Goal: Communication & Community: Answer question/provide support

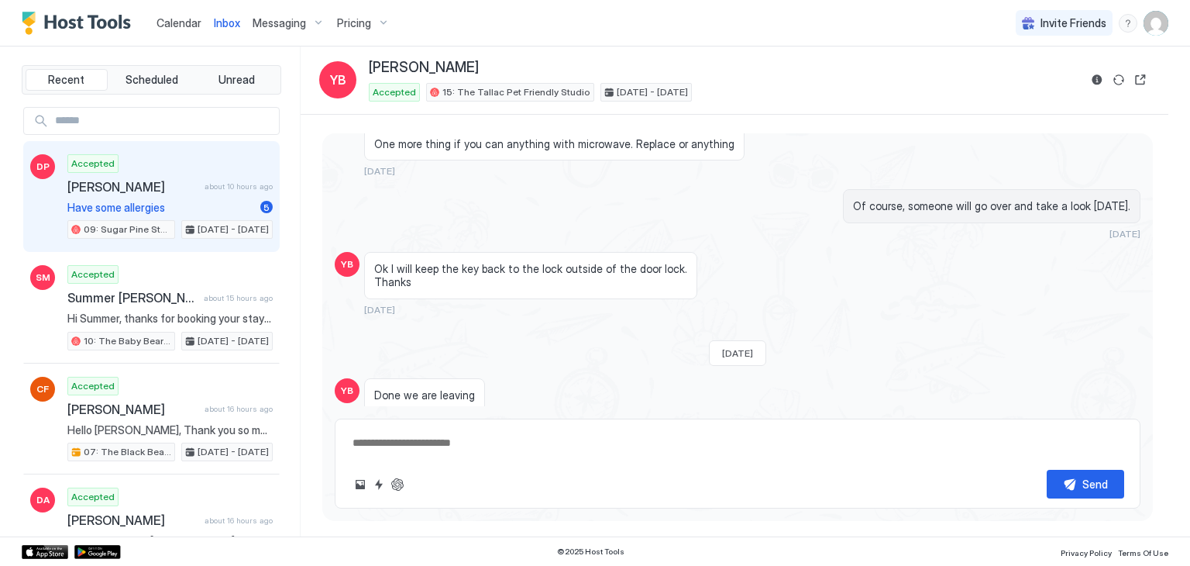
click at [181, 194] on div "Accepted Daniel Page about 10 hours ago Have some allergies 5 09: Sugar Pine St…" at bounding box center [169, 196] width 205 height 85
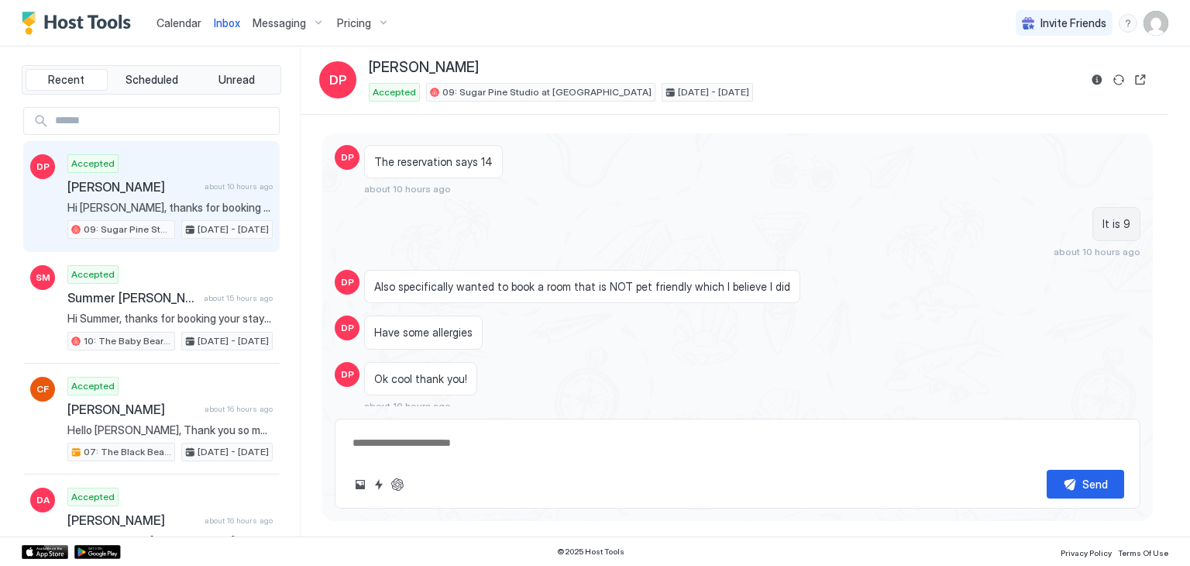
scroll to position [629, 0]
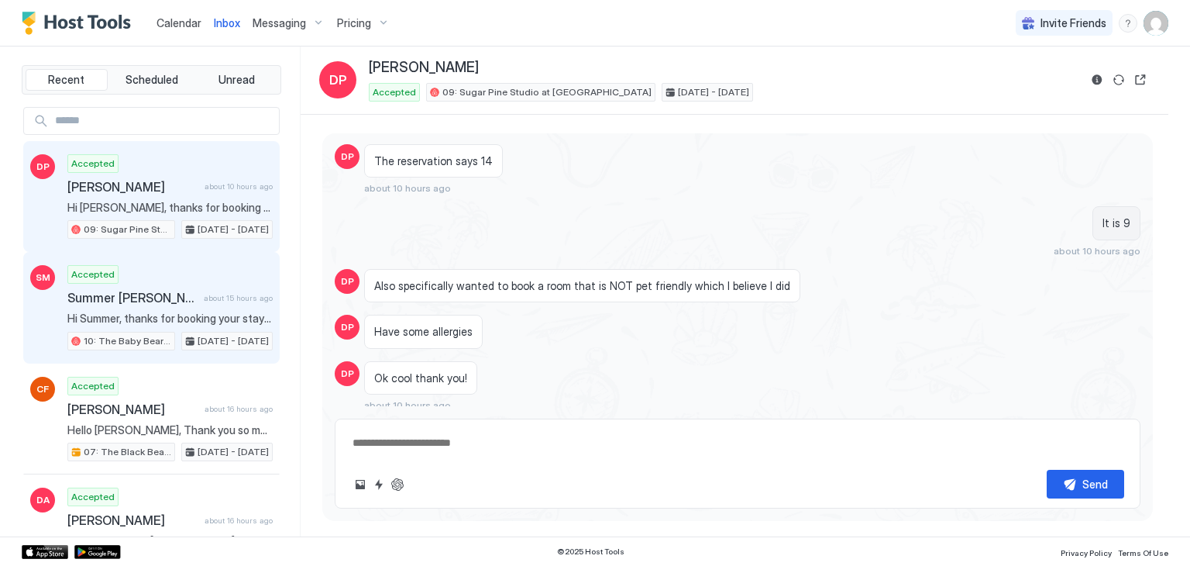
click at [205, 317] on span "Hi Summer, thanks for booking your stay with us! Details of your Booking: 📍 751…" at bounding box center [169, 319] width 205 height 14
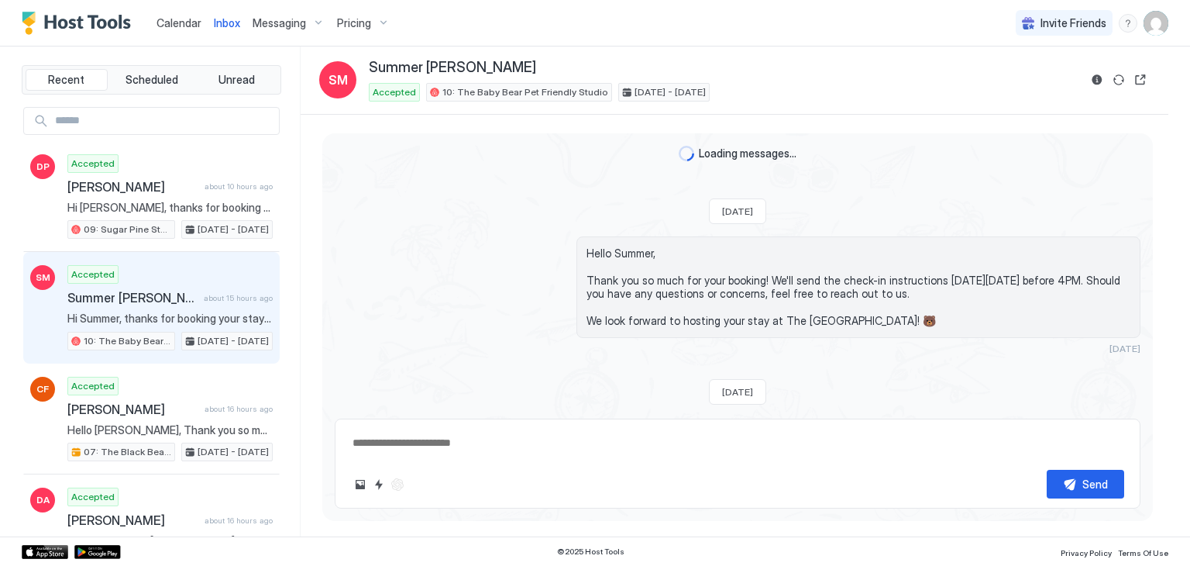
scroll to position [349, 0]
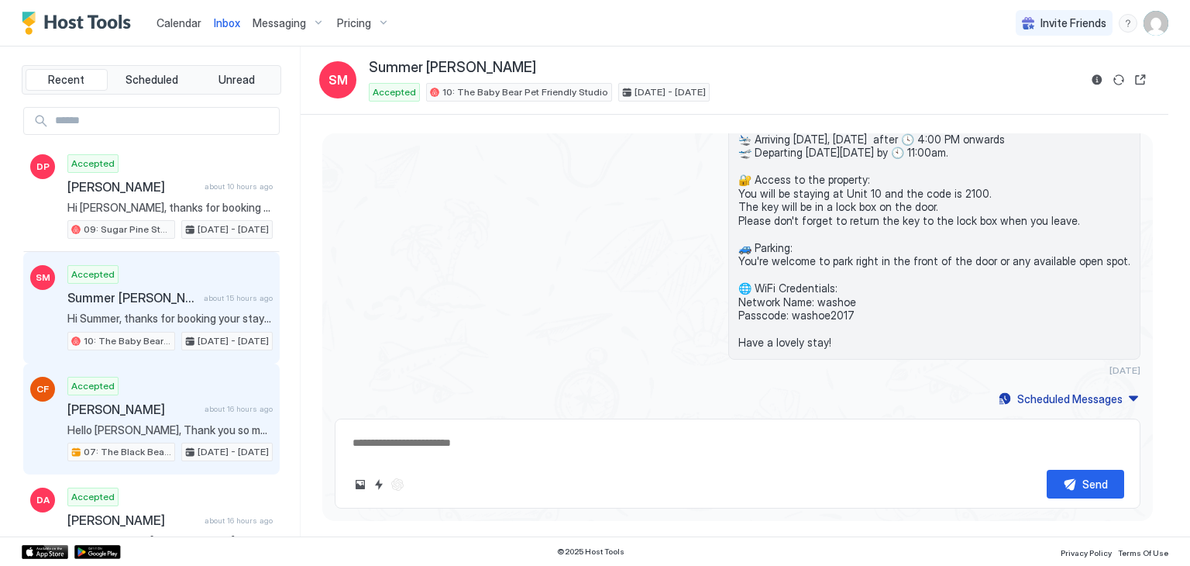
click at [174, 401] on span "[PERSON_NAME]" at bounding box center [132, 408] width 131 height 15
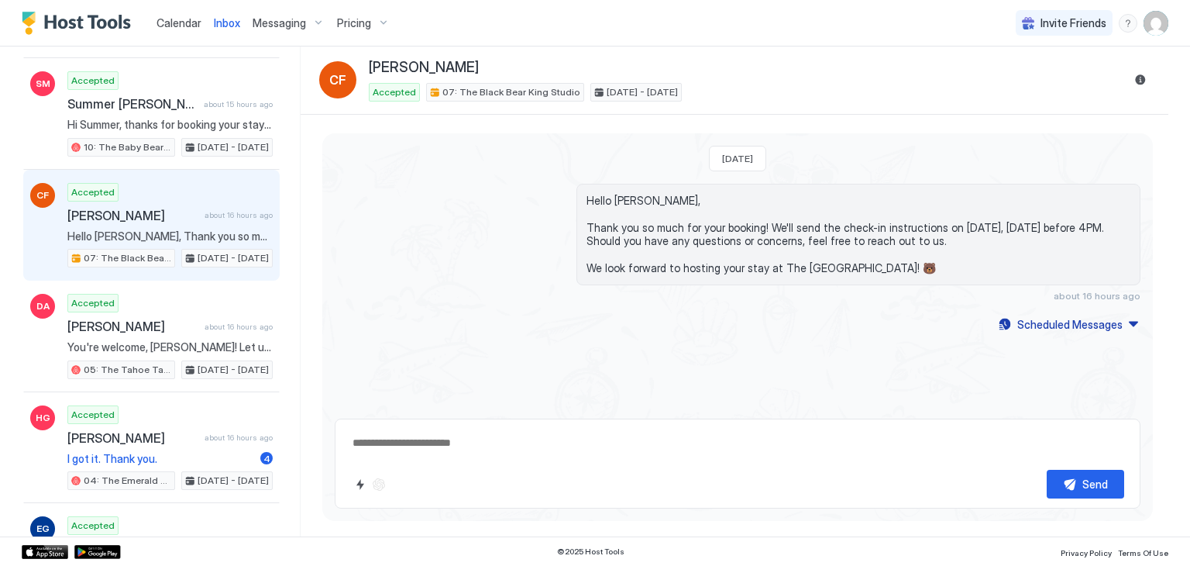
scroll to position [195, 0]
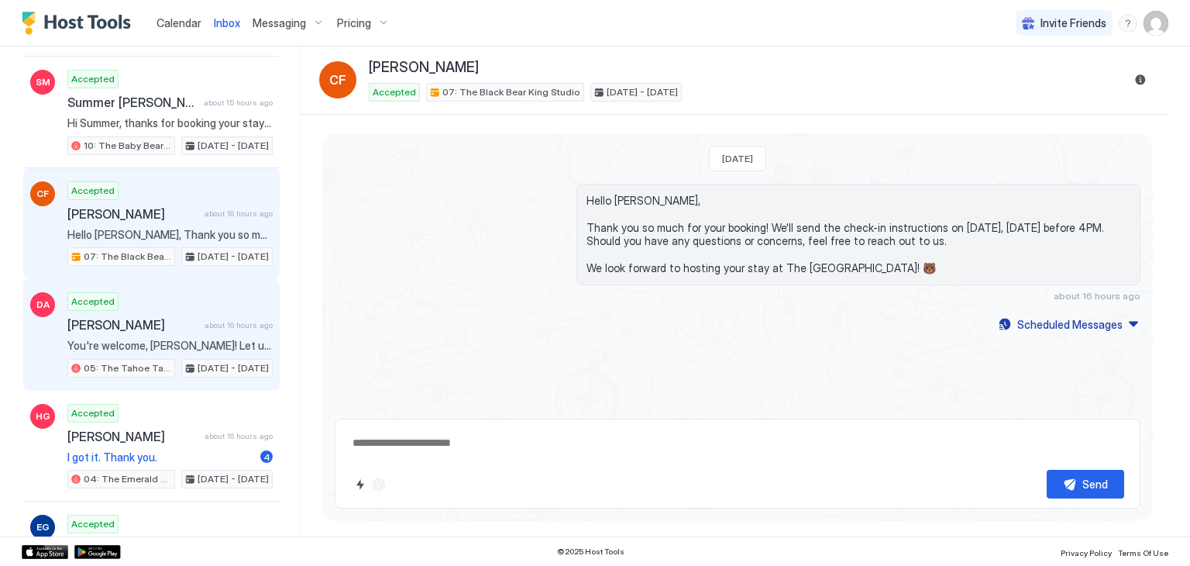
click at [201, 339] on span "You're welcome, David! Let us know if you need anything else 🙌" at bounding box center [169, 346] width 205 height 14
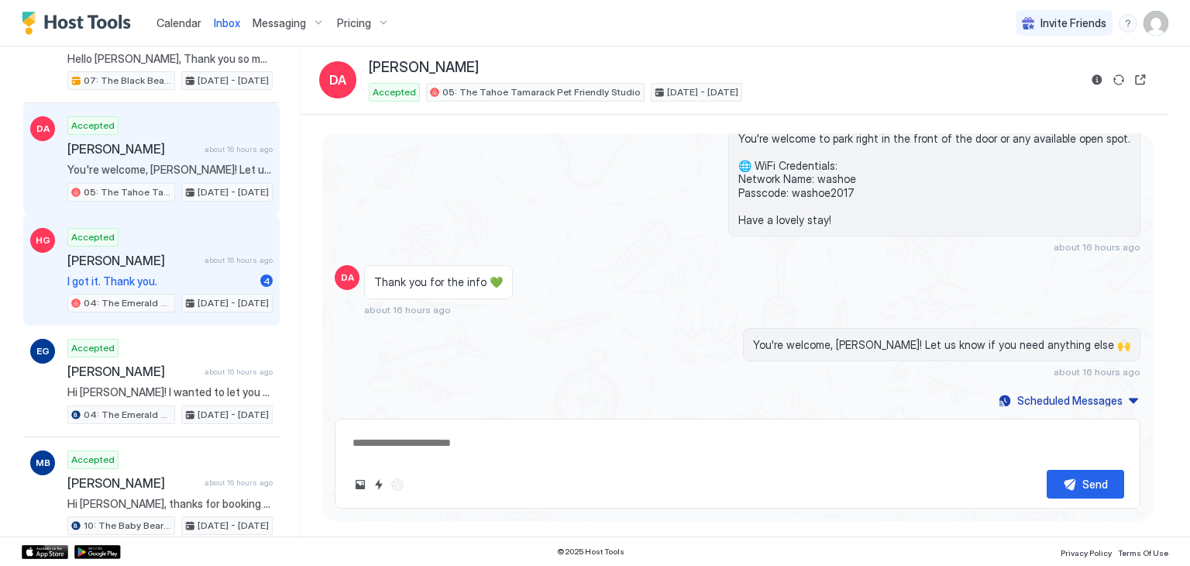
scroll to position [372, 0]
click at [205, 274] on span "I got it. Thank you." at bounding box center [160, 281] width 187 height 14
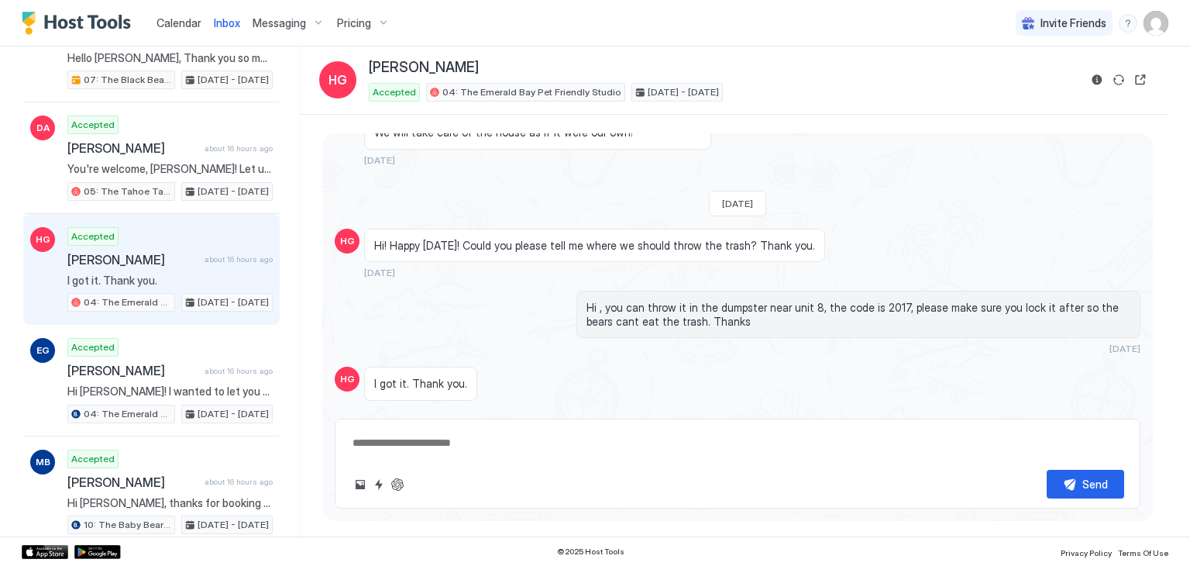
scroll to position [865, 0]
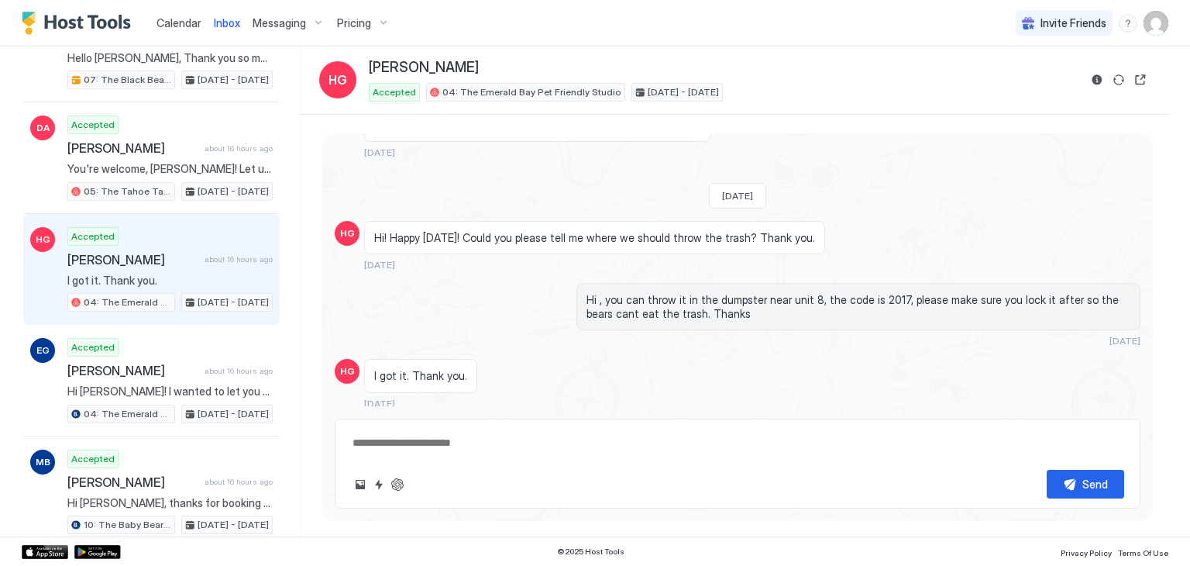
drag, startPoint x: 708, startPoint y: 297, endPoint x: 580, endPoint y: 281, distance: 129.6
click at [580, 283] on div "Hi , you can throw it in the dumpster near unit 8, the code is 2017, please mak…" at bounding box center [859, 306] width 564 height 47
copy span "Hi , you can throw it in the dumpster near unit 8, the code is 2017, please mak…"
click at [513, 283] on div "Hi , you can throw it in the dumpster near unit 8, the code is 2017, please mak…" at bounding box center [738, 315] width 806 height 64
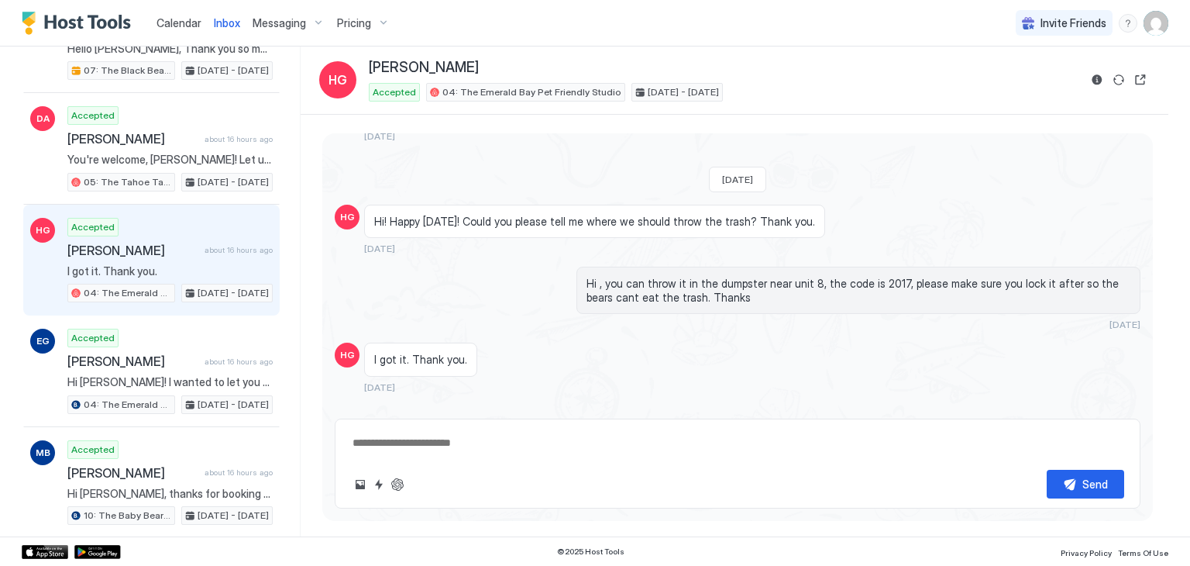
scroll to position [381, 0]
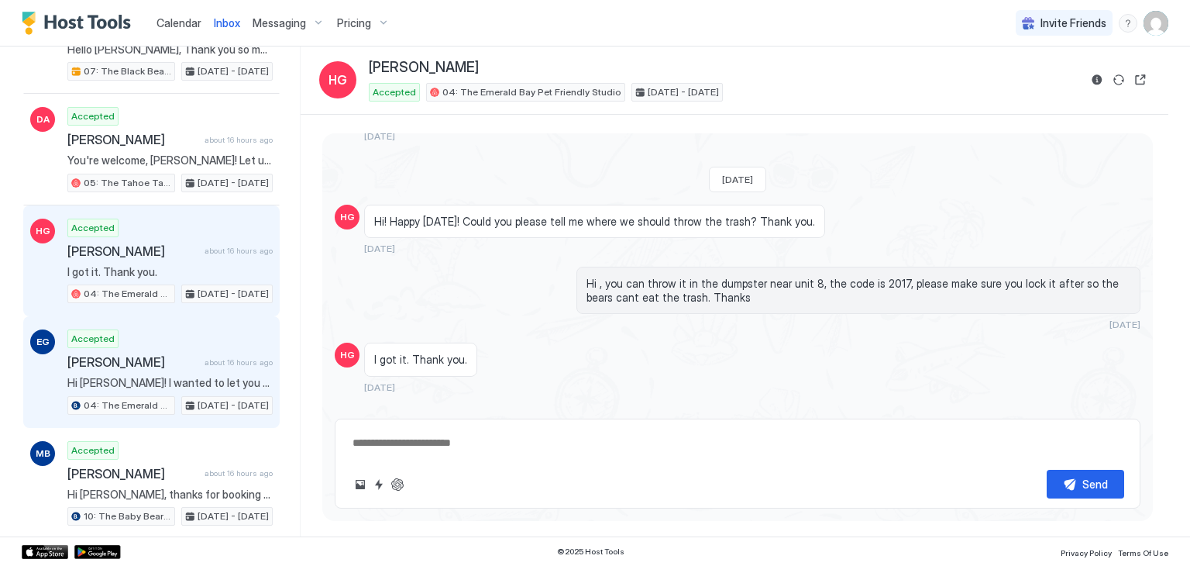
click at [188, 354] on span "[PERSON_NAME]" at bounding box center [132, 361] width 131 height 15
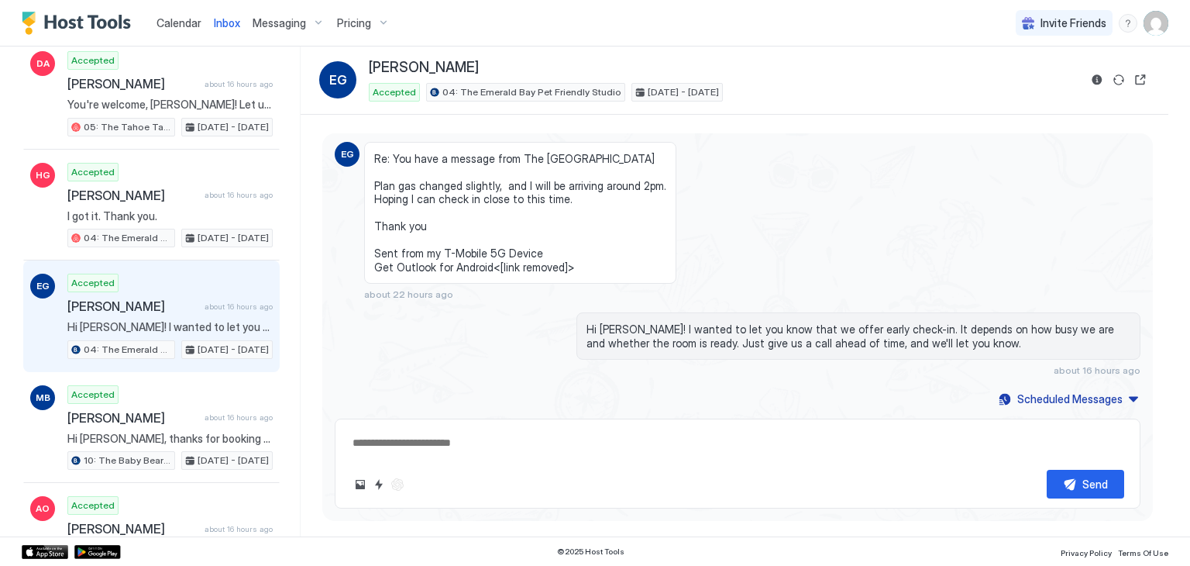
scroll to position [437, 0]
click at [205, 304] on span "about 16 hours ago" at bounding box center [239, 306] width 68 height 10
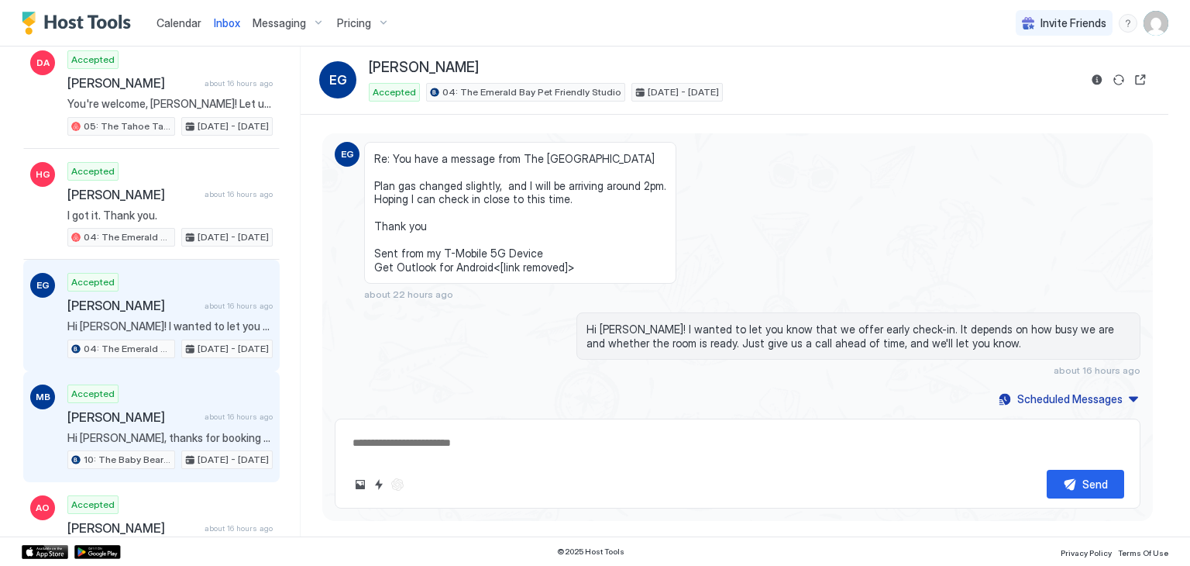
click at [177, 397] on div "Accepted Maria Bernal about 16 hours ago Hi Maria, thanks for booking your stay…" at bounding box center [169, 426] width 205 height 85
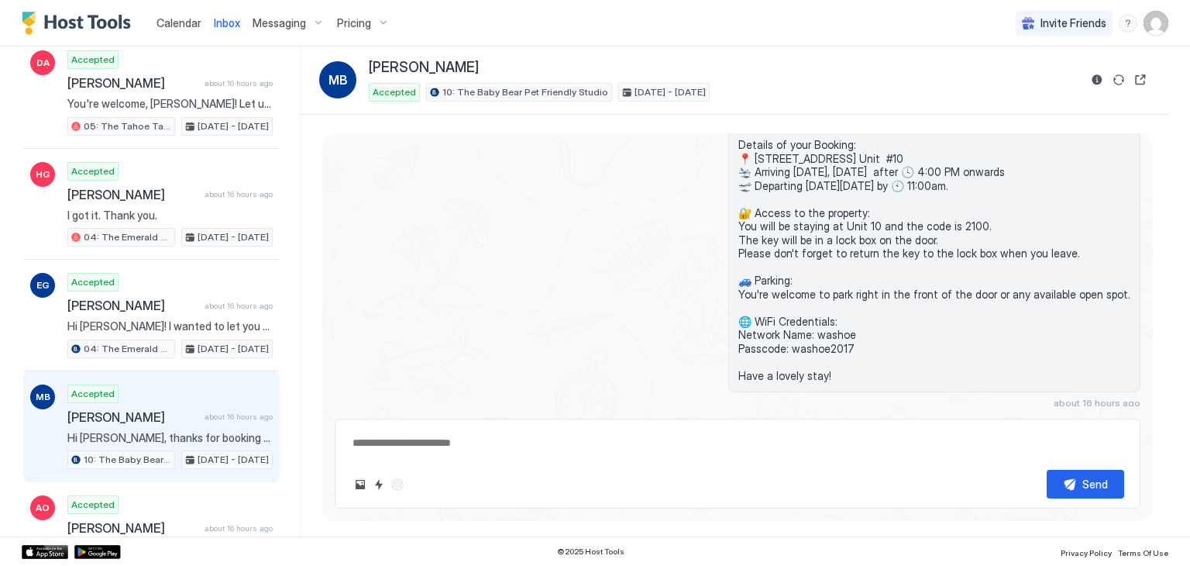
scroll to position [508, 0]
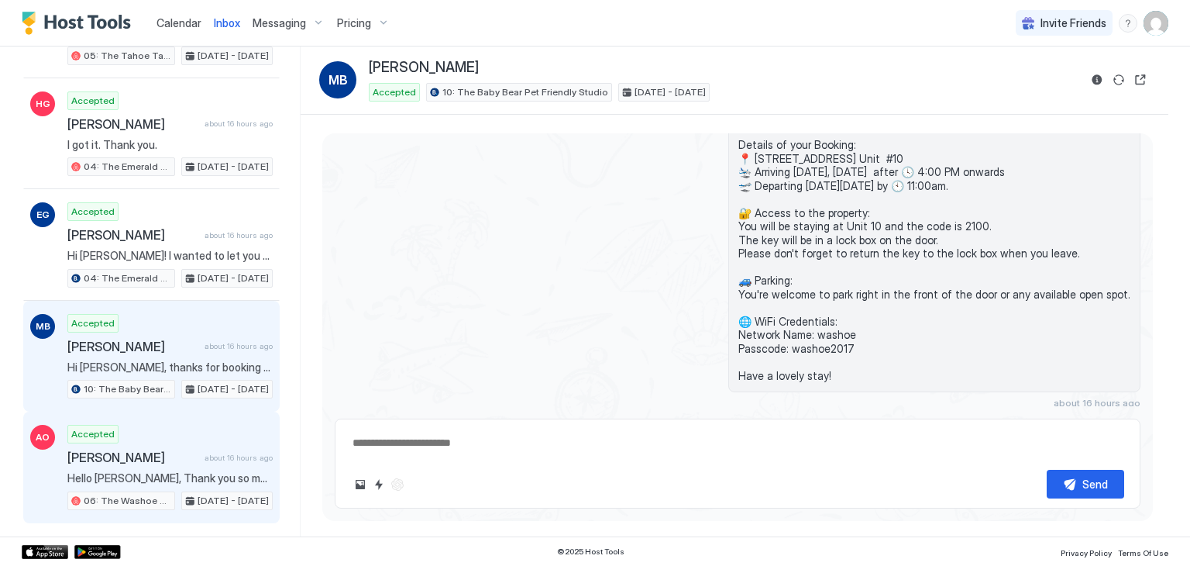
click at [170, 449] on span "[PERSON_NAME]" at bounding box center [132, 456] width 131 height 15
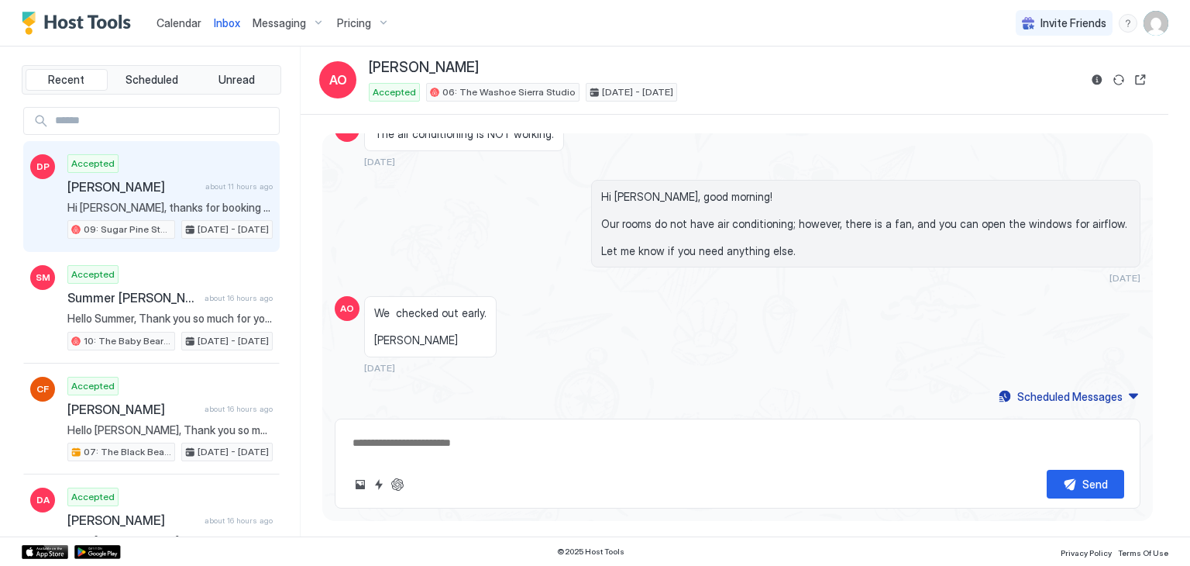
click at [87, 184] on span "[PERSON_NAME]" at bounding box center [133, 186] width 132 height 15
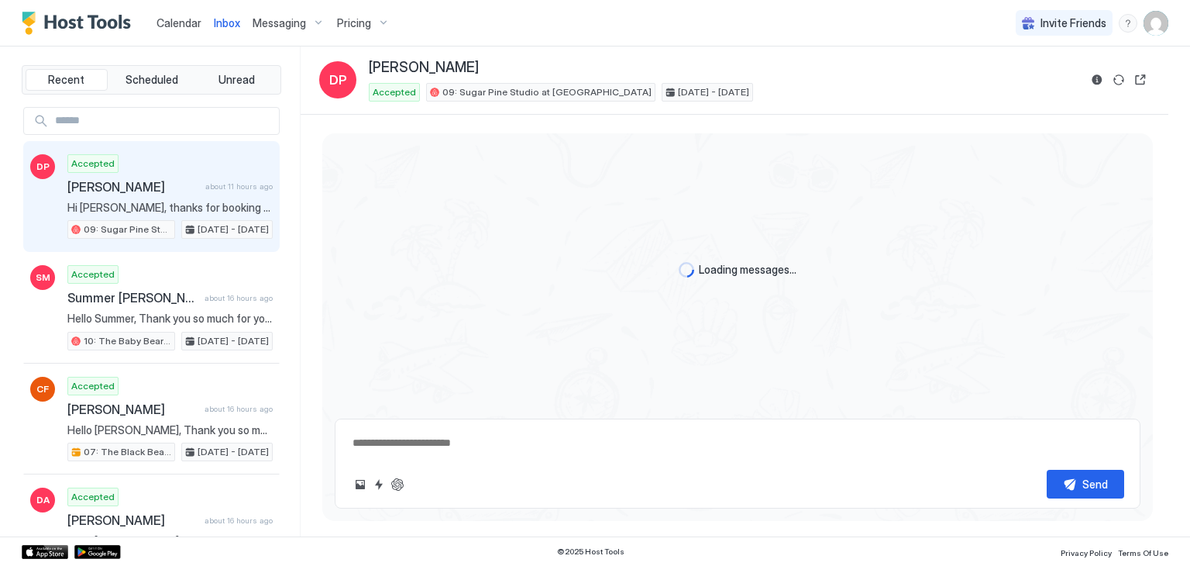
scroll to position [629, 0]
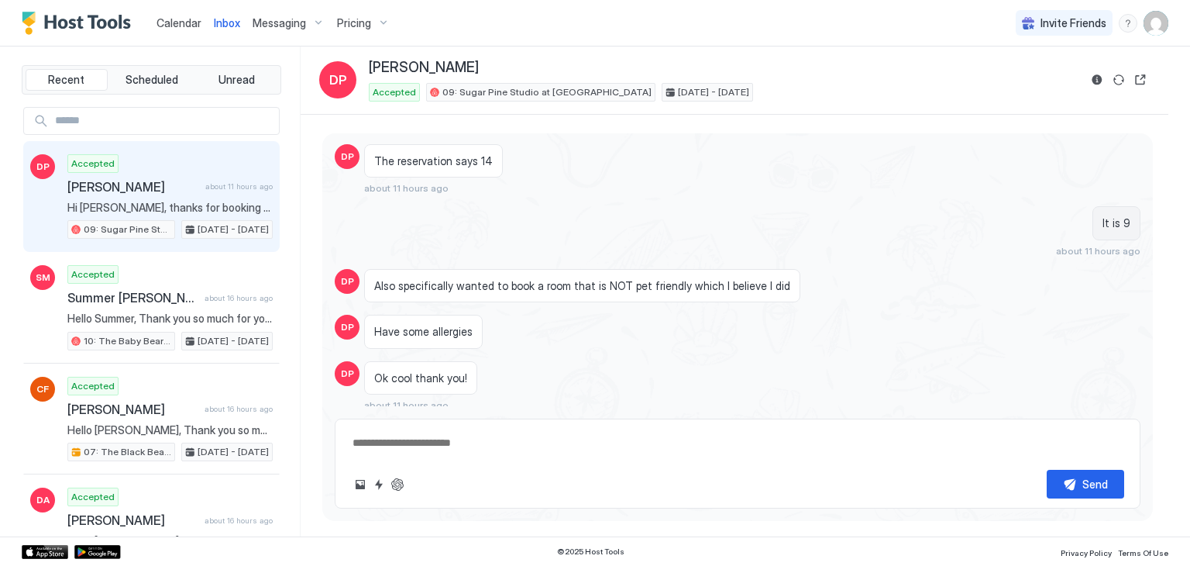
click at [425, 279] on span "Also specifically wanted to book a room that is NOT pet friendly which I believ…" at bounding box center [582, 286] width 416 height 14
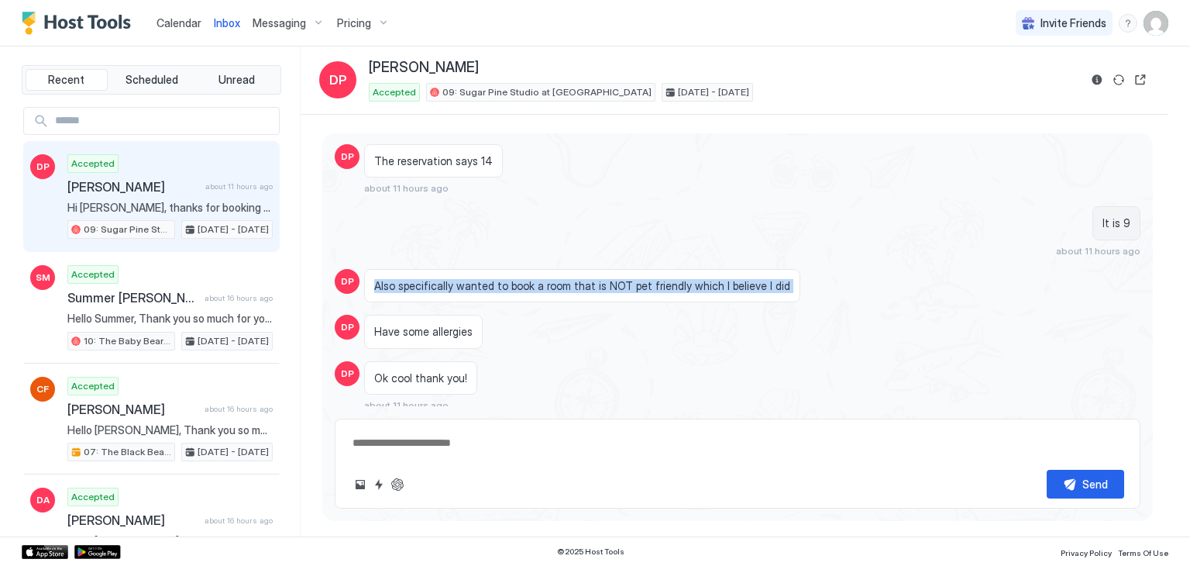
click at [425, 279] on span "Also specifically wanted to book a room that is NOT pet friendly which I believ…" at bounding box center [582, 286] width 416 height 14
copy span "Also specifically wanted to book a room that is NOT pet friendly which I believ…"
click at [475, 440] on textarea at bounding box center [737, 443] width 773 height 29
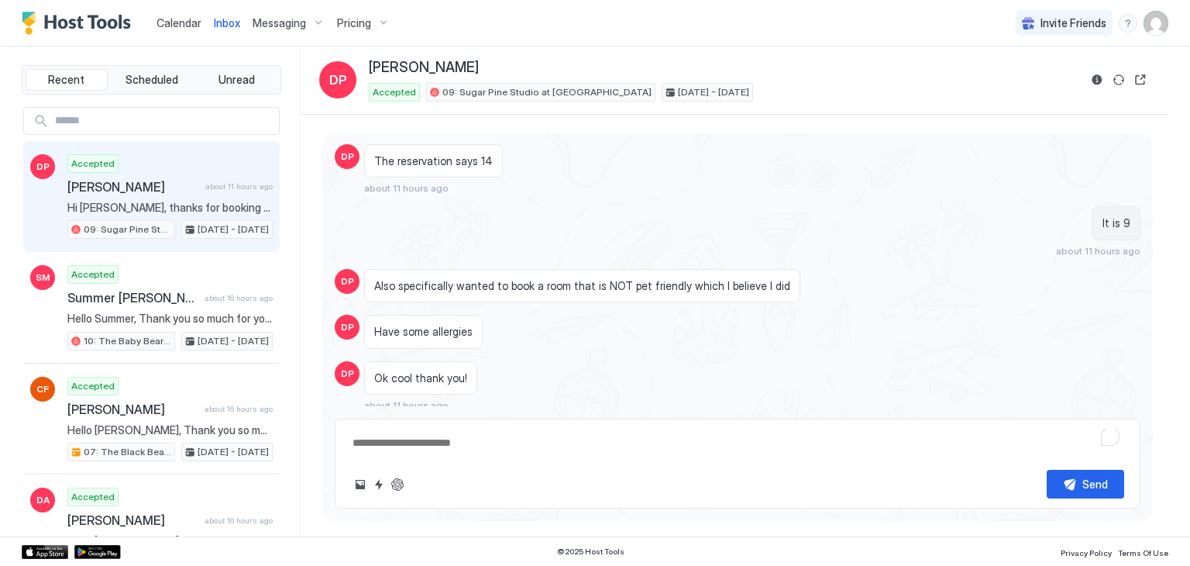
click at [456, 441] on textarea "To enrich screen reader interactions, please activate Accessibility in Grammarl…" at bounding box center [737, 443] width 773 height 29
paste textarea "**********"
type textarea "*"
type textarea "**********"
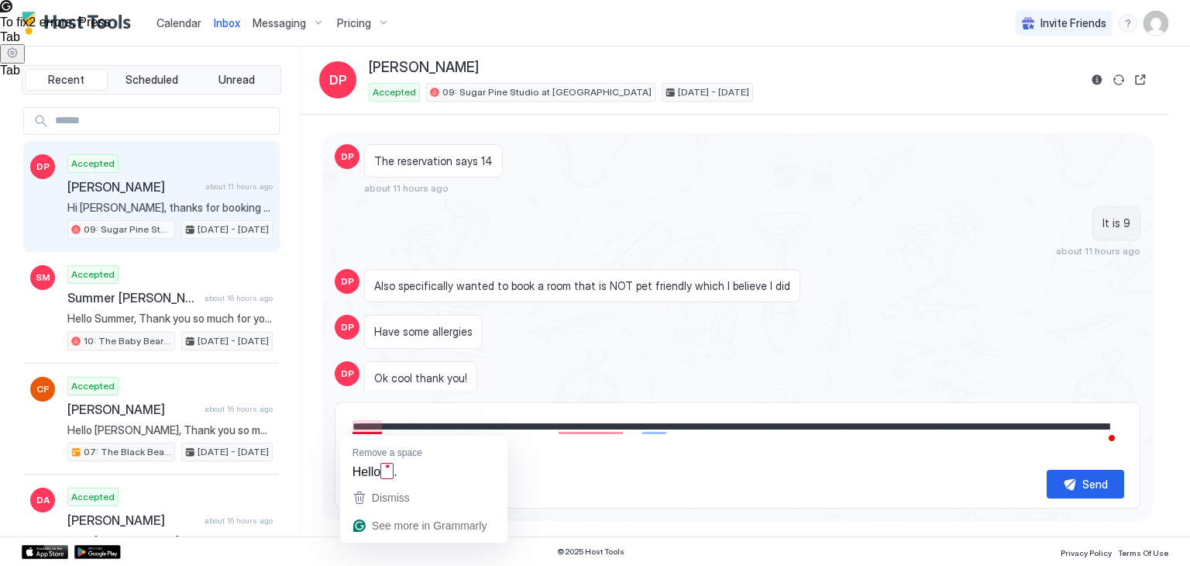
click at [377, 426] on textarea "**********" at bounding box center [737, 434] width 773 height 45
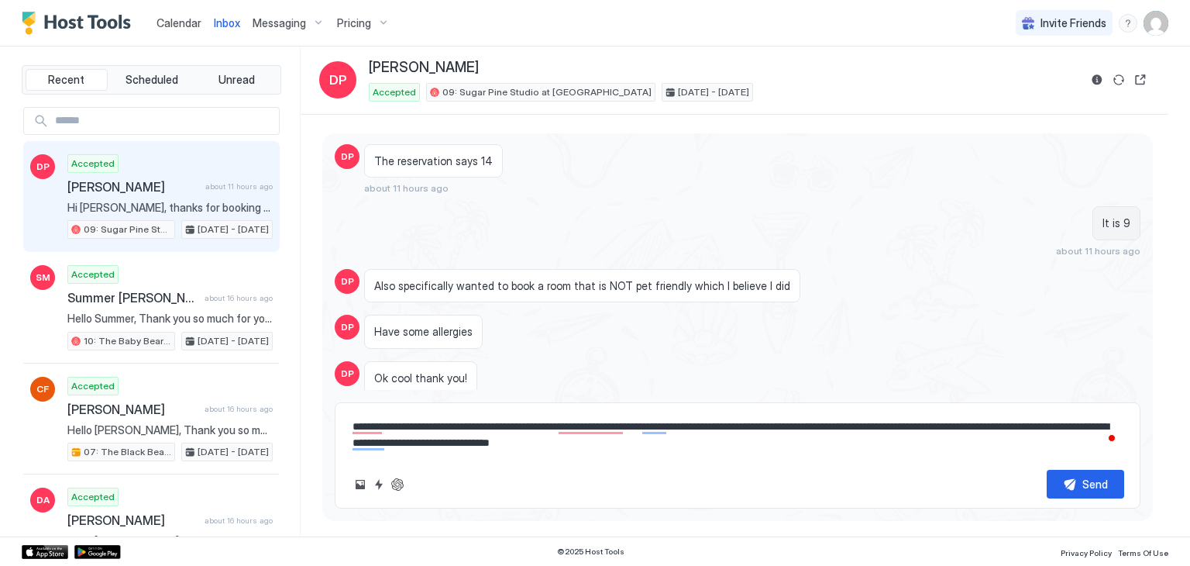
type textarea "*"
type textarea "**********"
type textarea "*"
type textarea "**********"
type textarea "*"
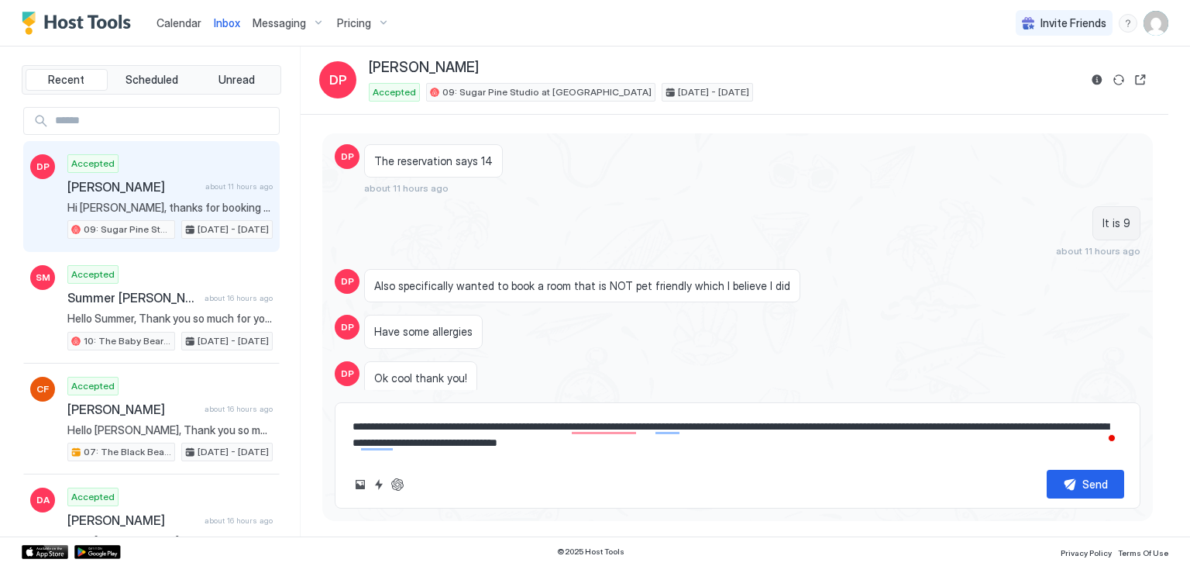
type textarea "**********"
type textarea "*"
type textarea "**********"
type textarea "*"
type textarea "**********"
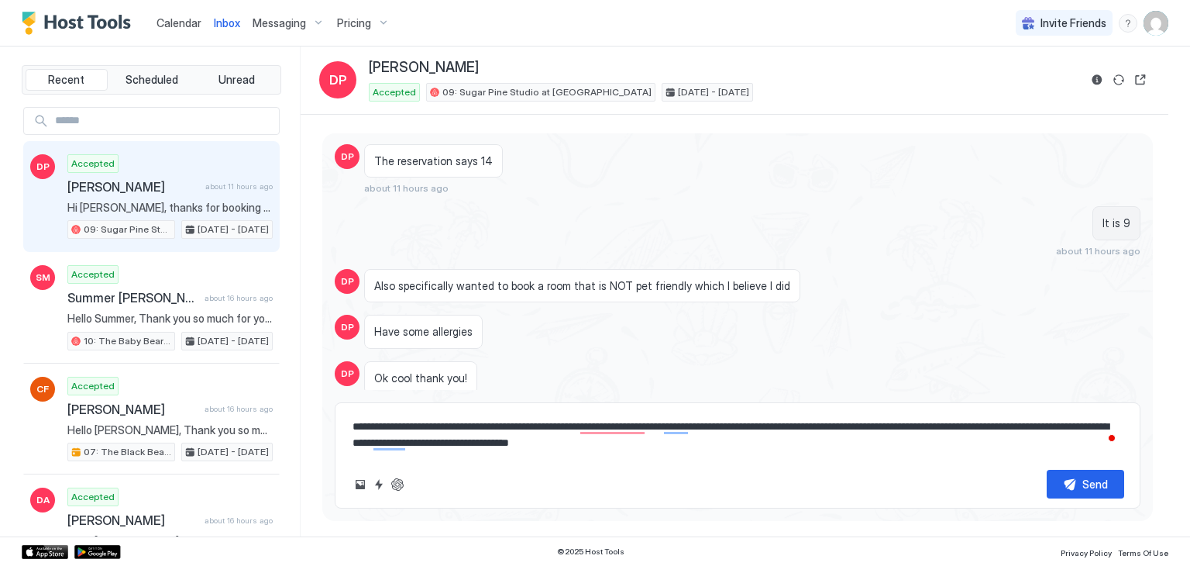
type textarea "*"
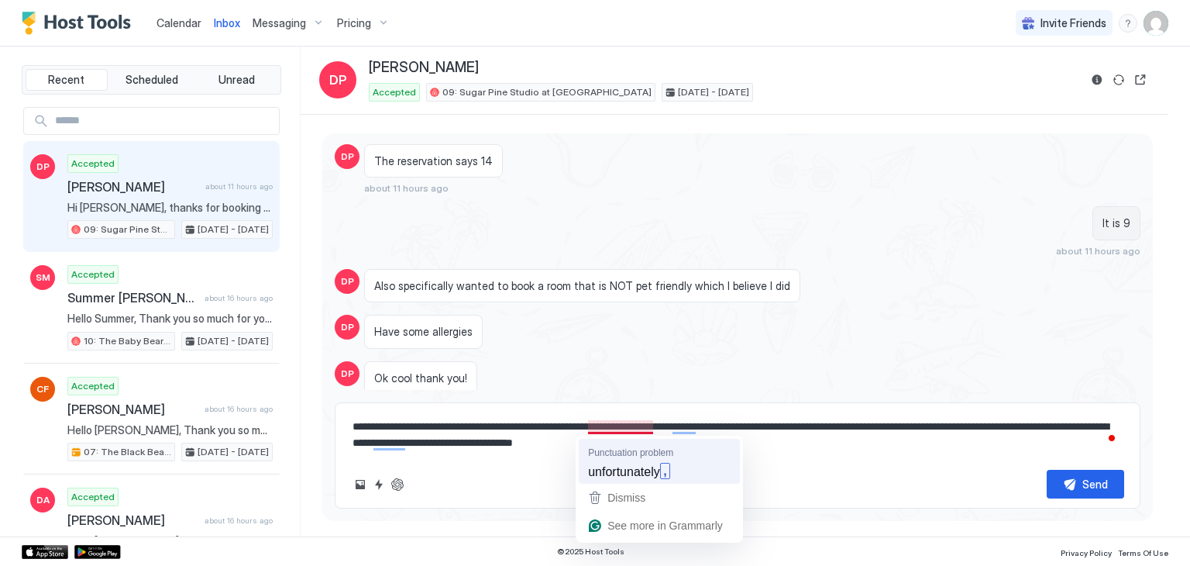
type textarea "**********"
type textarea "*"
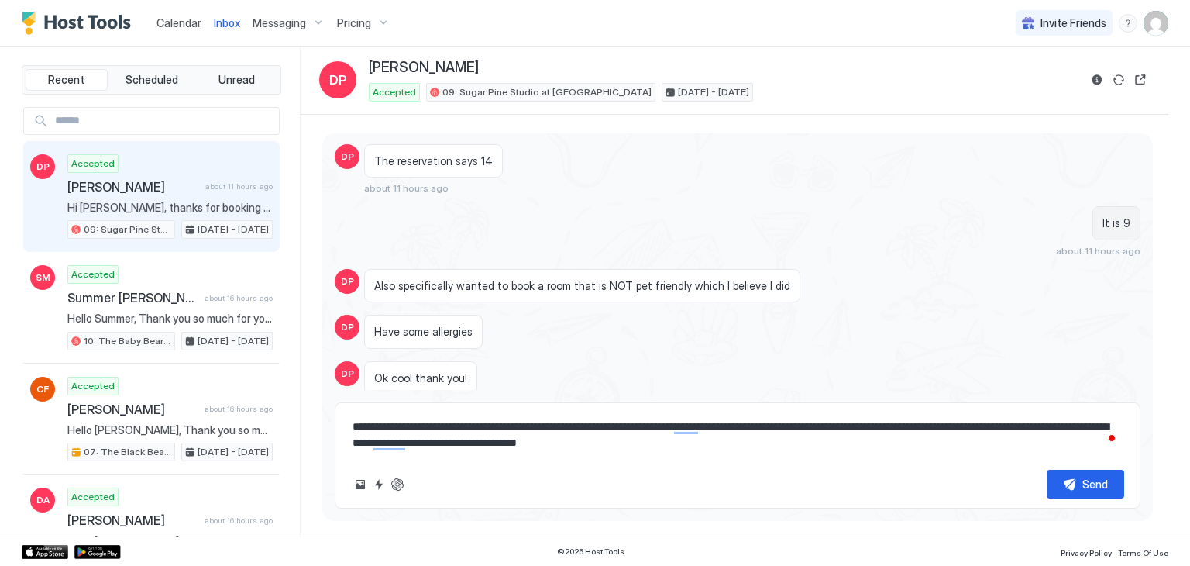
type textarea "**********"
click at [828, 461] on div "**********" at bounding box center [738, 455] width 806 height 106
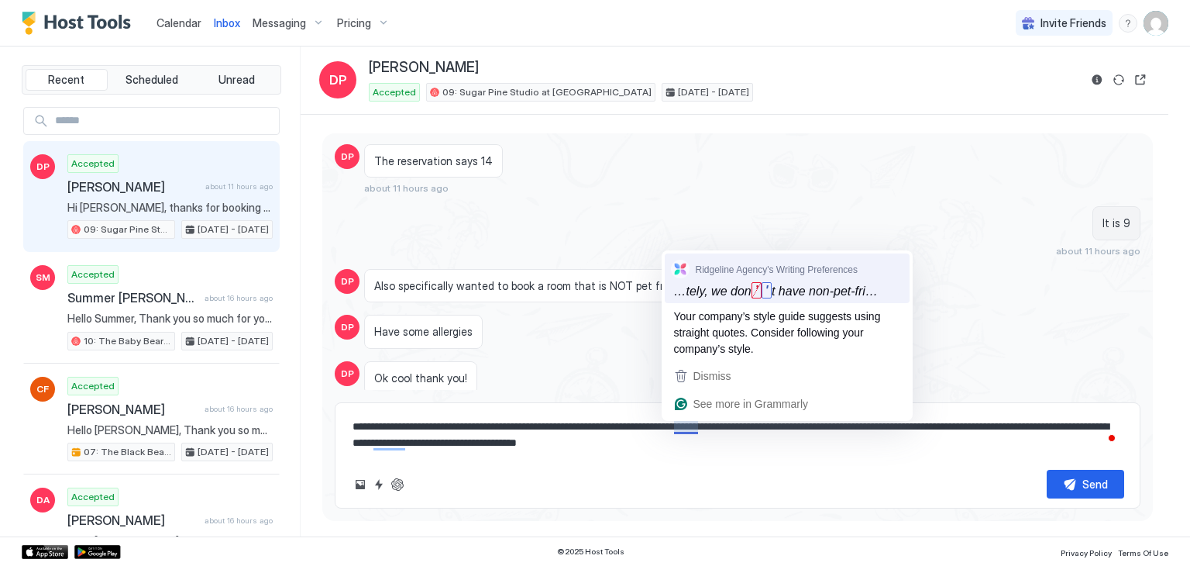
type textarea "*"
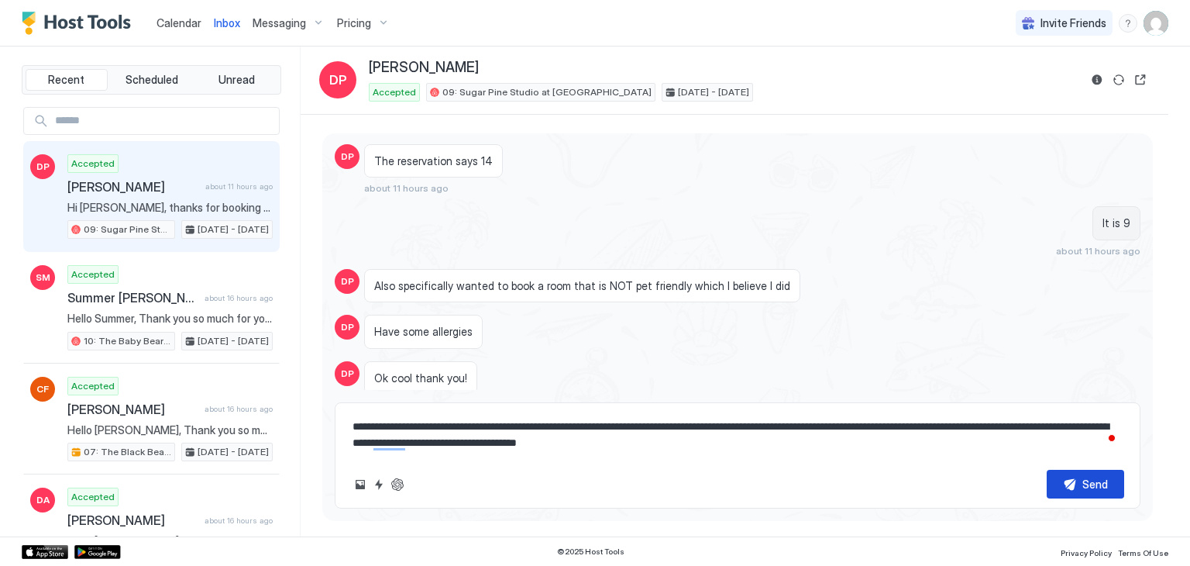
type textarea "**********"
click at [1104, 486] on div "Send" at bounding box center [1096, 484] width 26 height 16
type textarea "*"
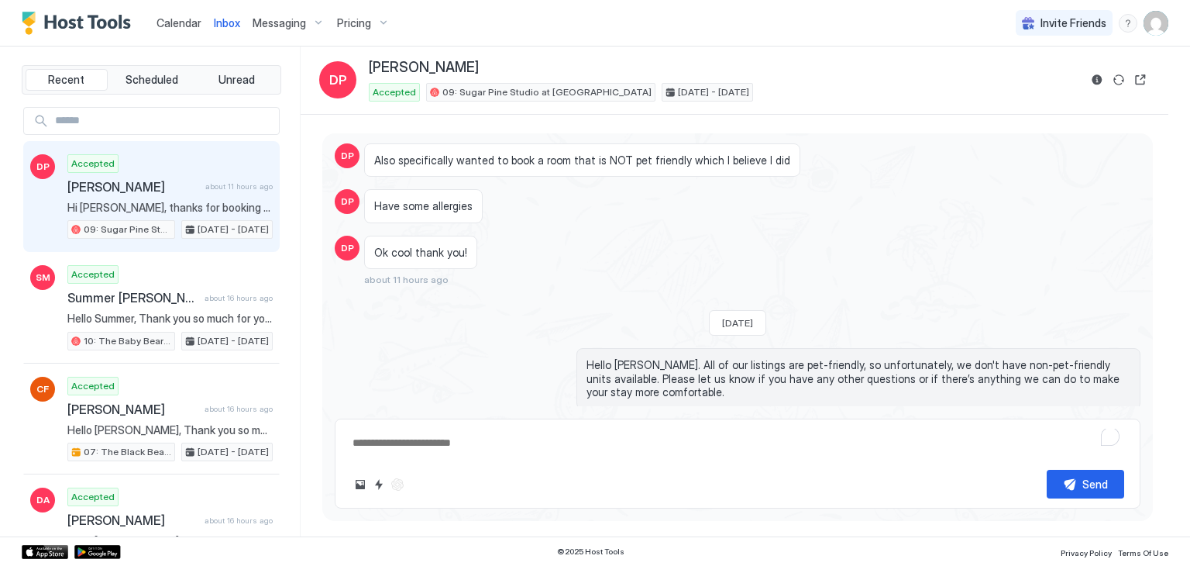
scroll to position [769, 0]
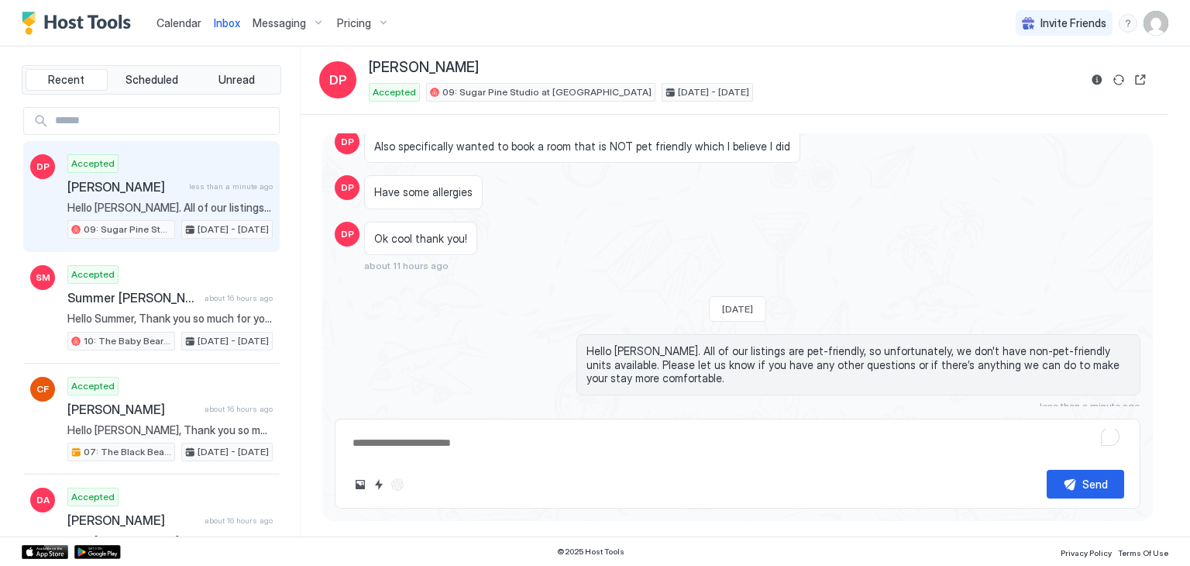
click at [611, 346] on span "Hello [PERSON_NAME]. All of our listings are pet-friendly, so unfortunately, we…" at bounding box center [859, 364] width 544 height 41
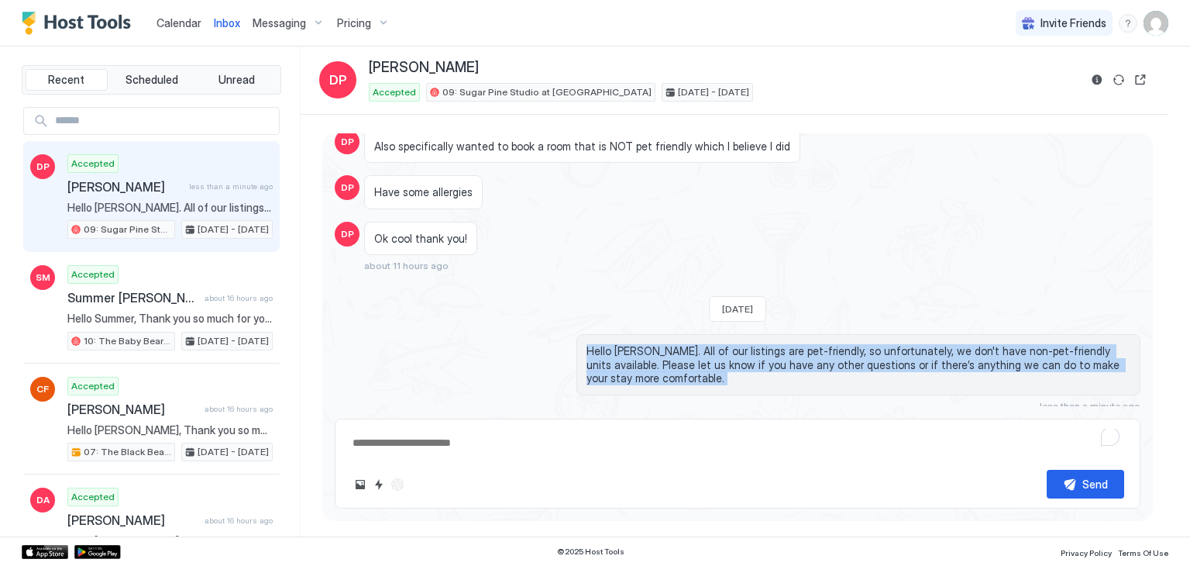
click at [611, 346] on span "Hello [PERSON_NAME]. All of our listings are pet-friendly, so unfortunately, we…" at bounding box center [859, 364] width 544 height 41
click at [648, 356] on span "Hello [PERSON_NAME]. All of our listings are pet-friendly, so unfortunately, we…" at bounding box center [859, 364] width 544 height 41
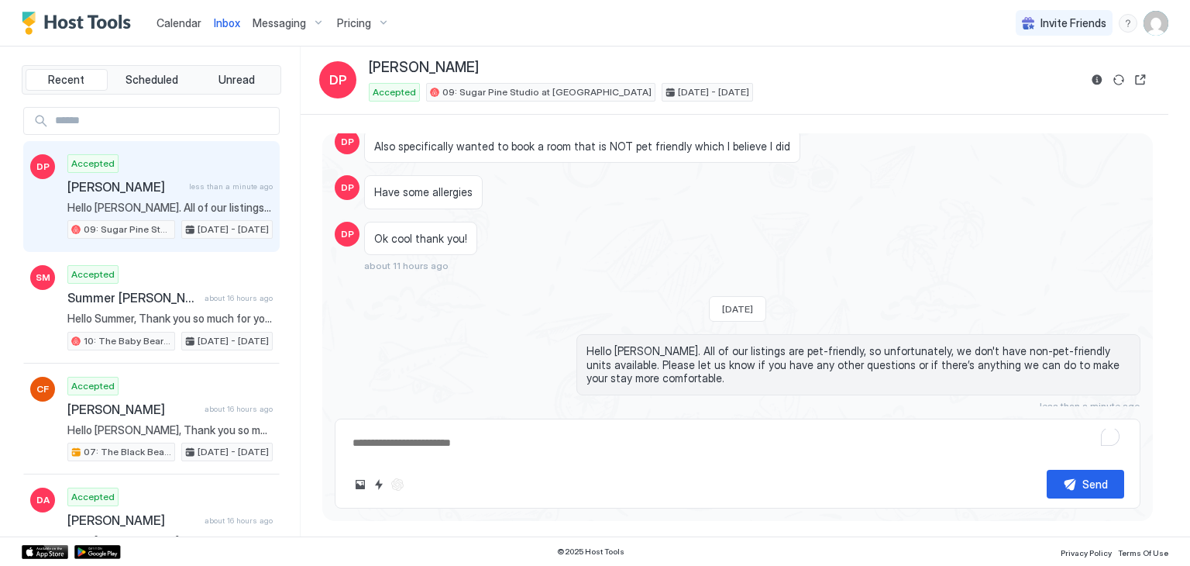
click at [646, 381] on div "Hello [PERSON_NAME]. All of our listings are pet-friendly, so unfortunately, we…" at bounding box center [859, 364] width 564 height 61
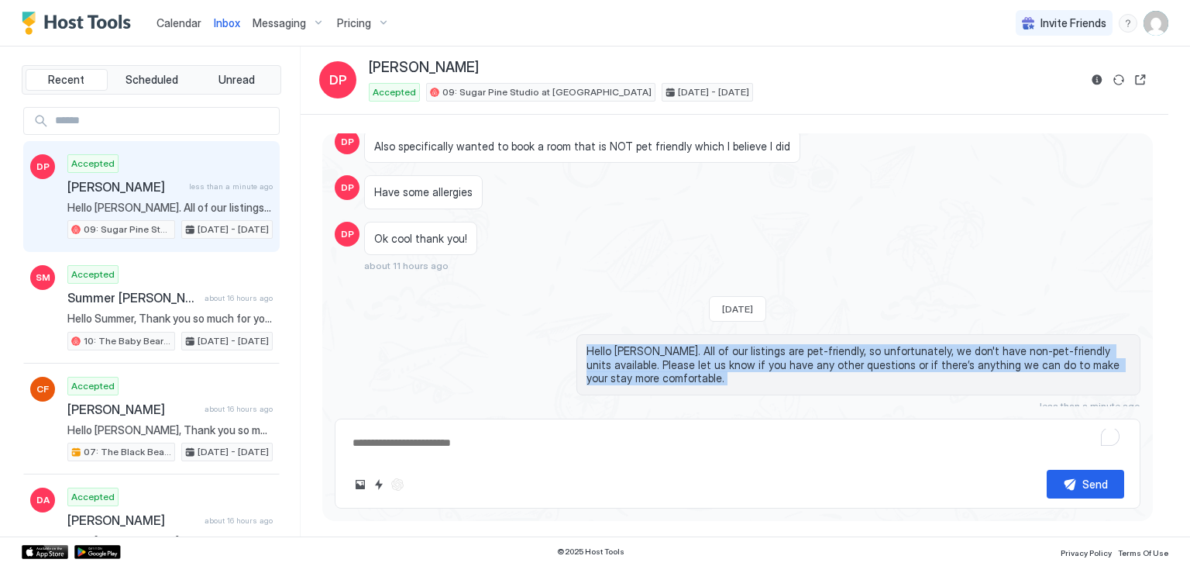
click at [646, 381] on div "Hello [PERSON_NAME]. All of our listings are pet-friendly, so unfortunately, we…" at bounding box center [859, 364] width 564 height 61
click at [628, 365] on span "Hello [PERSON_NAME]. All of our listings are pet-friendly, so unfortunately, we…" at bounding box center [859, 364] width 544 height 41
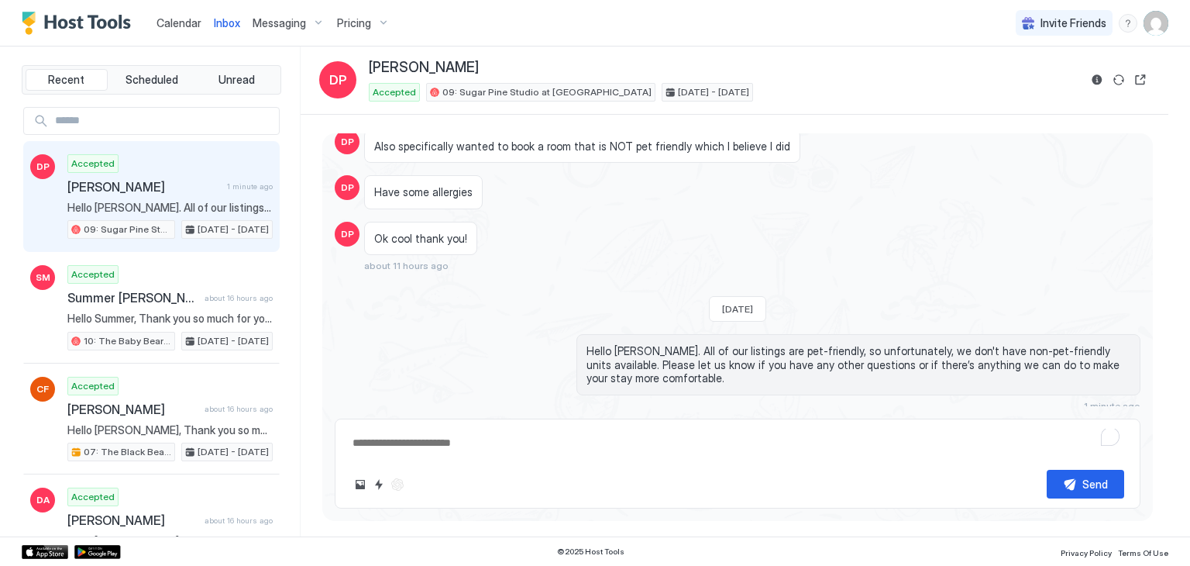
click at [607, 363] on span "Hello [PERSON_NAME]. All of our listings are pet-friendly, so unfortunately, we…" at bounding box center [859, 364] width 544 height 41
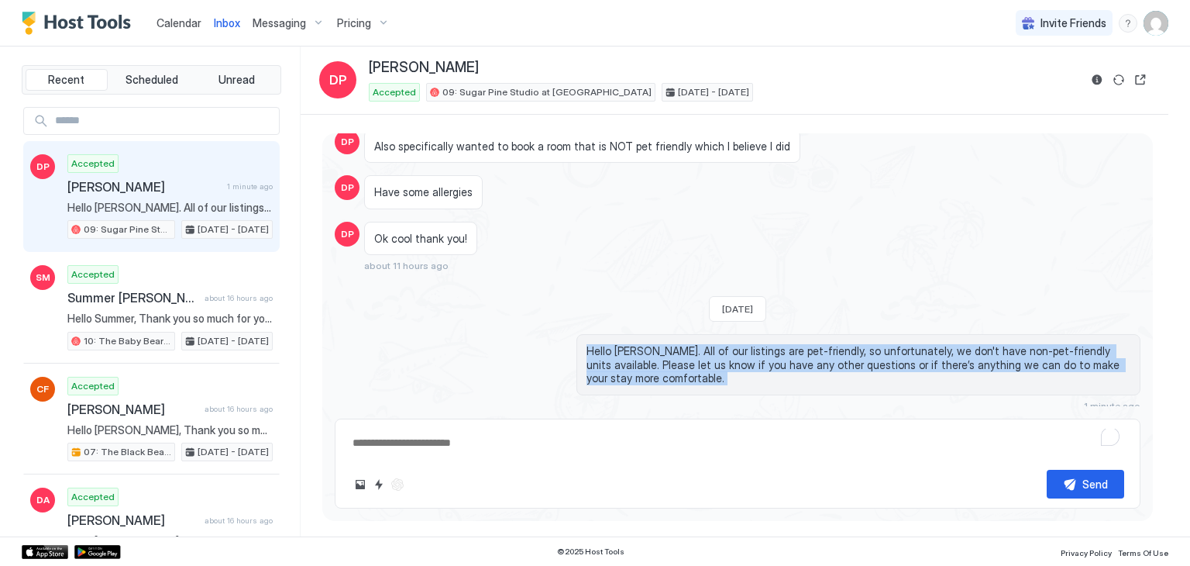
click at [607, 363] on span "Hello [PERSON_NAME]. All of our listings are pet-friendly, so unfortunately, we…" at bounding box center [859, 364] width 544 height 41
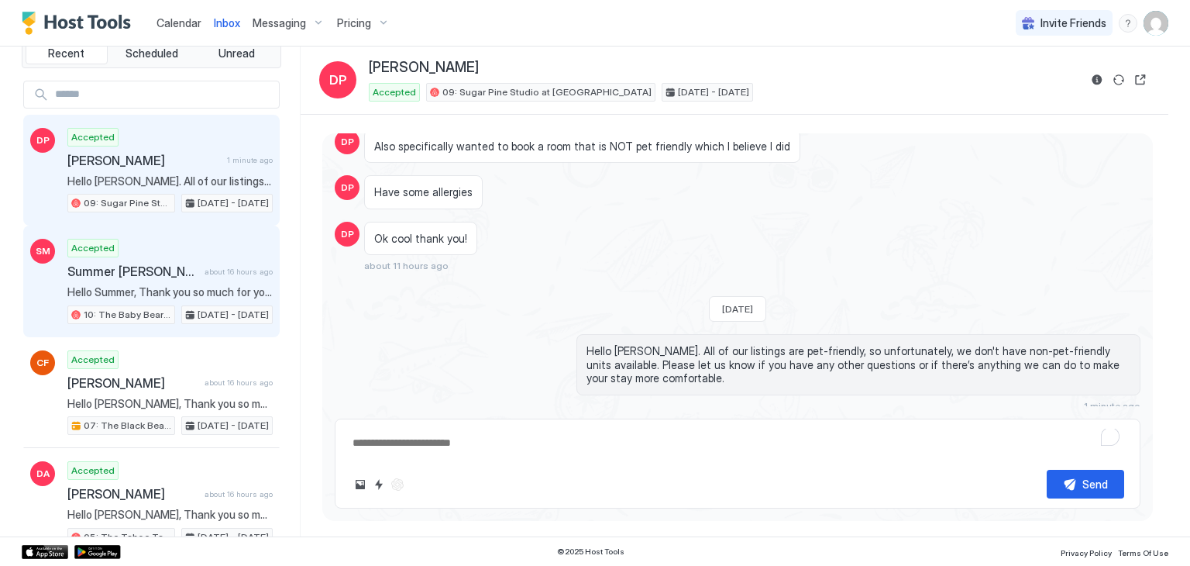
scroll to position [0, 0]
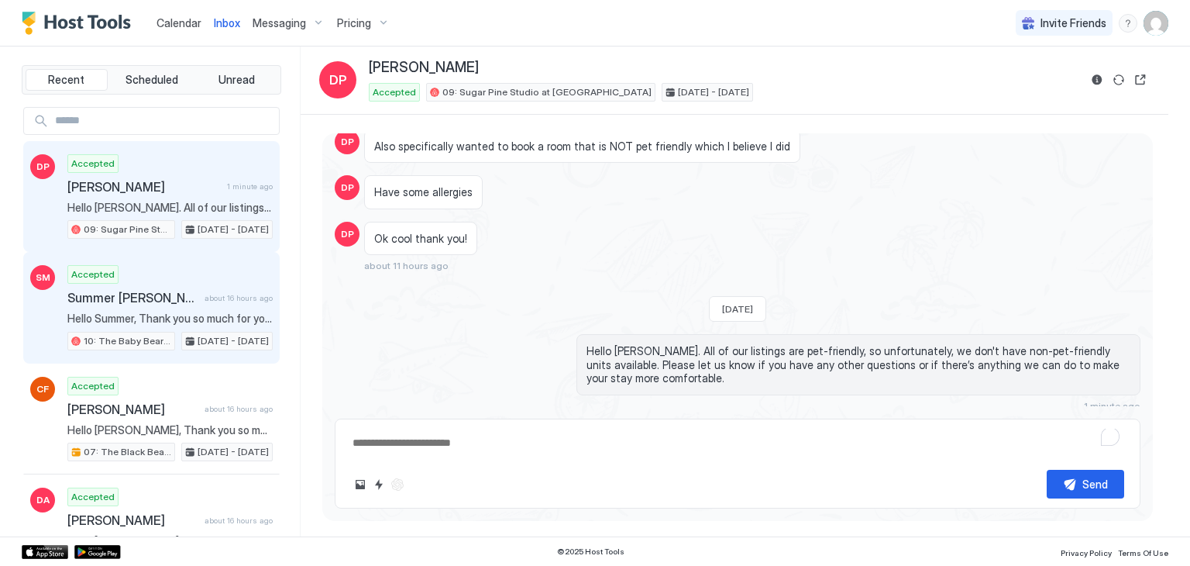
click at [161, 298] on span "Summer [PERSON_NAME]" at bounding box center [132, 297] width 131 height 15
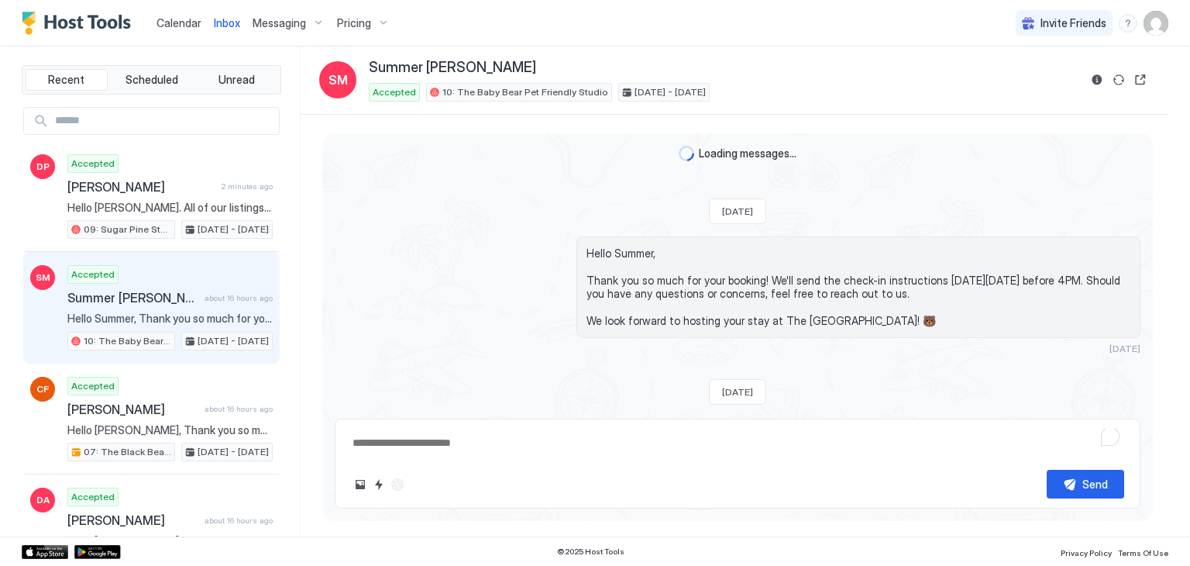
scroll to position [349, 0]
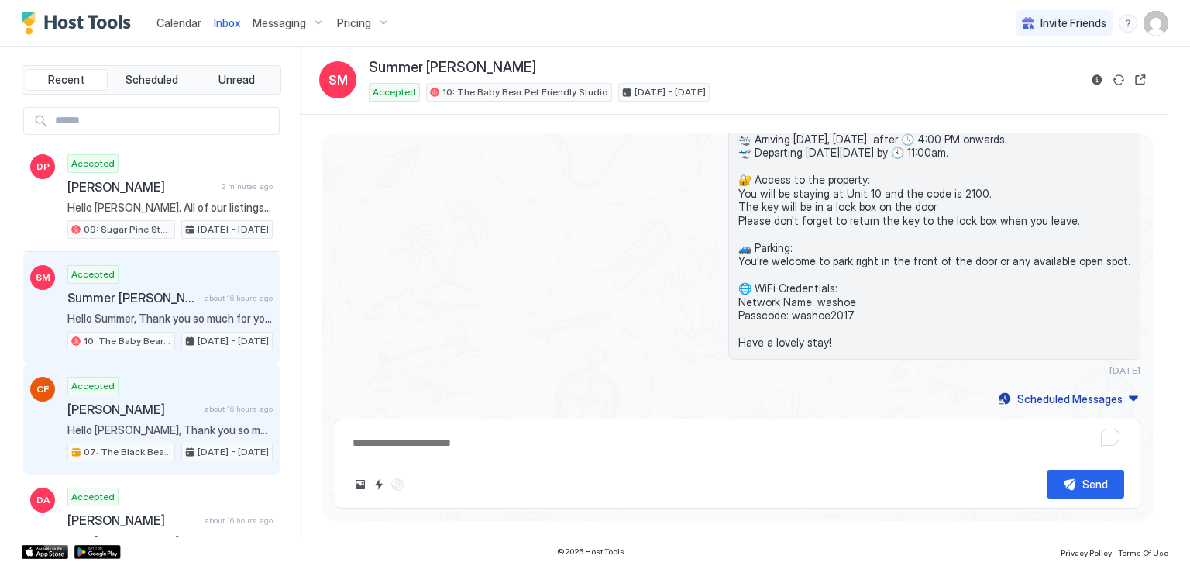
click at [194, 412] on div "Carrire Finno about 16 hours ago" at bounding box center [169, 408] width 205 height 15
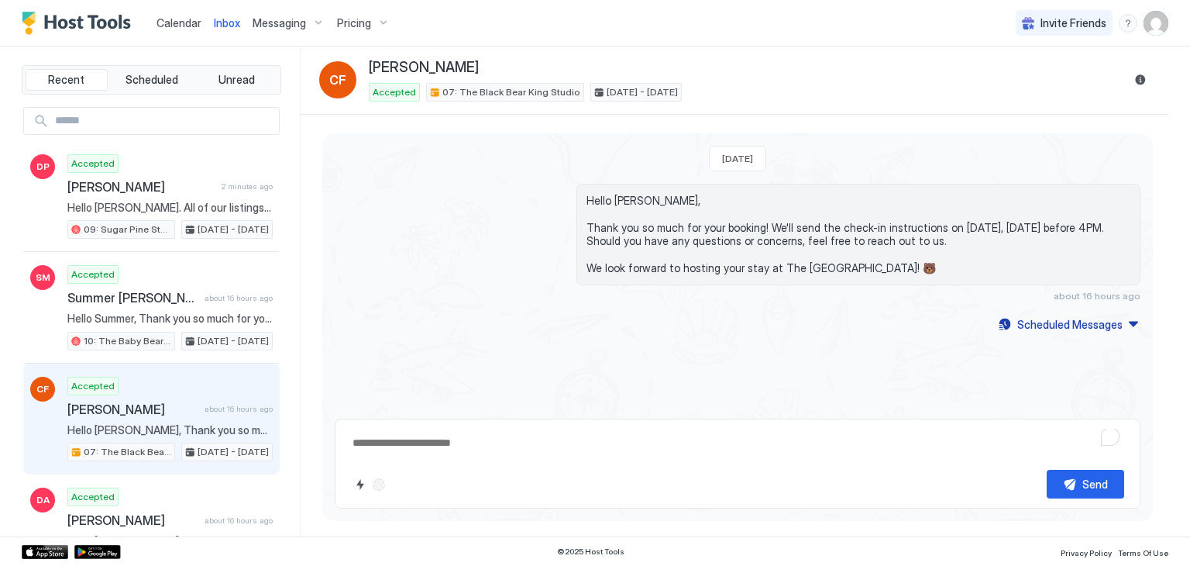
scroll to position [115, 0]
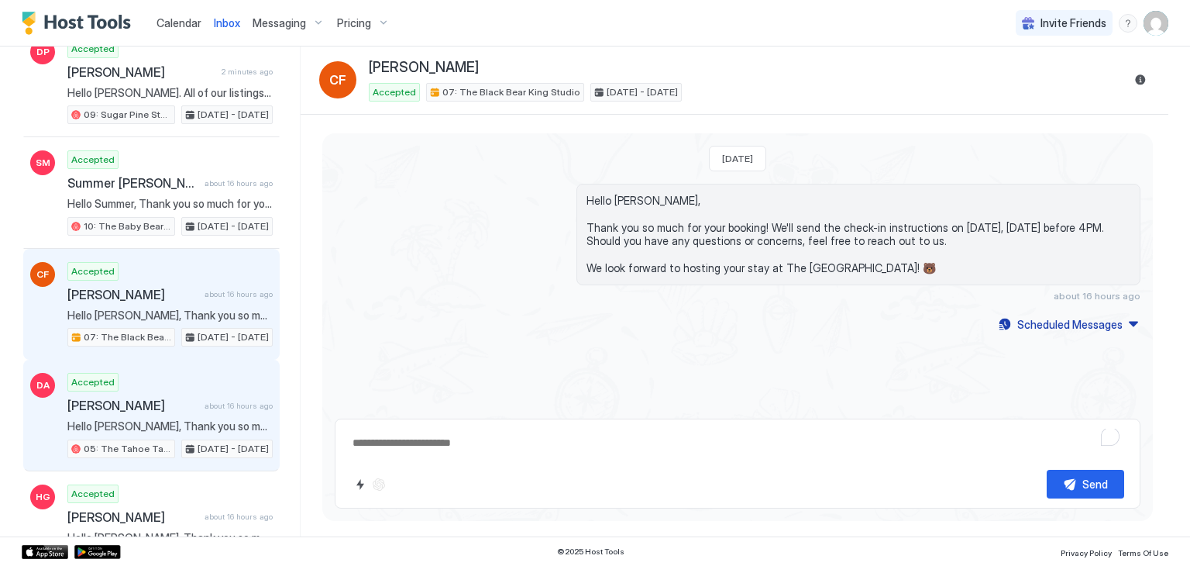
click at [194, 412] on div "Accepted David Amaya about 16 hours ago Hello David, Thank you so much for your…" at bounding box center [169, 415] width 205 height 85
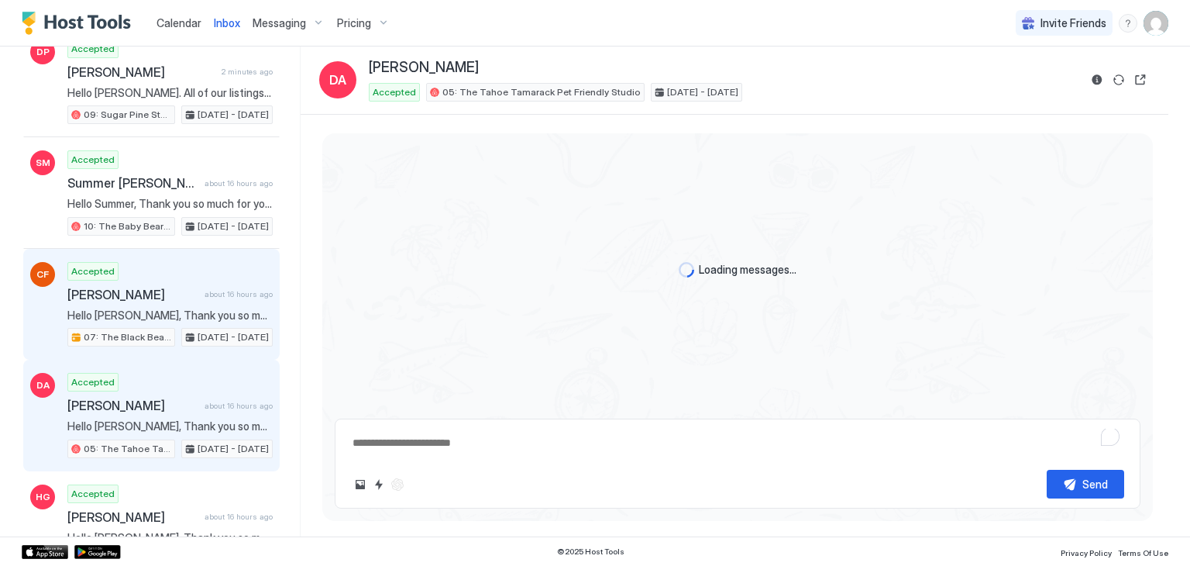
scroll to position [626, 0]
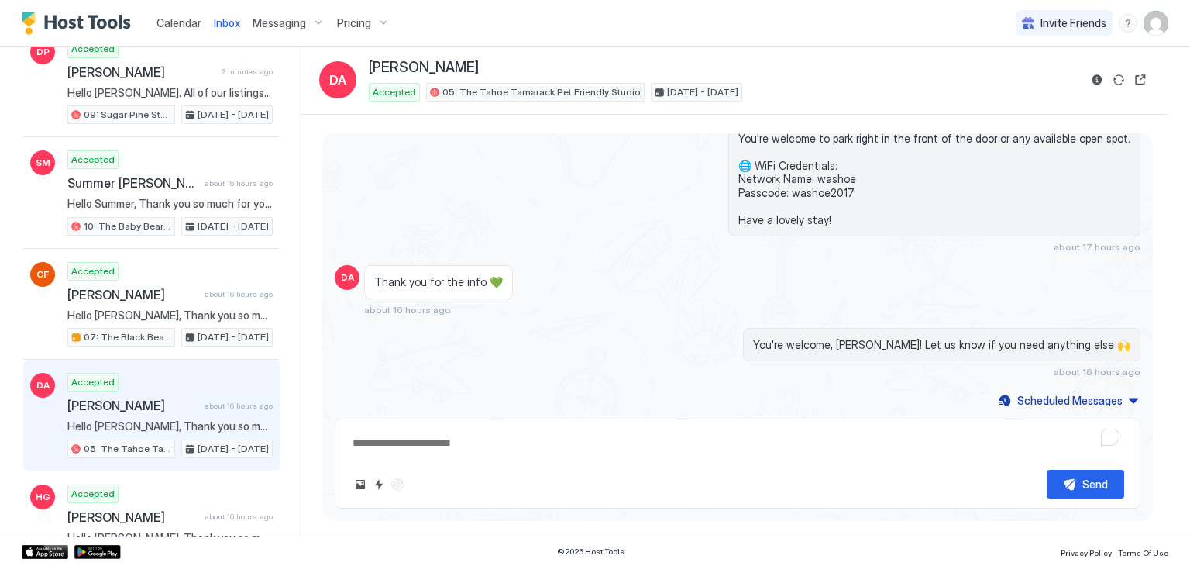
click at [201, 20] on div "Calendar" at bounding box center [178, 23] width 57 height 29
click at [174, 23] on span "Calendar" at bounding box center [179, 22] width 45 height 13
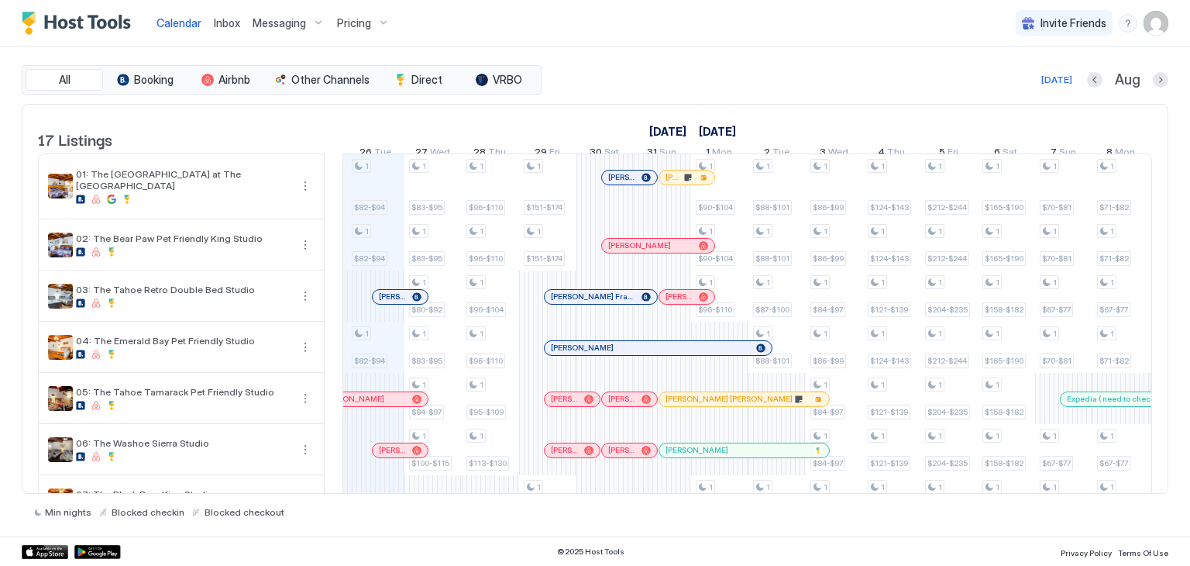
click at [230, 20] on span "Inbox" at bounding box center [227, 22] width 26 height 13
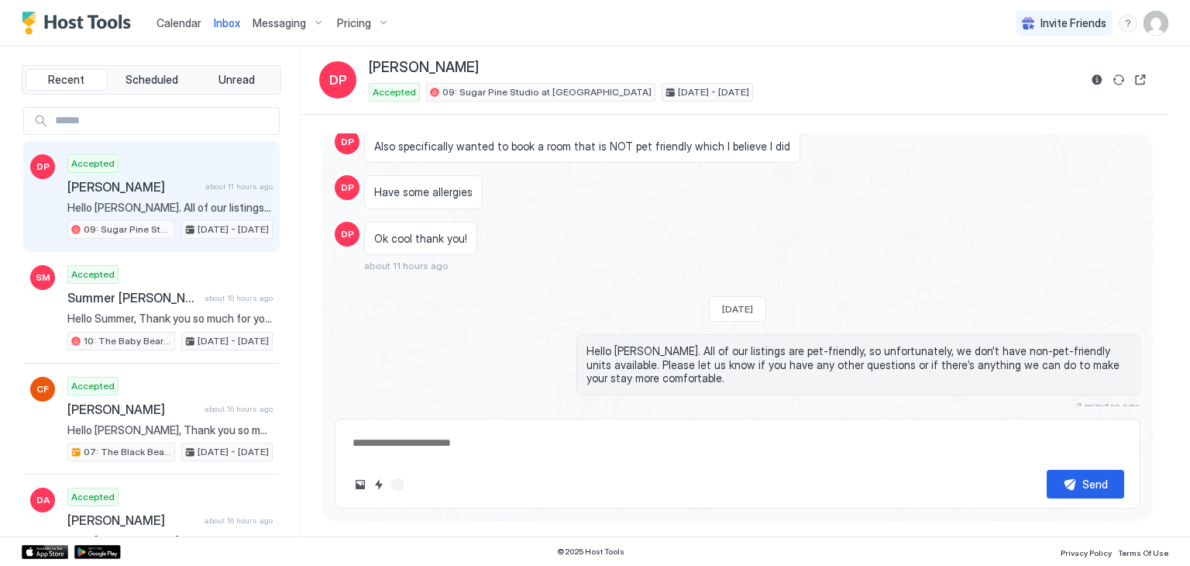
click at [134, 196] on div "Accepted Daniel Page about 11 hours ago Hello Daniel. All of our listings are p…" at bounding box center [169, 196] width 205 height 85
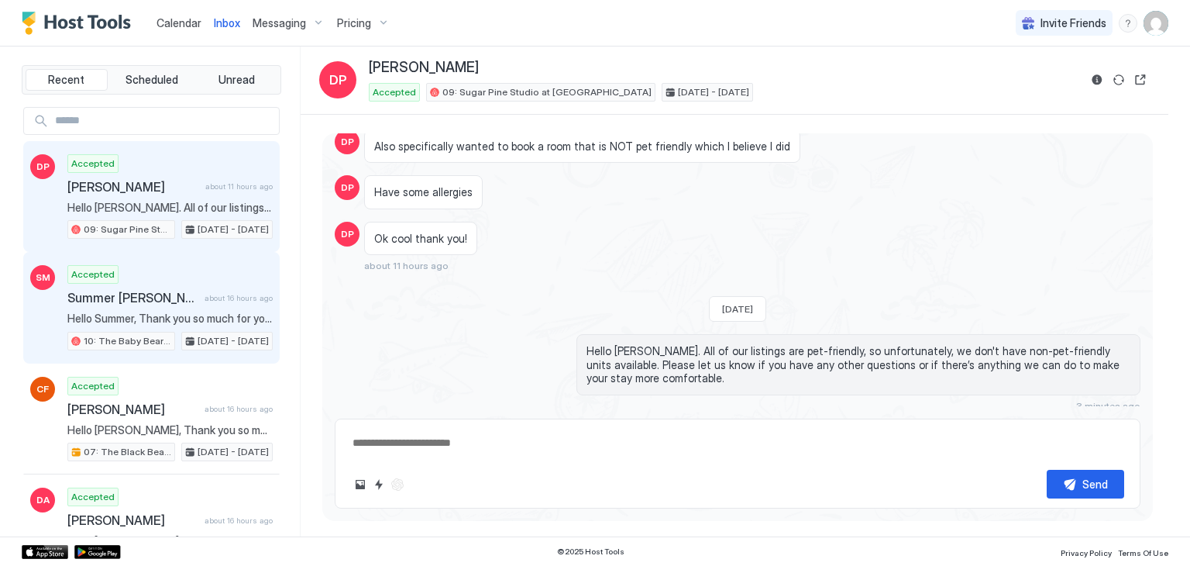
click at [152, 298] on span "Summer [PERSON_NAME]" at bounding box center [132, 297] width 131 height 15
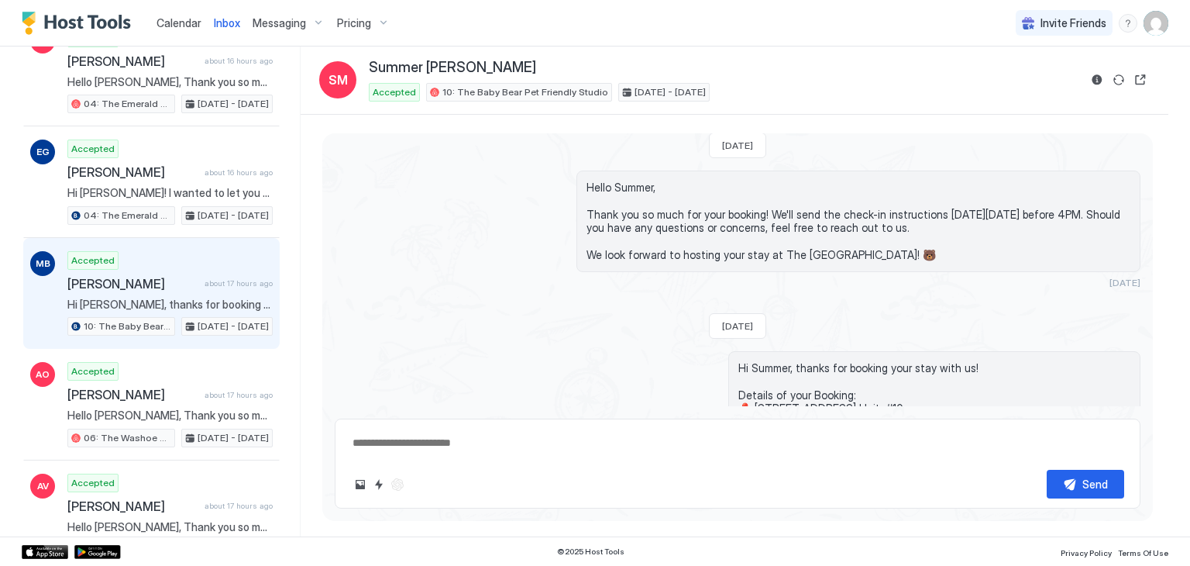
click at [219, 278] on span "about 17 hours ago" at bounding box center [239, 283] width 68 height 10
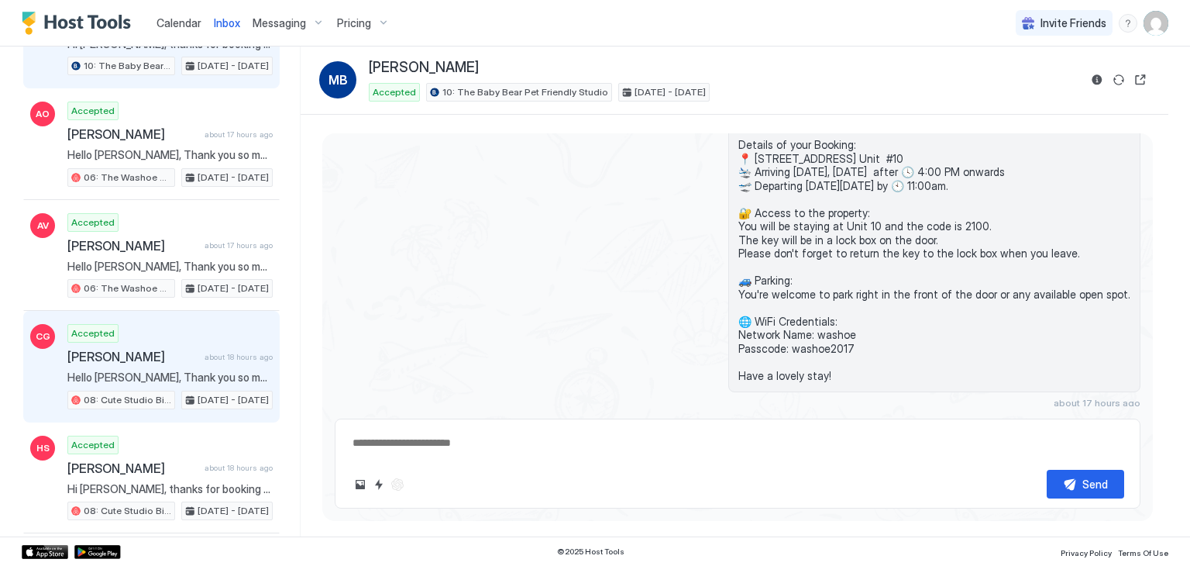
click at [184, 371] on span "Hello [PERSON_NAME], Thank you so much for your booking! We'll send the check-i…" at bounding box center [169, 377] width 205 height 14
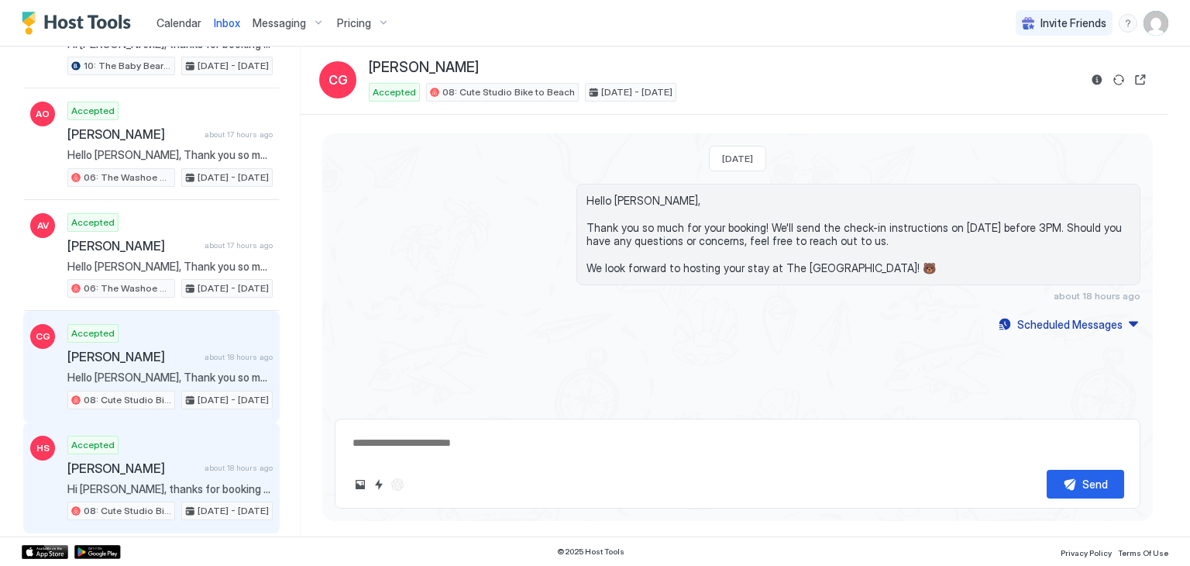
click at [162, 487] on div "Accepted Hannah Schaefer about 18 hours ago Hi Hannah, thanks for booking your …" at bounding box center [169, 478] width 205 height 85
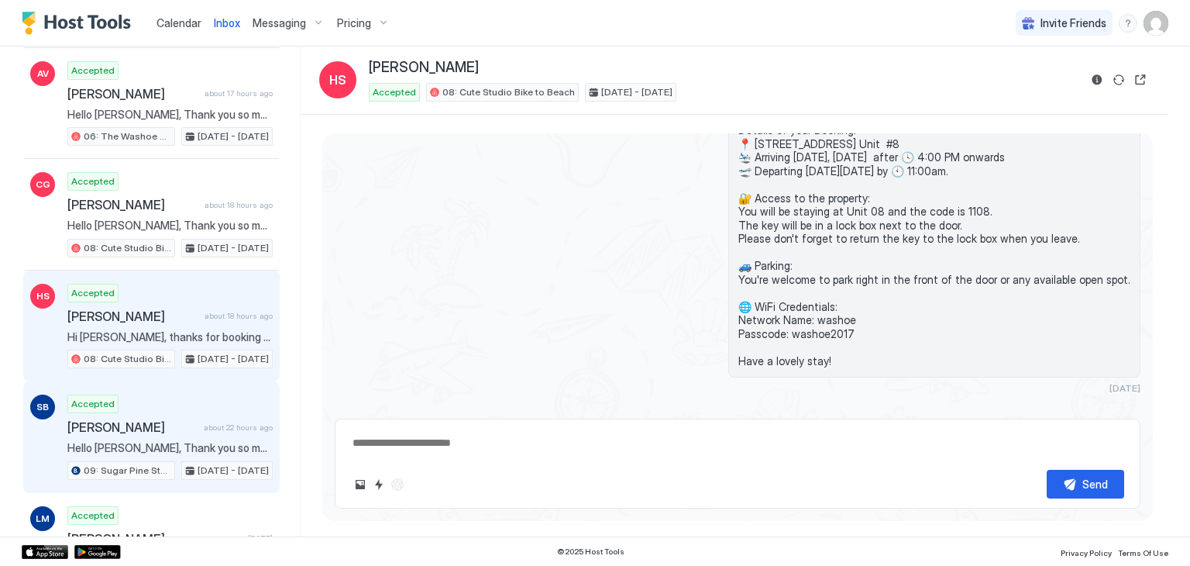
click at [179, 441] on span "Hello [PERSON_NAME], Thank you so much for your booking! We'll send the check-i…" at bounding box center [169, 448] width 205 height 14
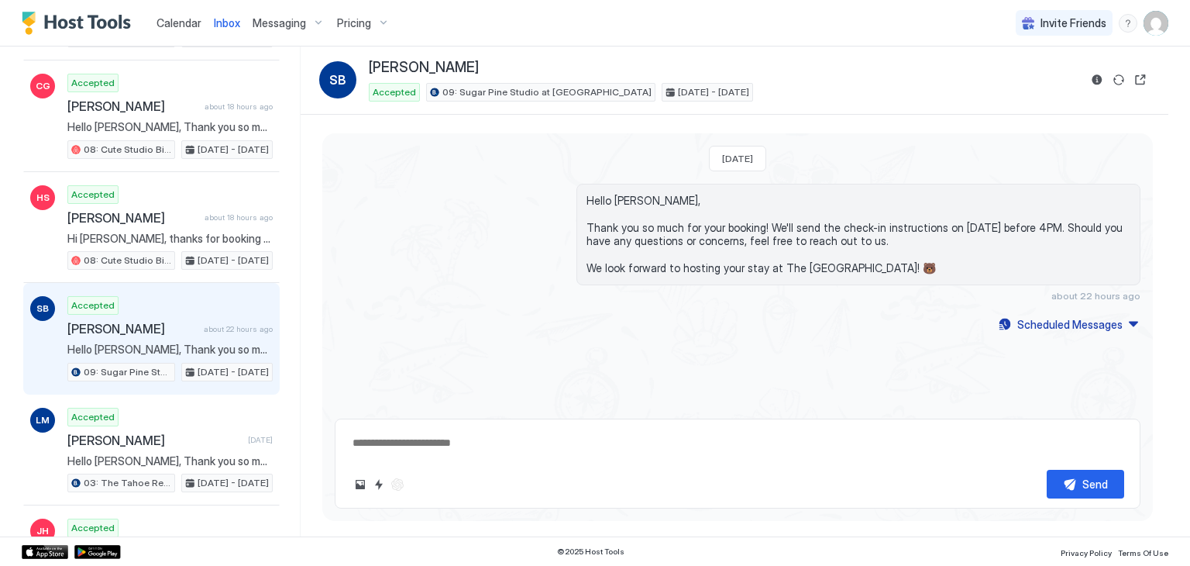
scroll to position [1085, 0]
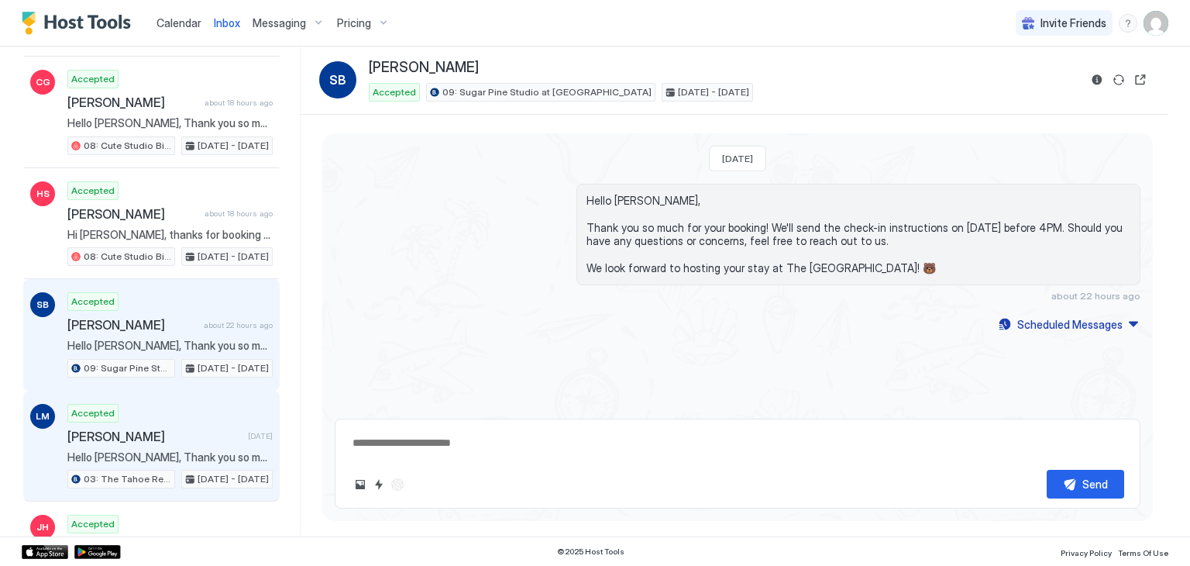
click at [179, 431] on span "[PERSON_NAME]" at bounding box center [154, 436] width 174 height 15
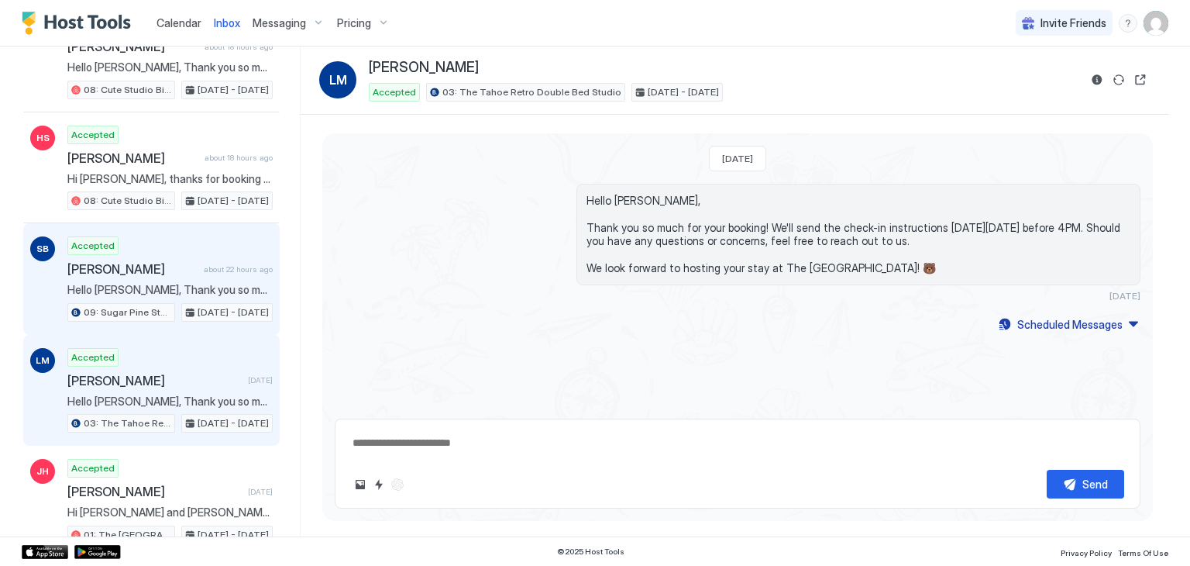
scroll to position [1141, 0]
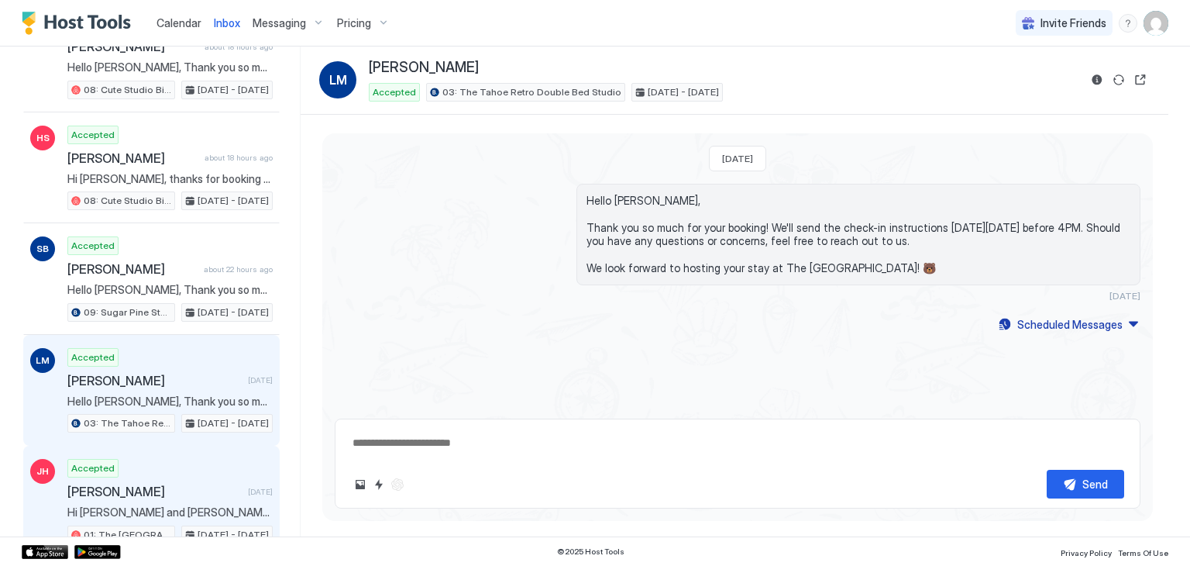
click at [170, 484] on span "[PERSON_NAME]" at bounding box center [154, 491] width 174 height 15
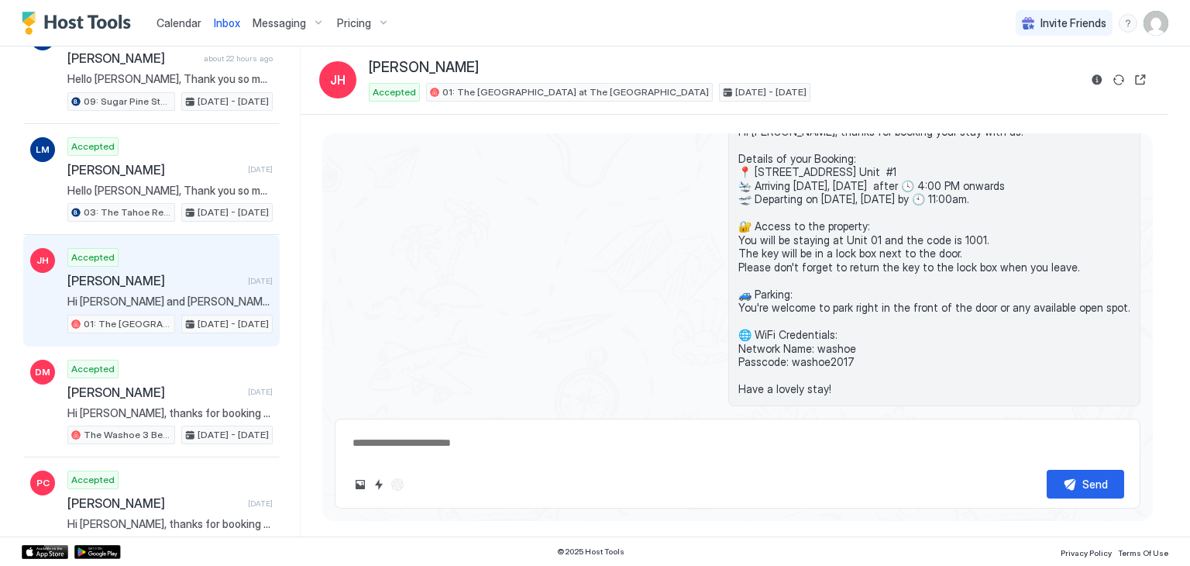
scroll to position [1361, 0]
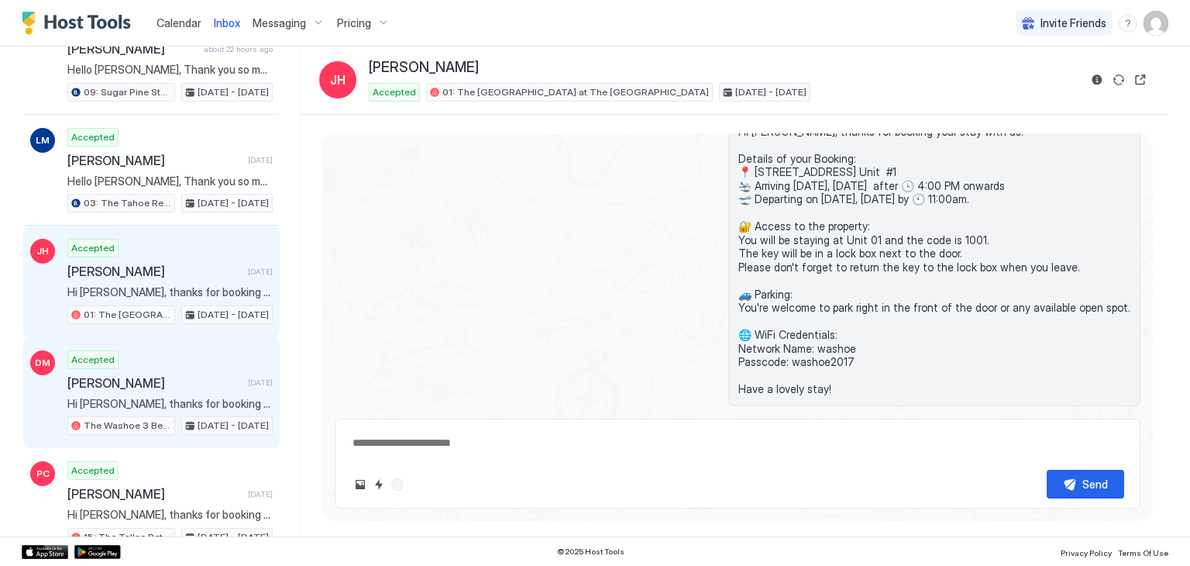
click at [220, 377] on div "Accepted Dave Massey 1 day ago Hi Dave, thanks for booking your stay with us! D…" at bounding box center [169, 392] width 205 height 85
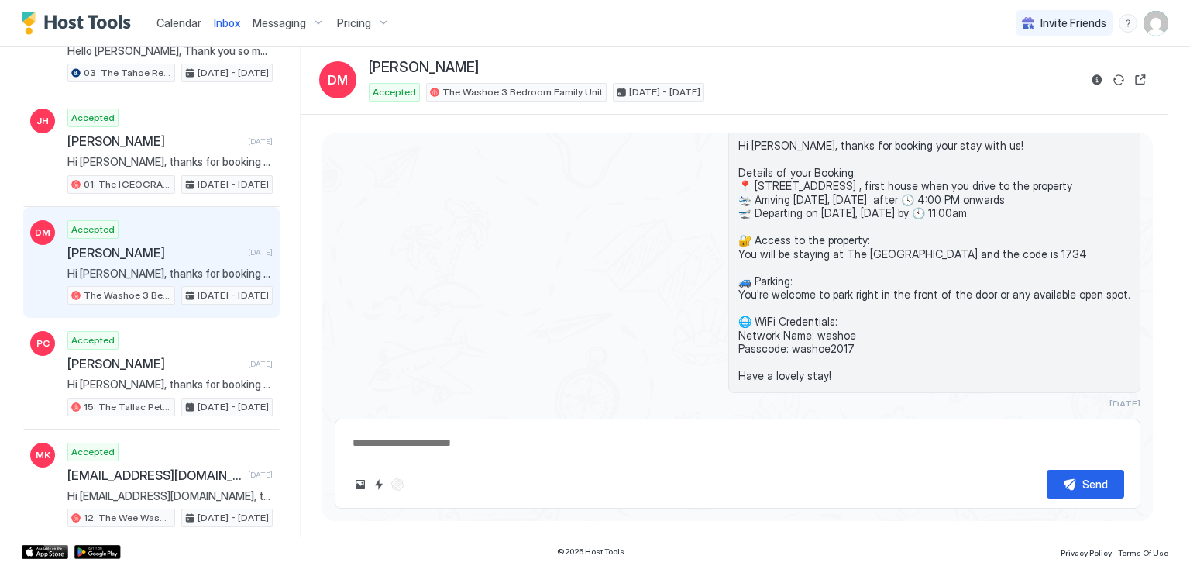
scroll to position [1493, 0]
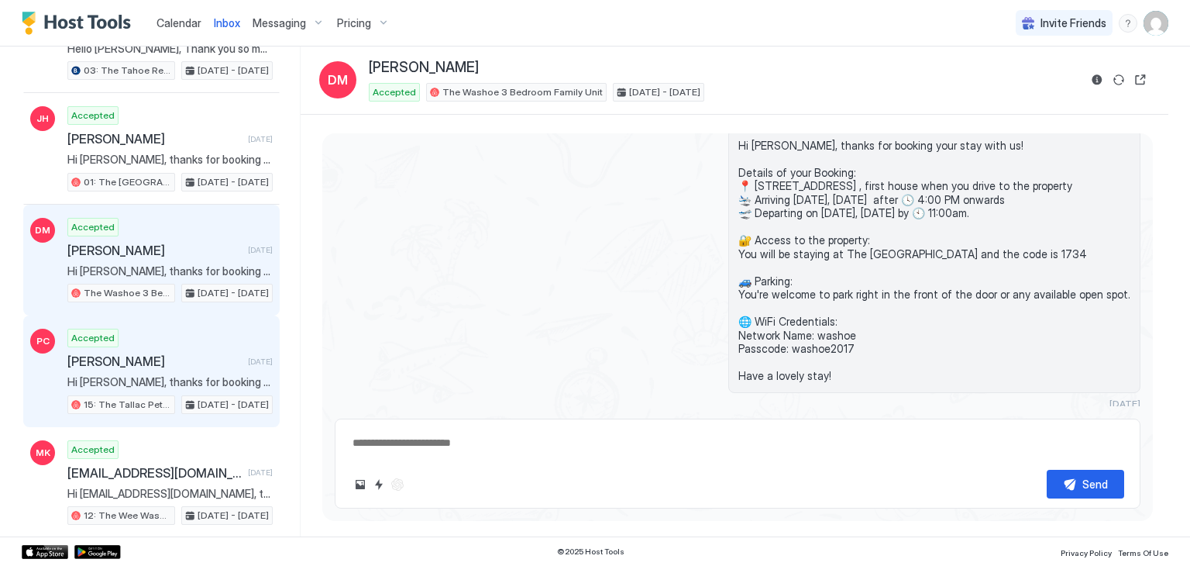
click at [248, 356] on span "[DATE]" at bounding box center [260, 361] width 25 height 10
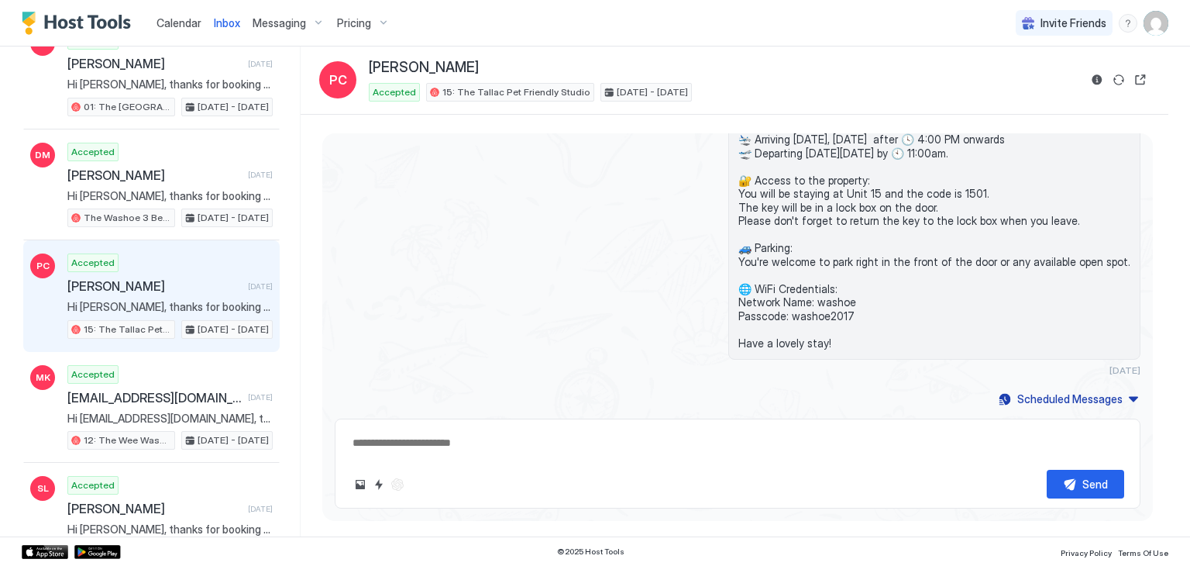
scroll to position [1571, 0]
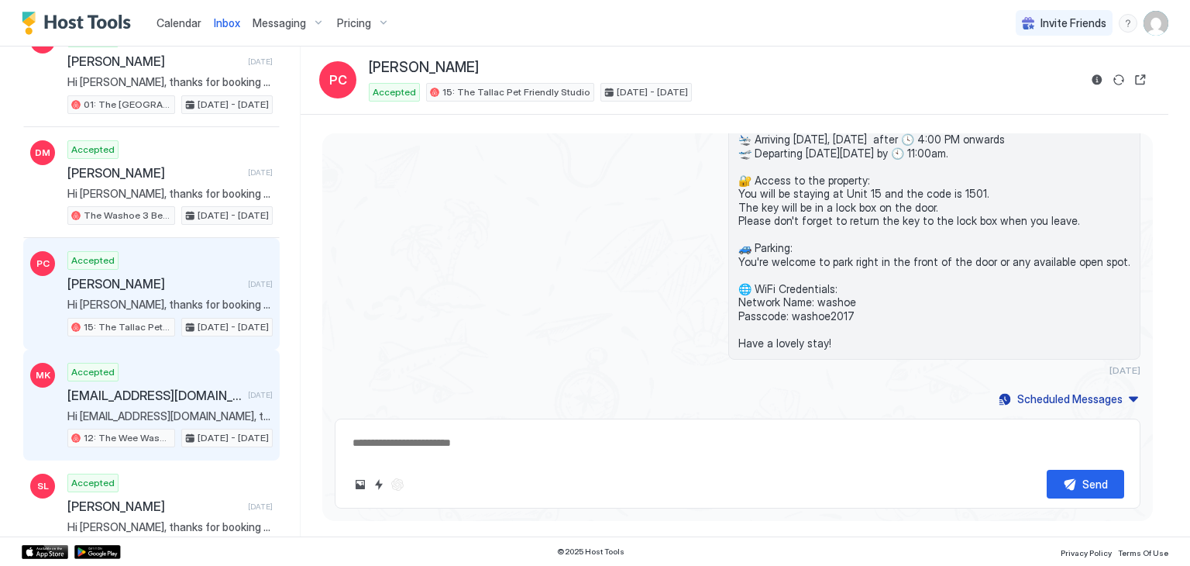
click at [225, 387] on div "Makstudent4life@Msn.Com Kinoshita Cornelison 1 day ago" at bounding box center [169, 394] width 205 height 15
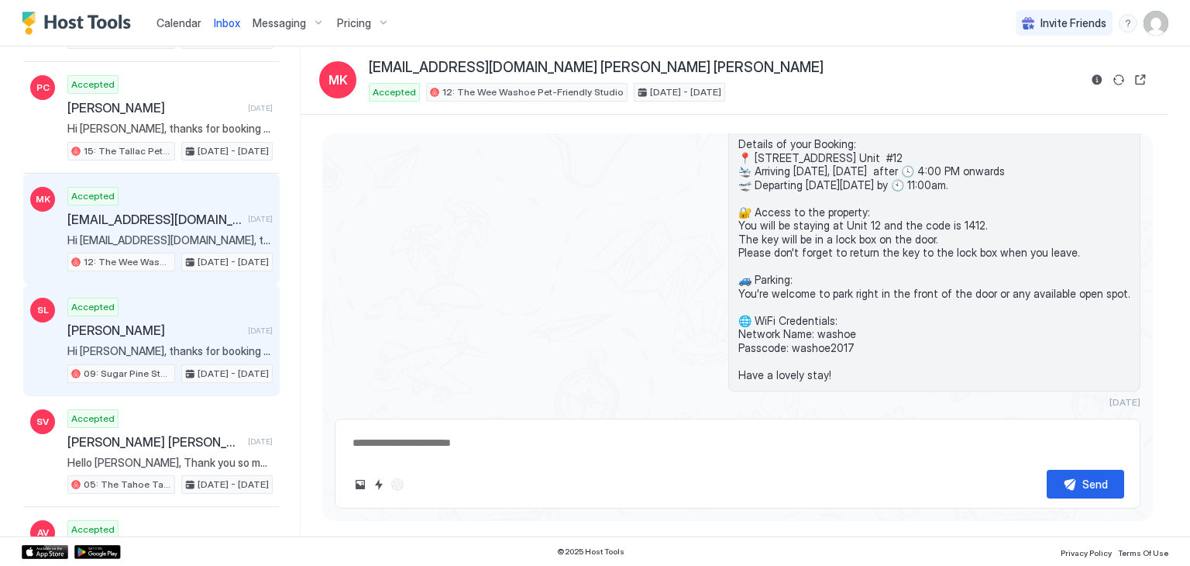
click at [232, 322] on div "Samuel Lyons 1 day ago" at bounding box center [169, 329] width 205 height 15
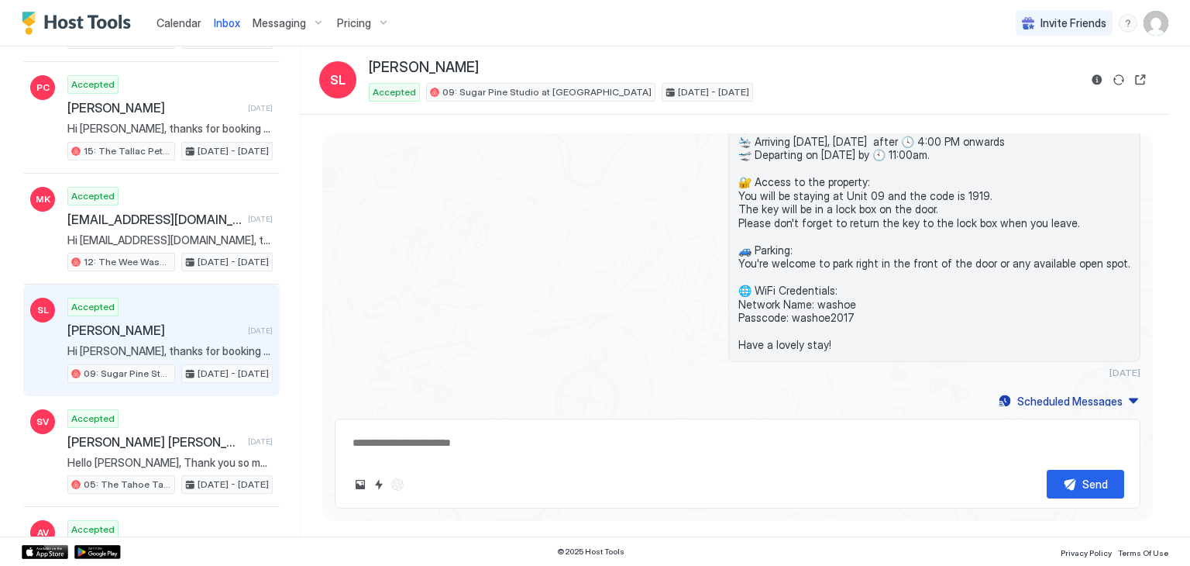
type textarea "*"
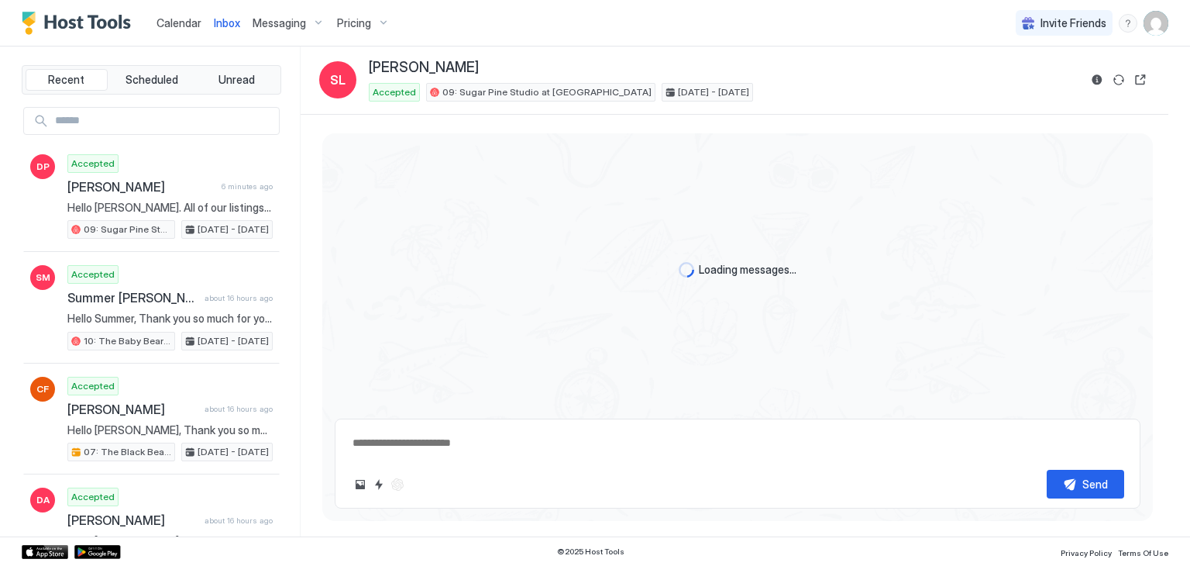
scroll to position [580, 0]
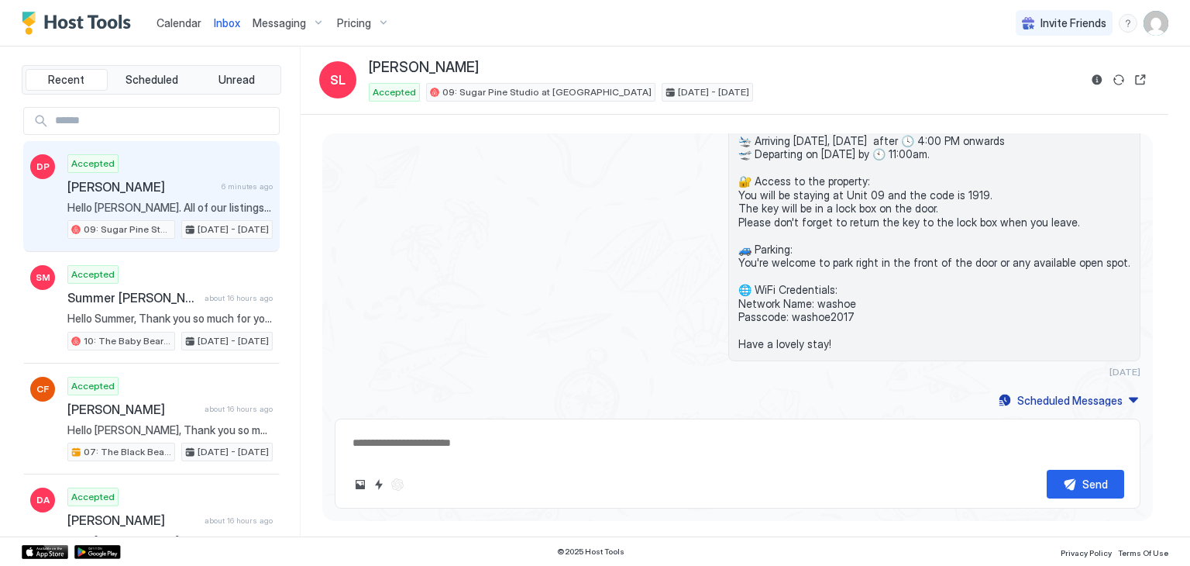
click at [187, 179] on span "[PERSON_NAME]" at bounding box center [141, 186] width 148 height 15
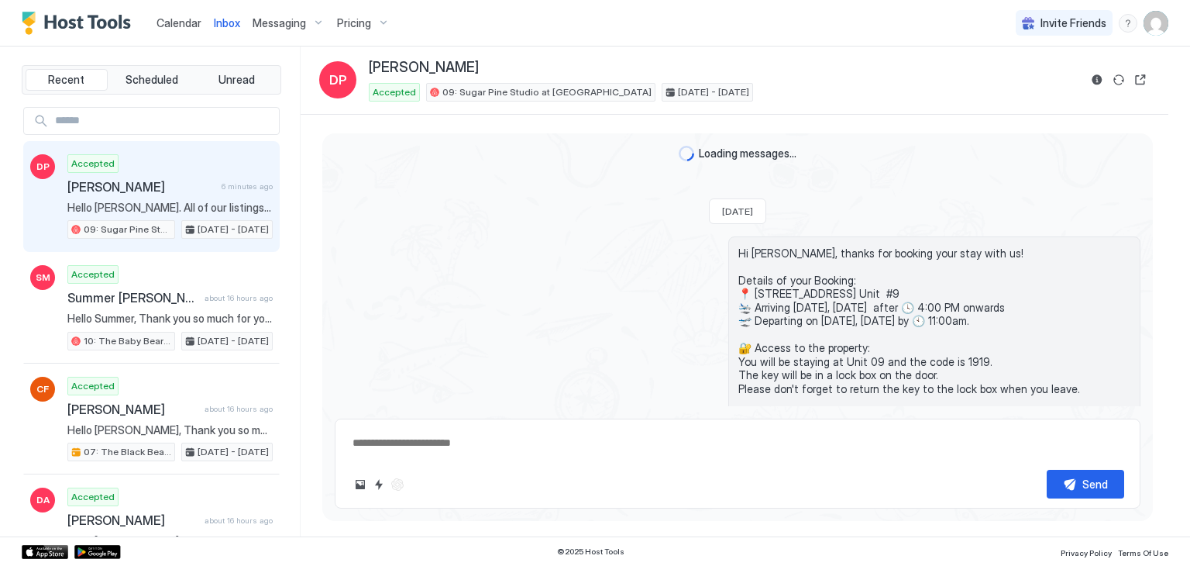
scroll to position [769, 0]
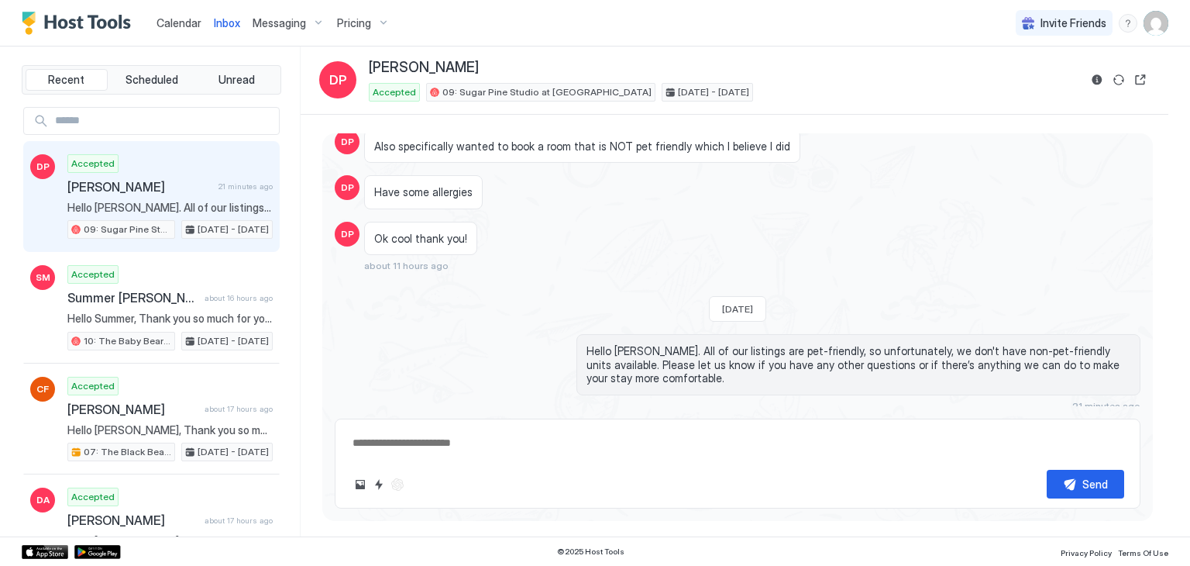
type textarea "*"
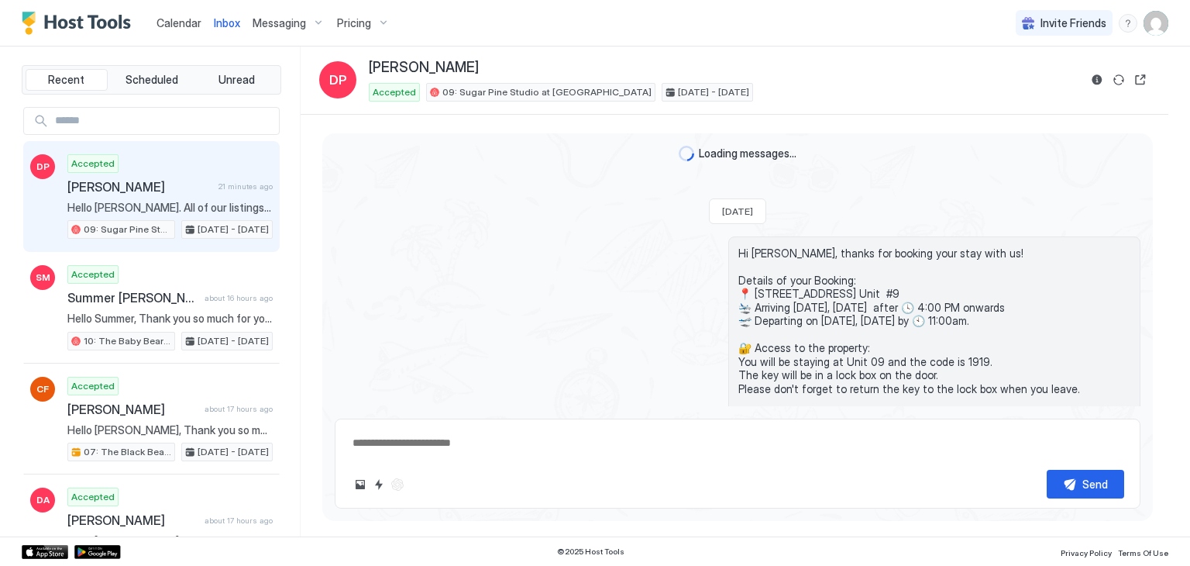
scroll to position [769, 0]
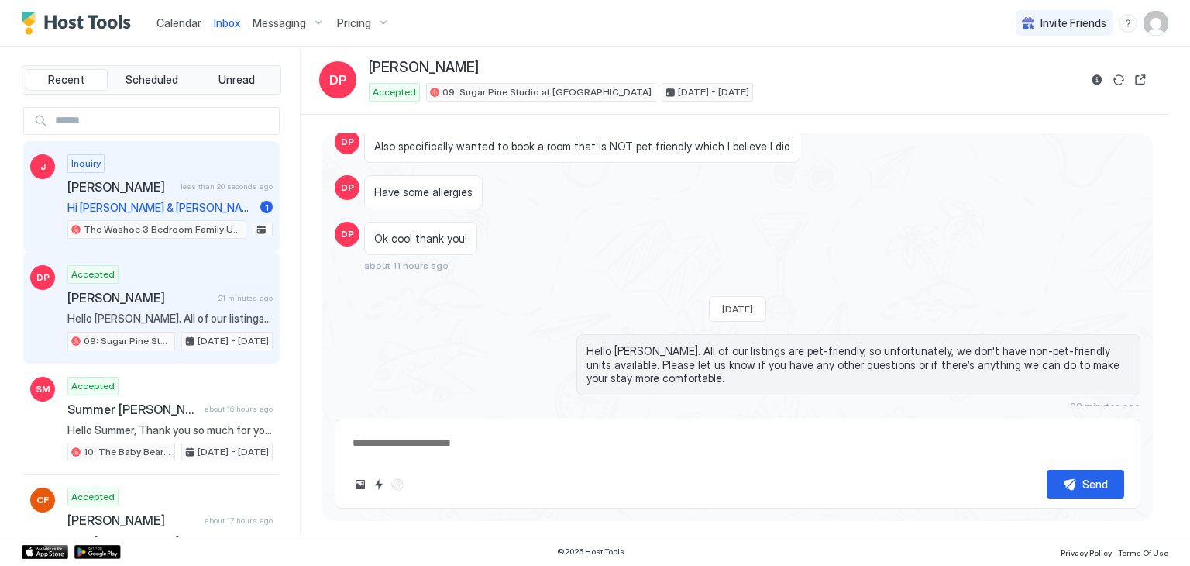
click at [172, 207] on span "Hi [PERSON_NAME] & [PERSON_NAME], I love your place, but I see it's listed for …" at bounding box center [160, 208] width 187 height 14
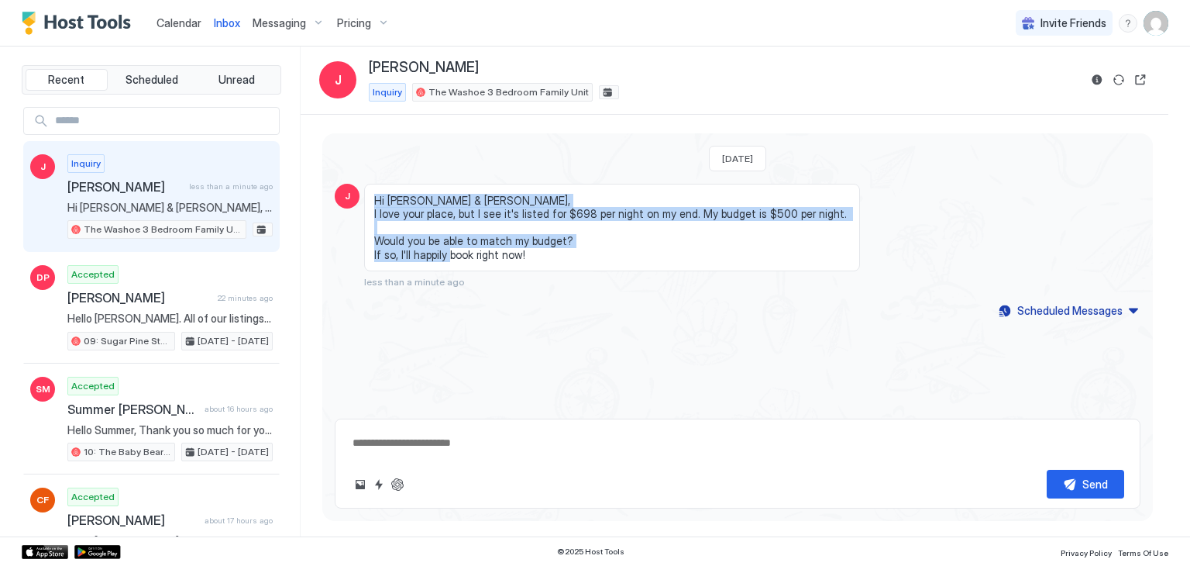
drag, startPoint x: 375, startPoint y: 196, endPoint x: 549, endPoint y: 251, distance: 182.1
click at [549, 251] on span "Hi [PERSON_NAME] & [PERSON_NAME], I love your place, but I see it's listed for …" at bounding box center [612, 228] width 476 height 68
copy span "Hi [PERSON_NAME] & [PERSON_NAME], I love your place, but I see it's listed for …"
click at [587, 227] on span "Hi [PERSON_NAME] & [PERSON_NAME], I love your place, but I see it's listed for …" at bounding box center [612, 228] width 476 height 68
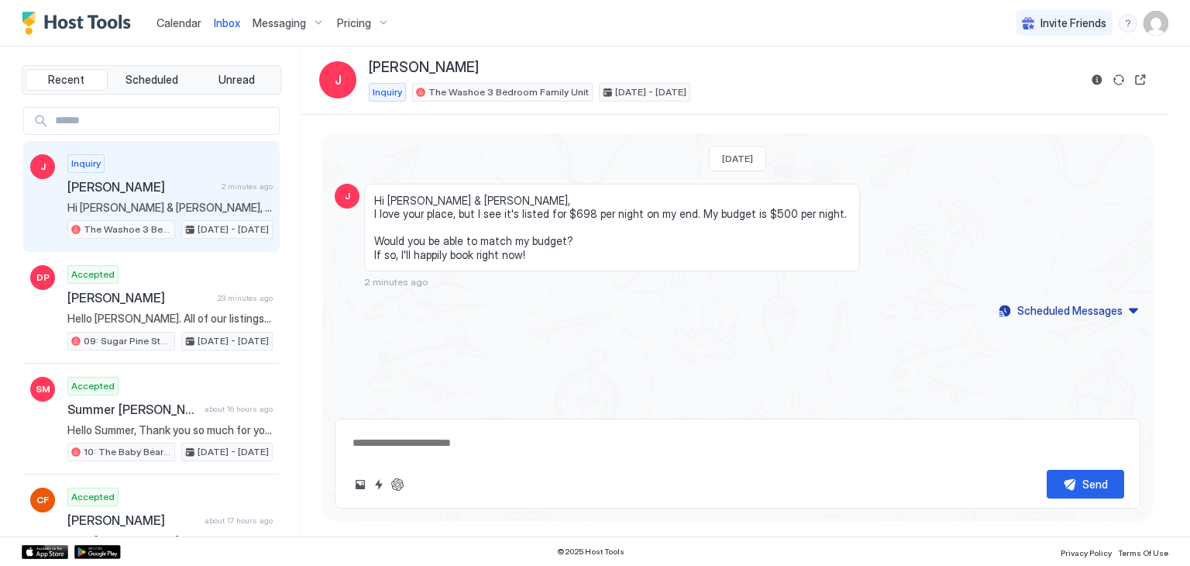
click at [615, 97] on span "[DATE] - [DATE]" at bounding box center [650, 92] width 71 height 14
click at [188, 13] on div "Calendar" at bounding box center [178, 23] width 57 height 29
click at [191, 19] on span "Calendar" at bounding box center [179, 22] width 45 height 13
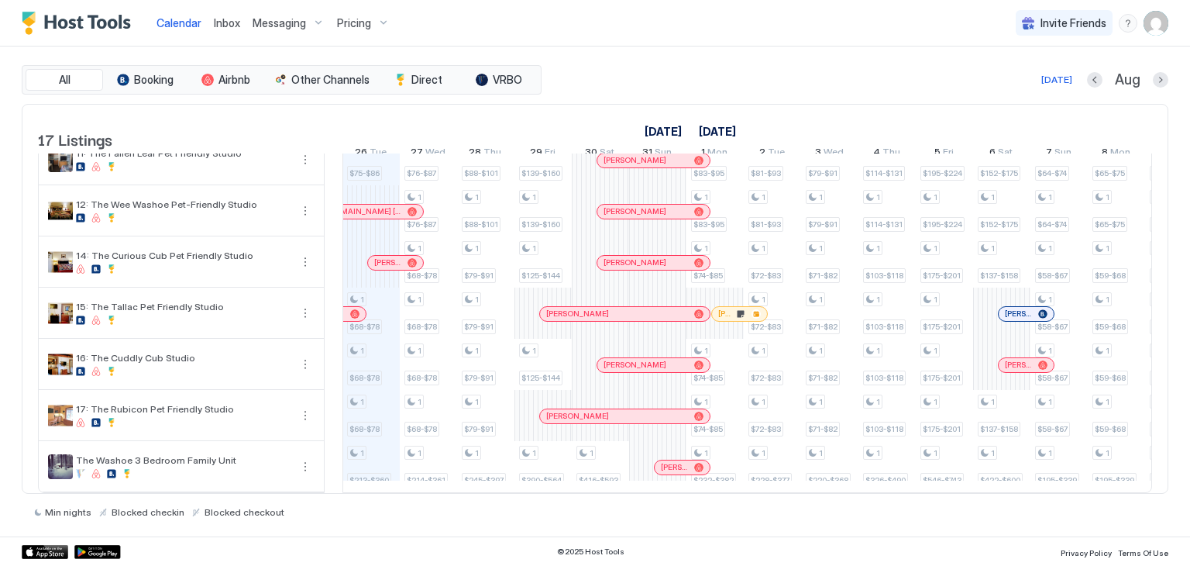
scroll to position [564, 0]
click at [375, 461] on div "1 $82-$94 1 $82-$94 1 $82-$94 1 $75-$86 1 $75-$86 1 $68-$78 1 $68-$78 1 $68-$78…" at bounding box center [1030, 50] width 3097 height 883
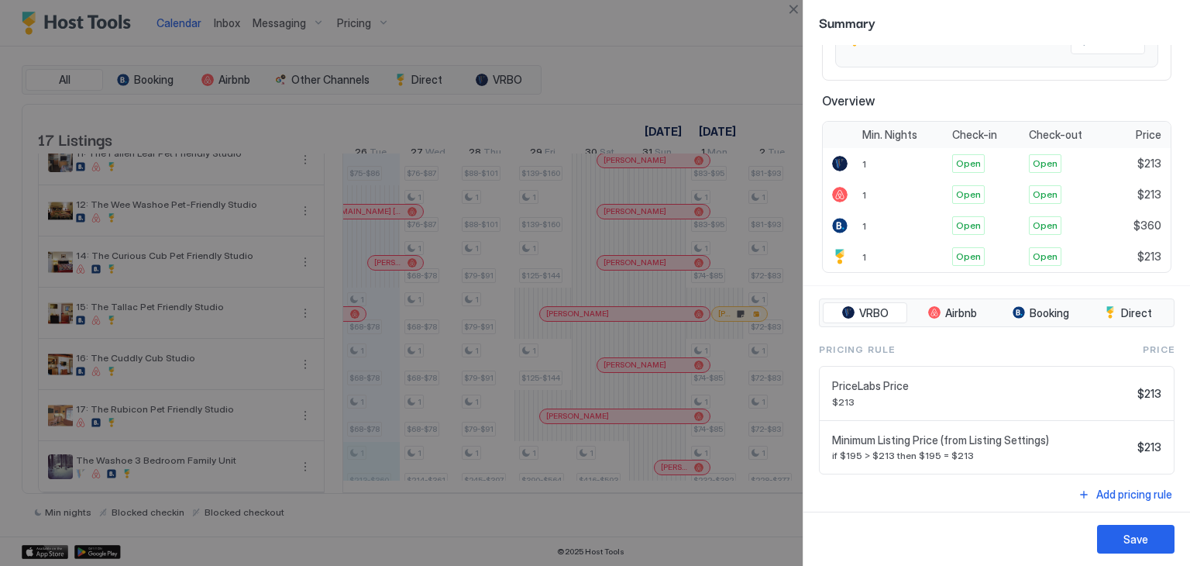
scroll to position [289, 0]
click at [797, 9] on button "Close" at bounding box center [793, 9] width 19 height 19
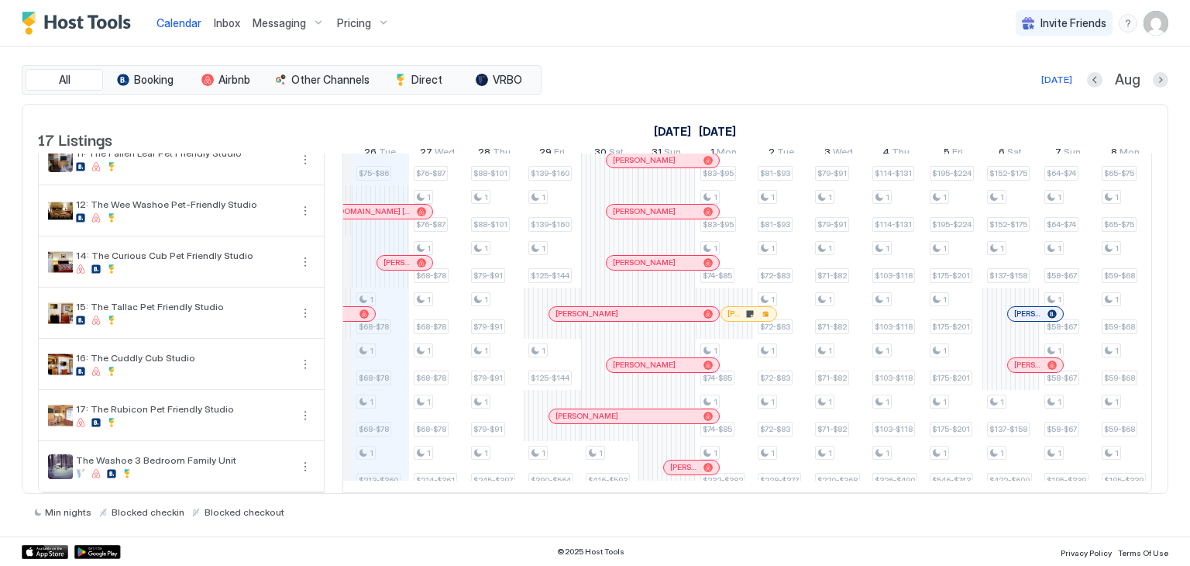
scroll to position [0, 0]
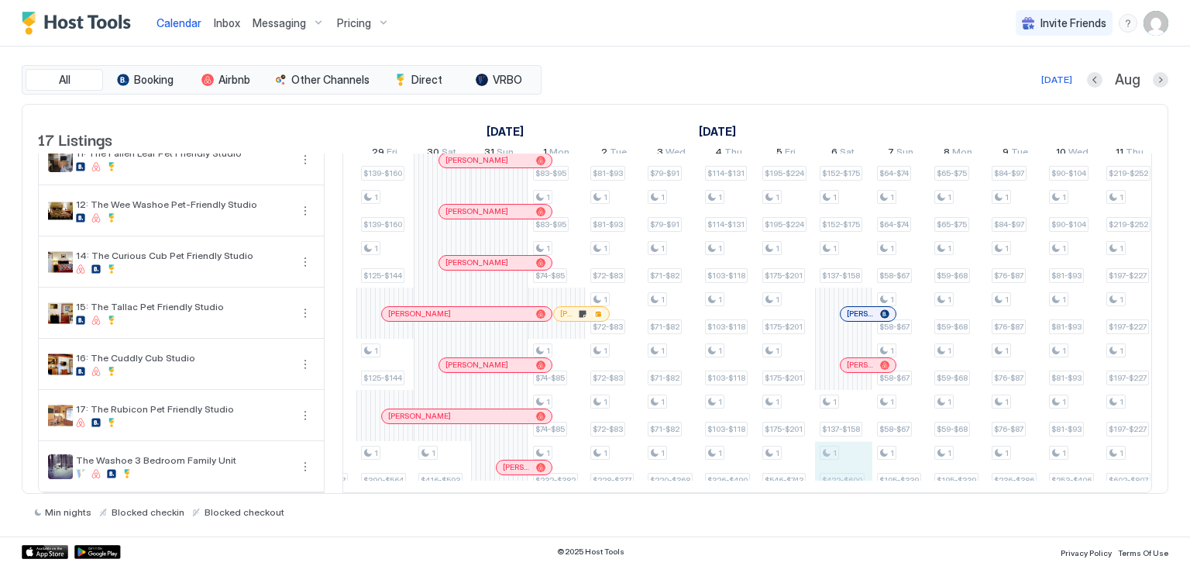
click at [841, 468] on div "1 $82-$94 1 $82-$94 1 $82-$94 1 $75-$86 1 $75-$86 1 $68-$78 1 $68-$78 1 $68-$78…" at bounding box center [872, 50] width 3097 height 883
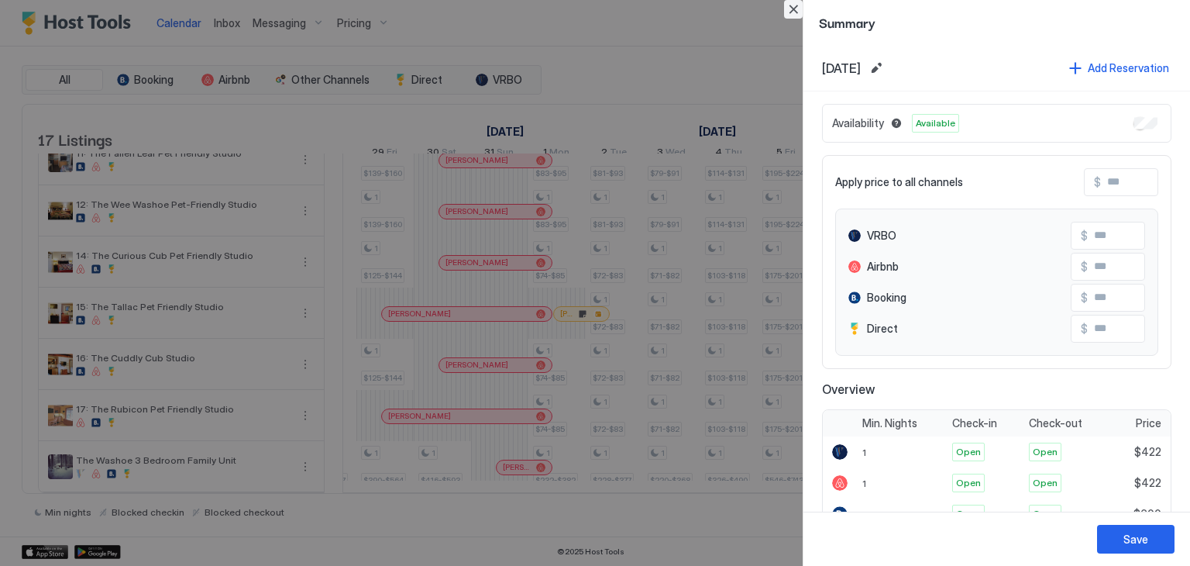
click at [784, 12] on button "Close" at bounding box center [793, 9] width 19 height 19
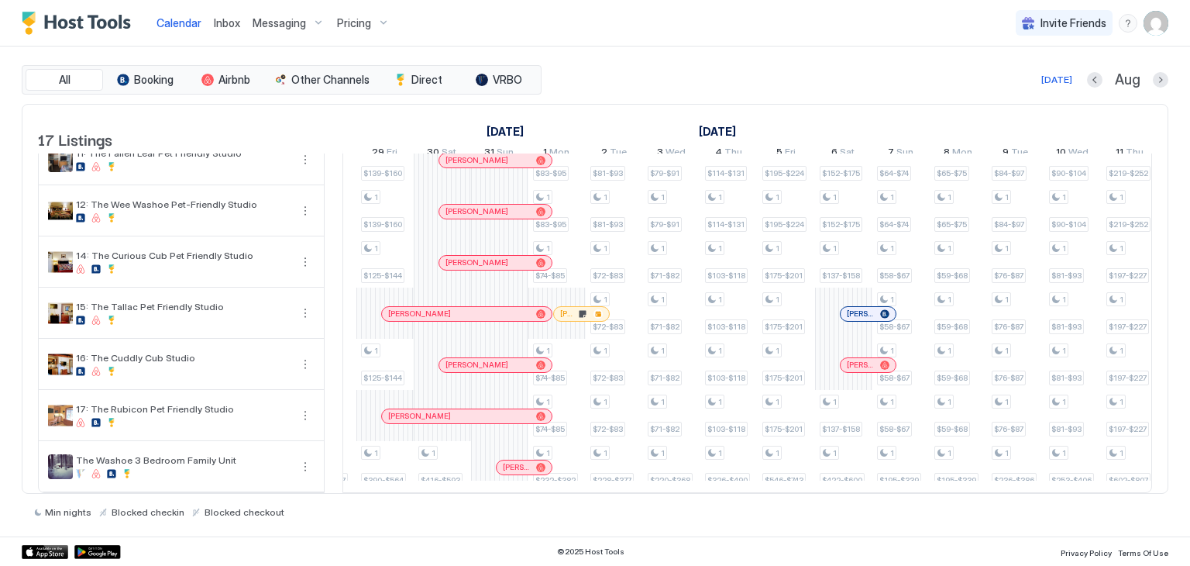
click at [229, 16] on span "Inbox" at bounding box center [227, 22] width 26 height 13
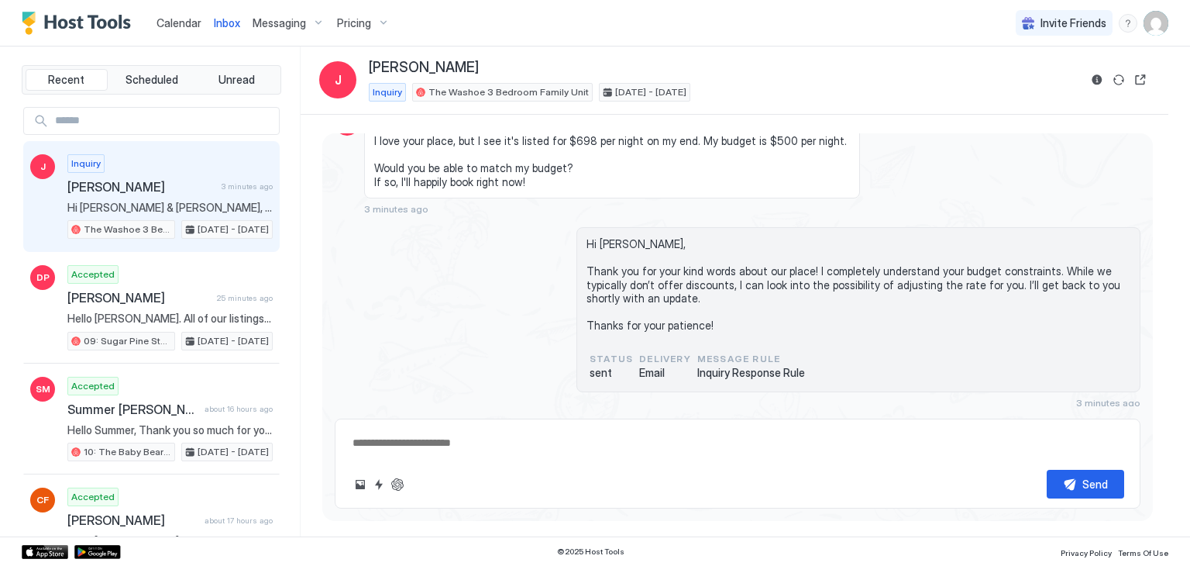
click at [160, 168] on div "Inquiry [PERSON_NAME] 3 minutes ago Hi [PERSON_NAME] & [PERSON_NAME], I love yo…" at bounding box center [169, 196] width 205 height 85
drag, startPoint x: 873, startPoint y: 284, endPoint x: 954, endPoint y: 286, distance: 81.4
click at [954, 286] on span "Hi [PERSON_NAME], Thank you for your kind words about our place! I completely u…" at bounding box center [859, 284] width 544 height 95
copy span "adjusting the rate"
click at [176, 10] on div "Calendar" at bounding box center [178, 23] width 57 height 29
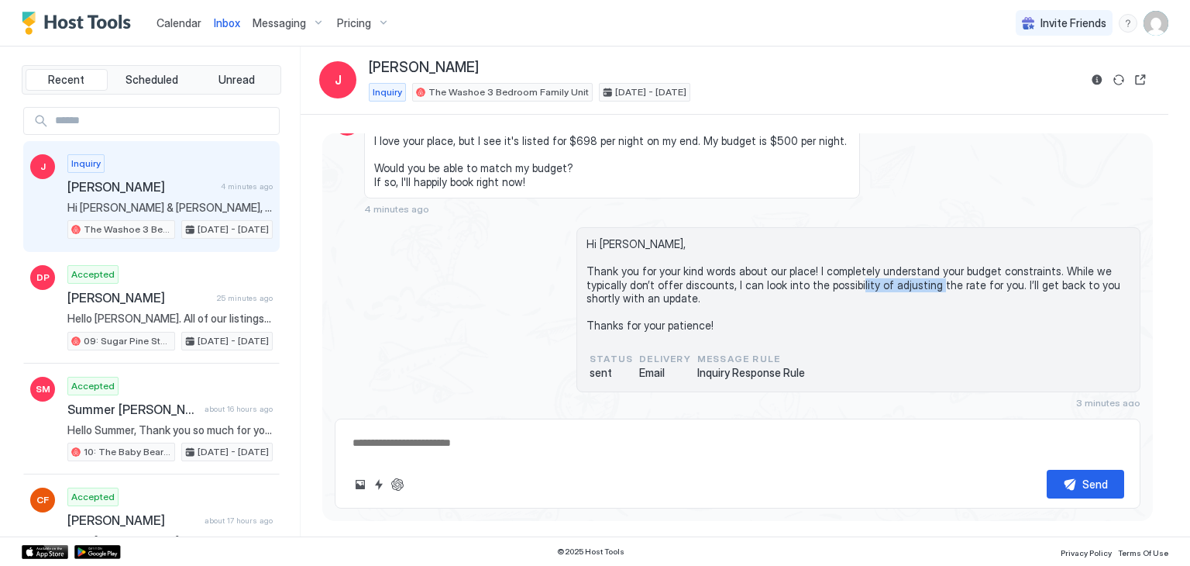
click at [177, 35] on div "Calendar" at bounding box center [178, 23] width 57 height 29
click at [177, 22] on span "Calendar" at bounding box center [179, 22] width 45 height 13
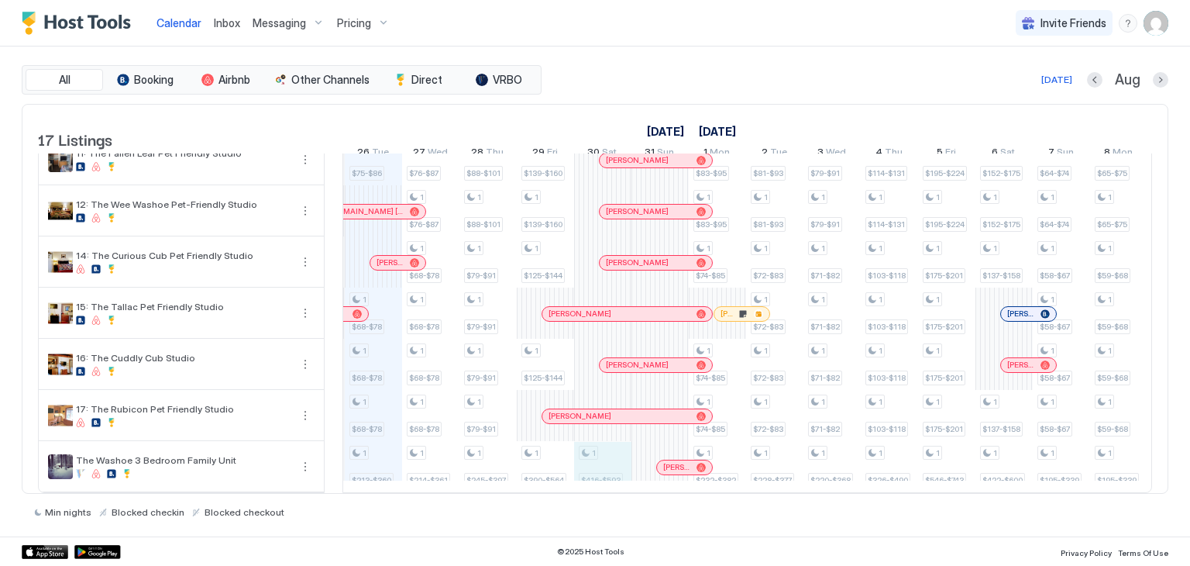
click at [606, 453] on div "1 $82-$94 1 $82-$94 1 $82-$94 1 $75-$86 1 $75-$86 1 $68-$78 1 $68-$78 1 $68-$78…" at bounding box center [1033, 50] width 3097 height 883
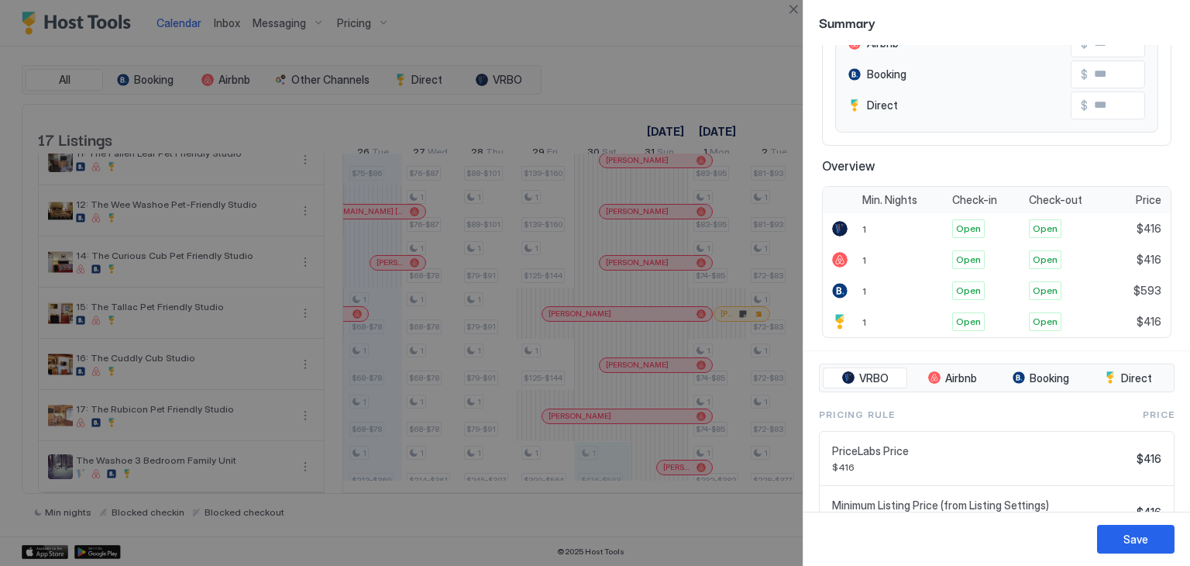
scroll to position [150, 0]
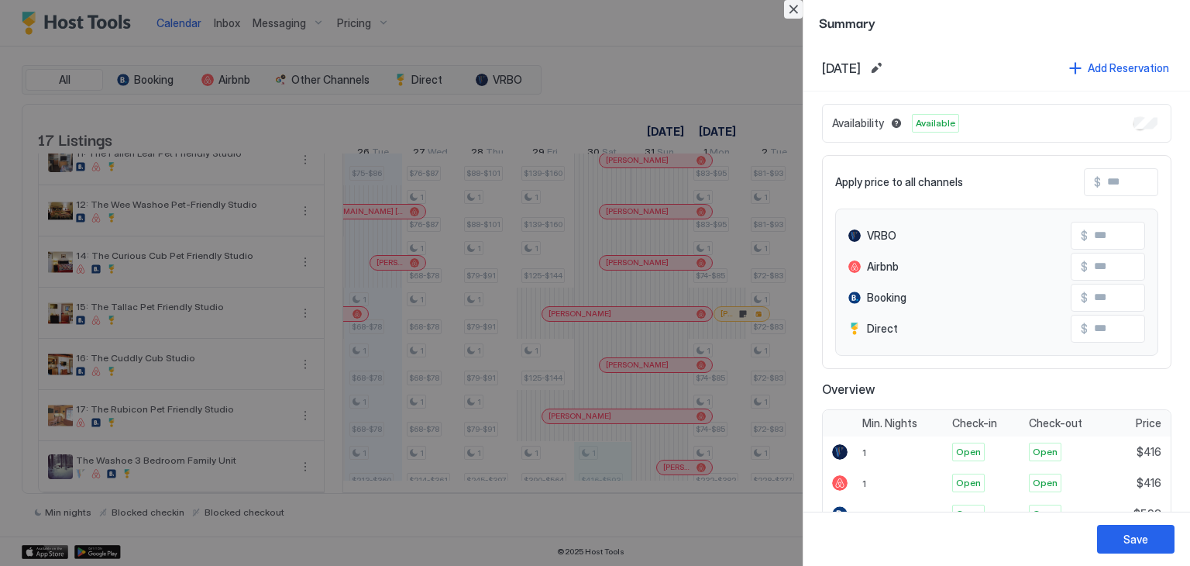
click at [801, 11] on button "Close" at bounding box center [793, 9] width 19 height 19
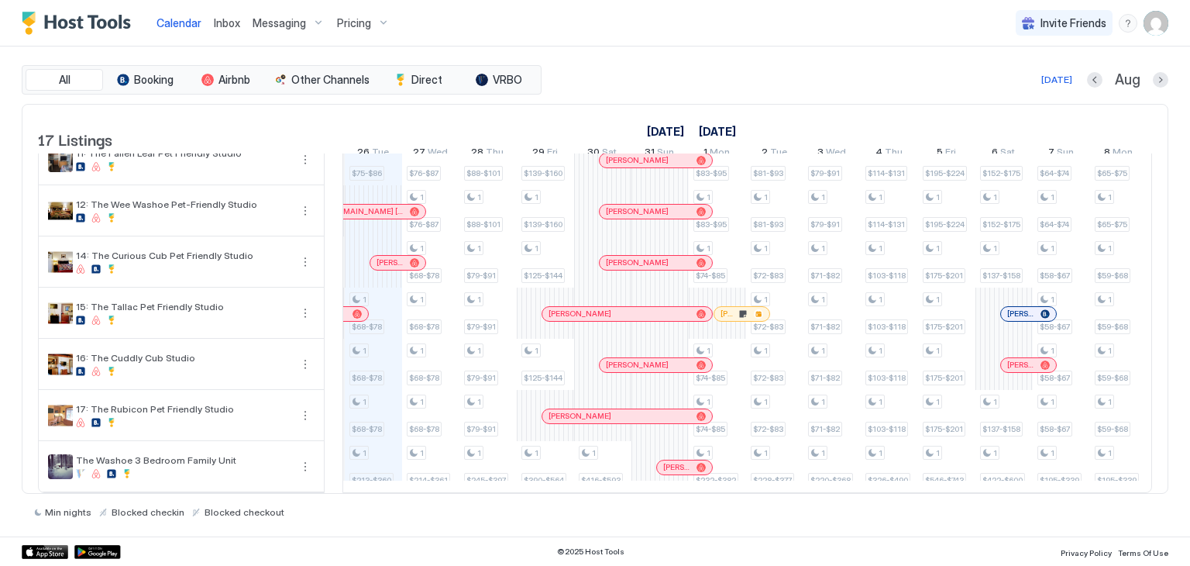
click at [229, 18] on span "Inbox" at bounding box center [227, 22] width 26 height 13
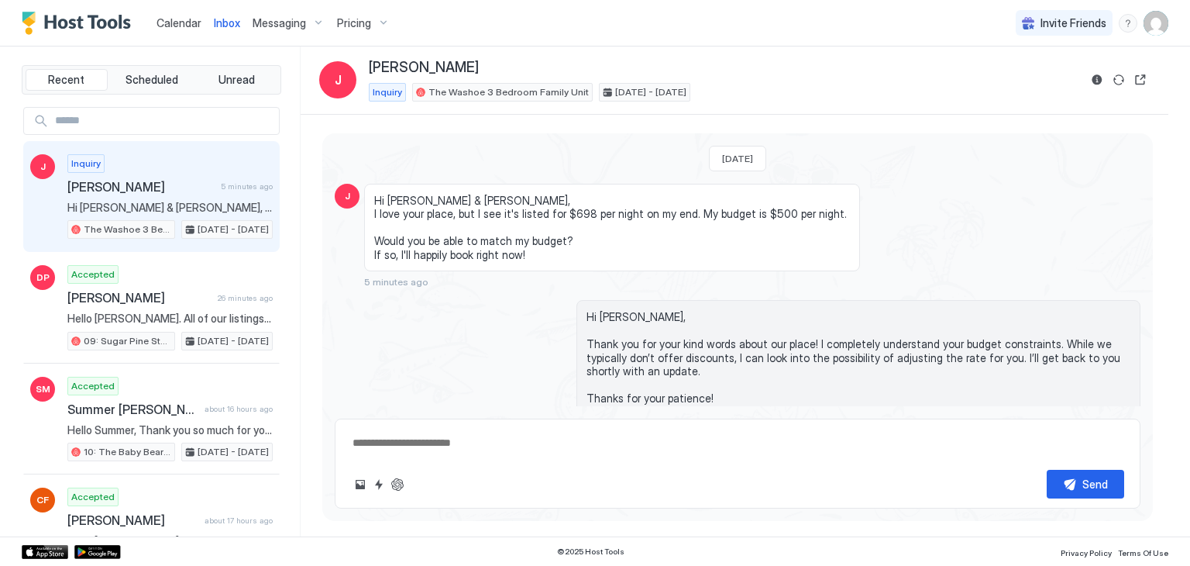
scroll to position [73, 0]
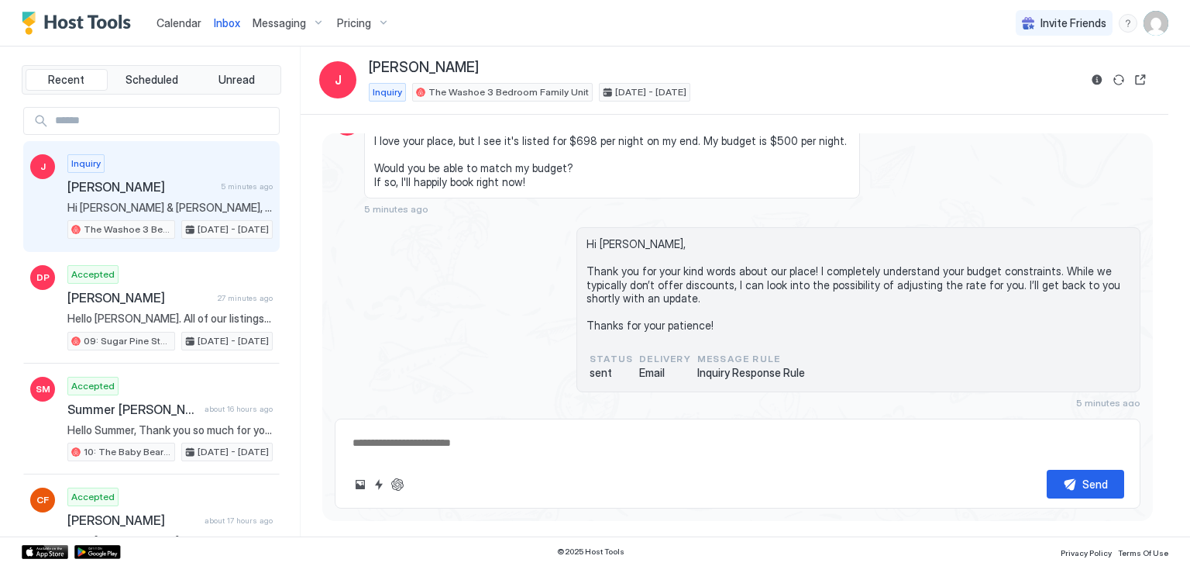
click at [436, 435] on textarea at bounding box center [737, 443] width 773 height 29
type textarea "*"
type textarea "**"
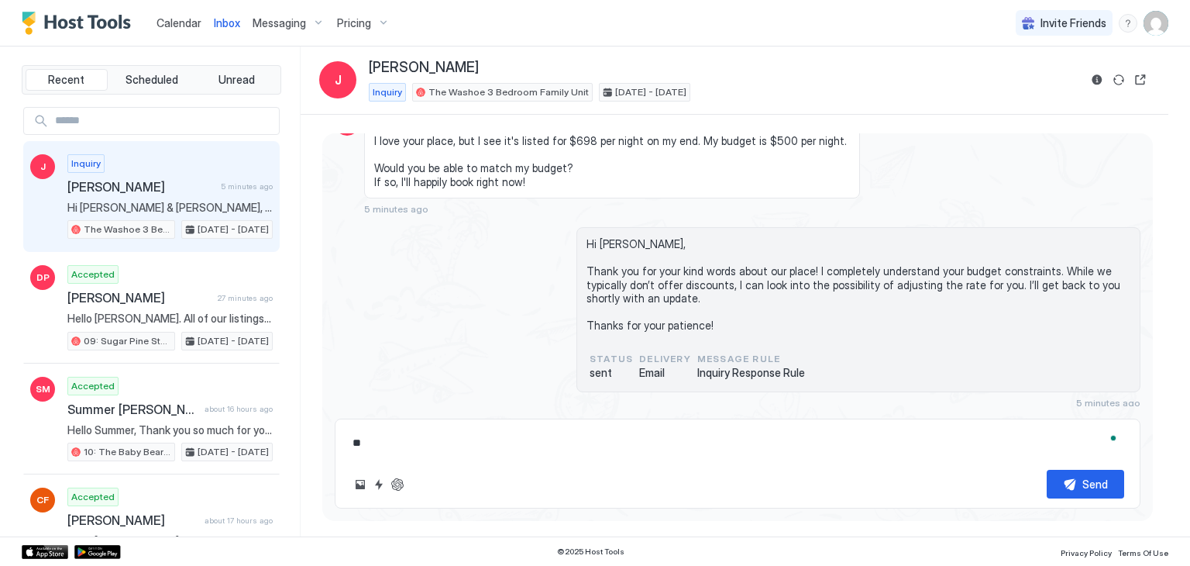
type textarea "*"
type textarea "**"
type textarea "*"
type textarea "****"
type textarea "*"
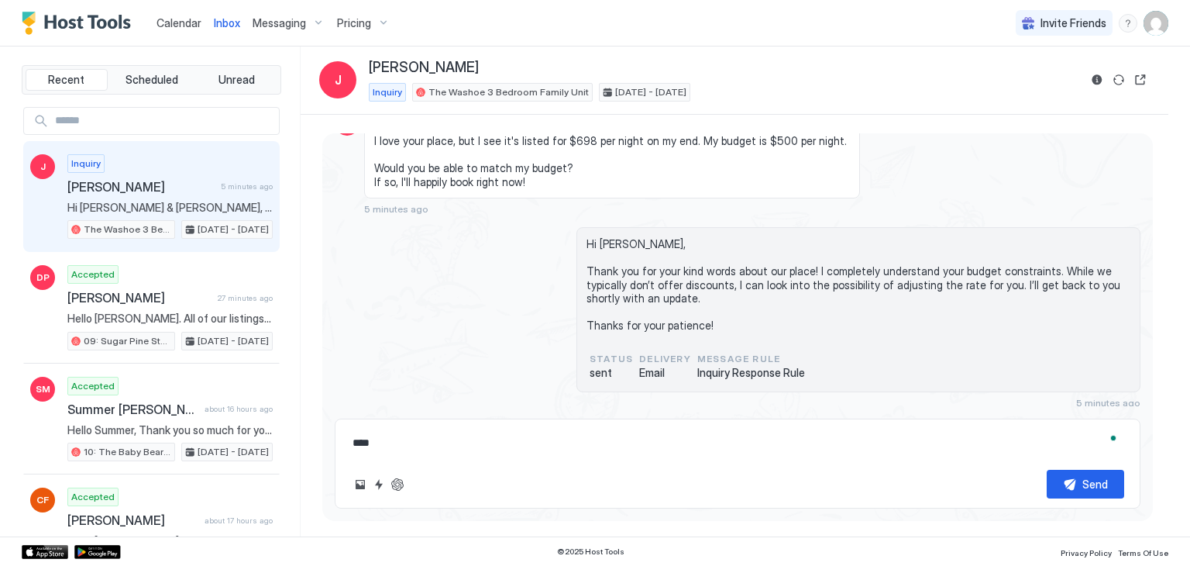
type textarea "*****"
type textarea "*"
type textarea "******"
type textarea "*"
type textarea "*******"
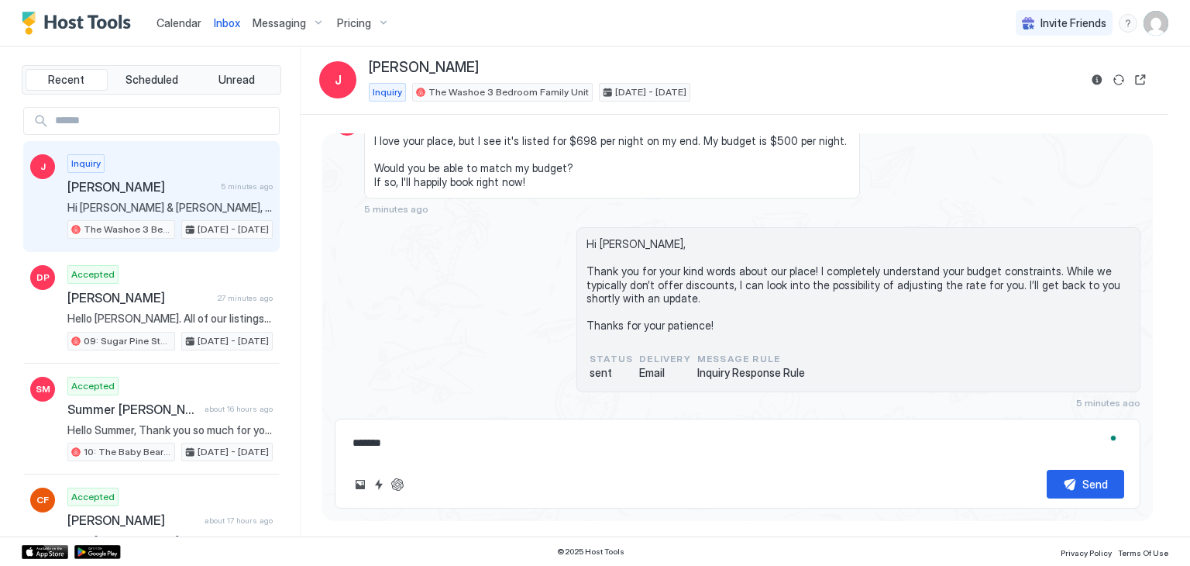
type textarea "*"
type textarea "********"
type textarea "*"
type textarea "*********"
type textarea "*"
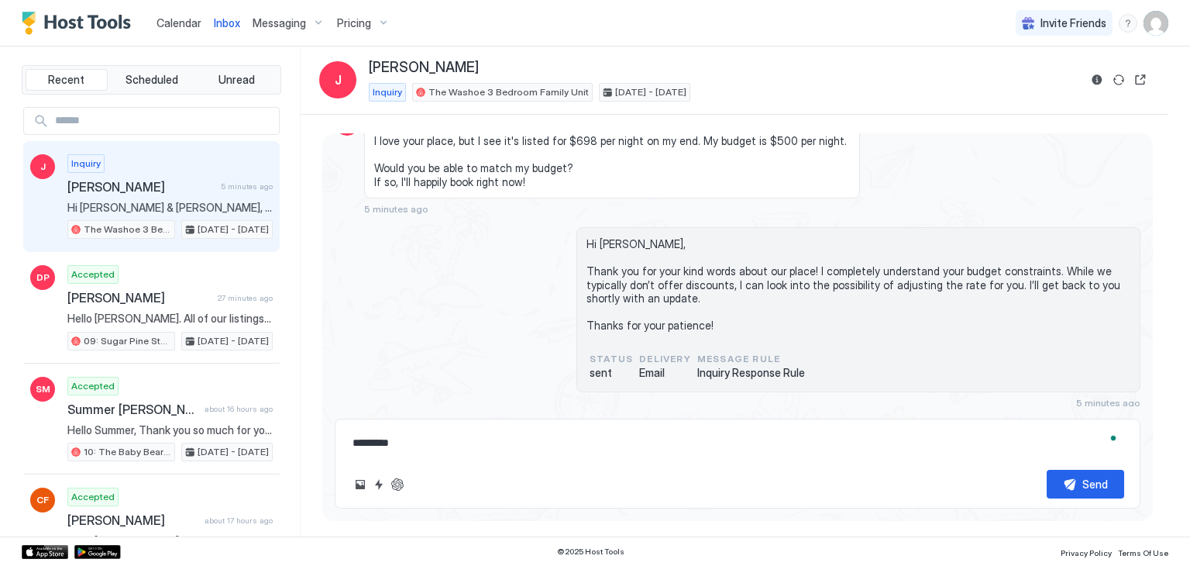
type textarea "********"
type textarea "*"
type textarea "*********"
type textarea "*"
type textarea "********"
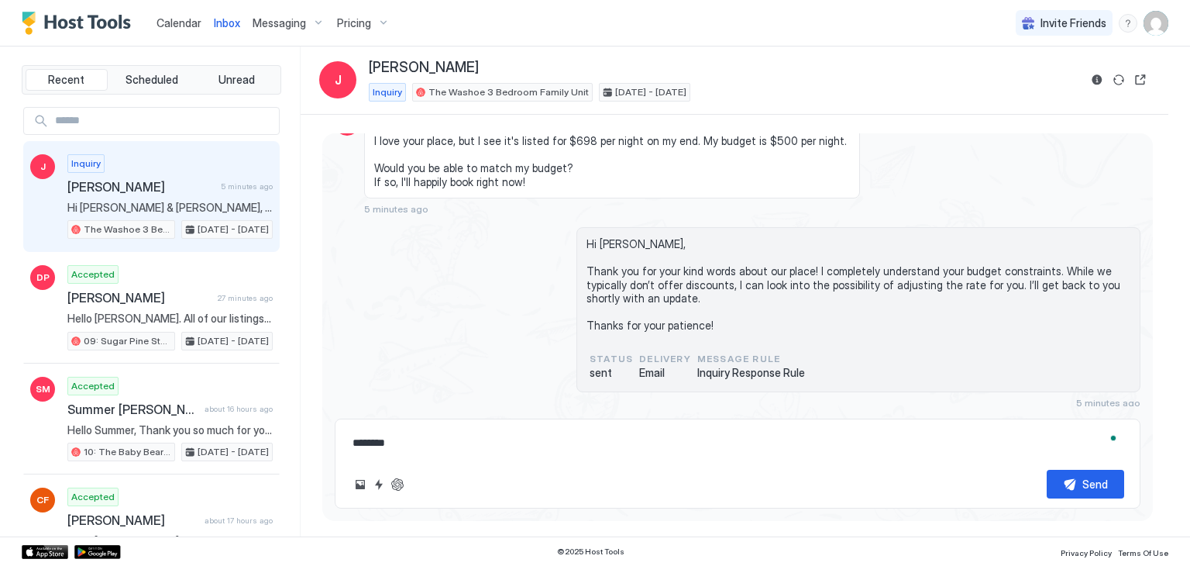
type textarea "*"
type textarea "*********"
type textarea "*"
type textarea "*********"
click at [440, 453] on textarea "*********" at bounding box center [737, 443] width 773 height 29
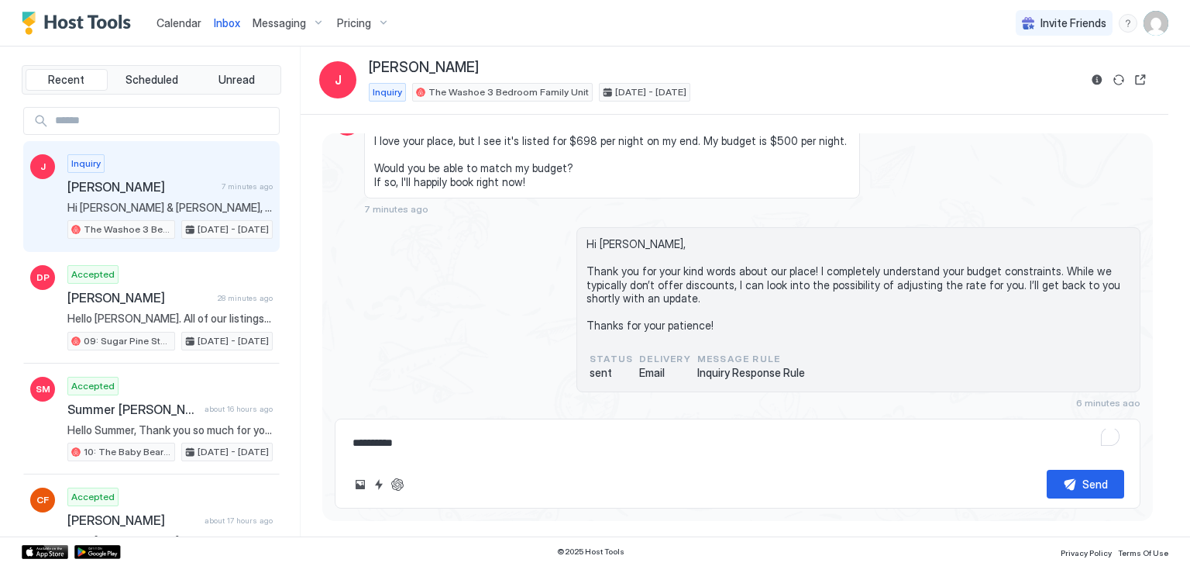
click at [440, 453] on textarea "*********" at bounding box center [737, 443] width 773 height 29
type textarea "*"
click at [483, 292] on div "Hi [PERSON_NAME], Thank you for your kind words about our place! I completely u…" at bounding box center [738, 317] width 806 height 181
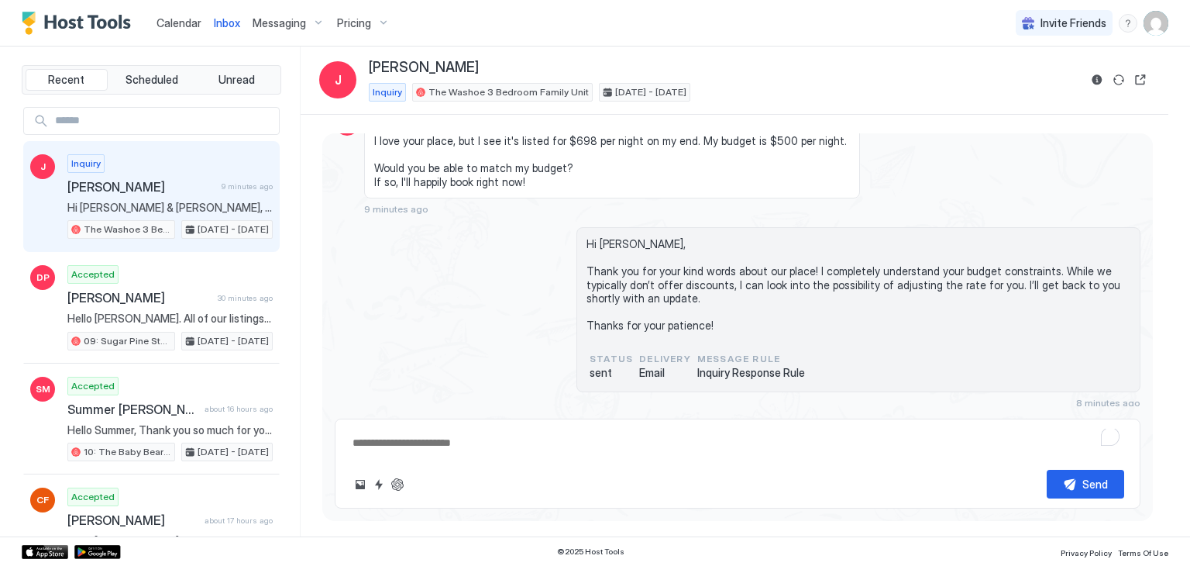
scroll to position [0, 0]
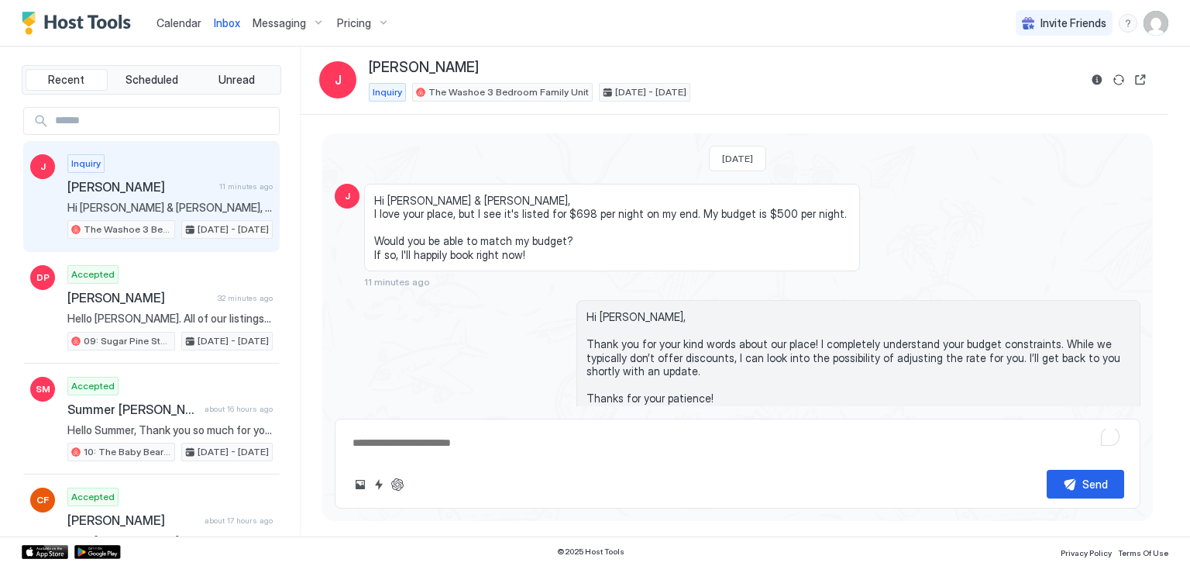
click at [467, 443] on textarea "To enrich screen reader interactions, please activate Accessibility in Grammarl…" at bounding box center [737, 443] width 773 height 29
paste textarea "**********"
type textarea "*"
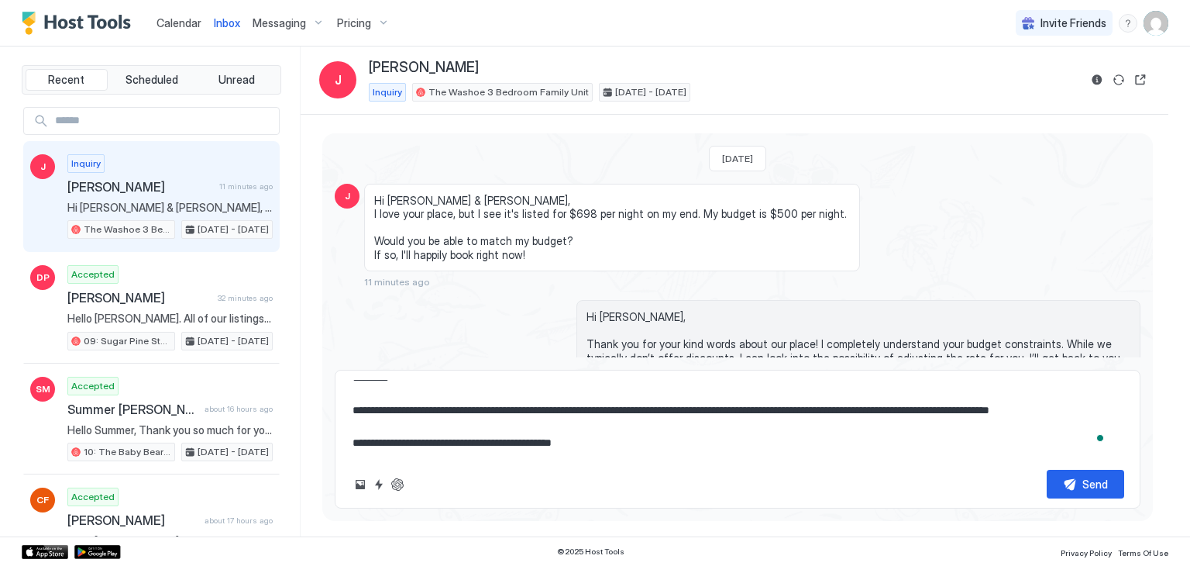
scroll to position [26, 0]
type textarea "**********"
click at [1066, 485] on button "Send" at bounding box center [1085, 484] width 77 height 29
type textarea "*"
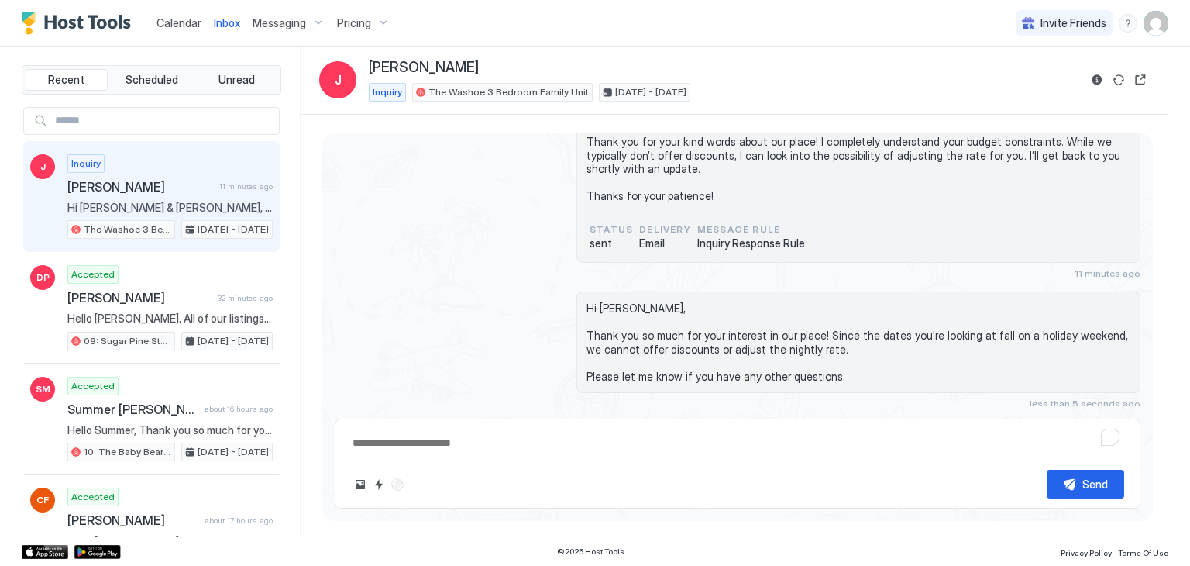
click at [177, 33] on div "Calendar" at bounding box center [178, 23] width 57 height 29
click at [170, 18] on span "Calendar" at bounding box center [179, 22] width 45 height 13
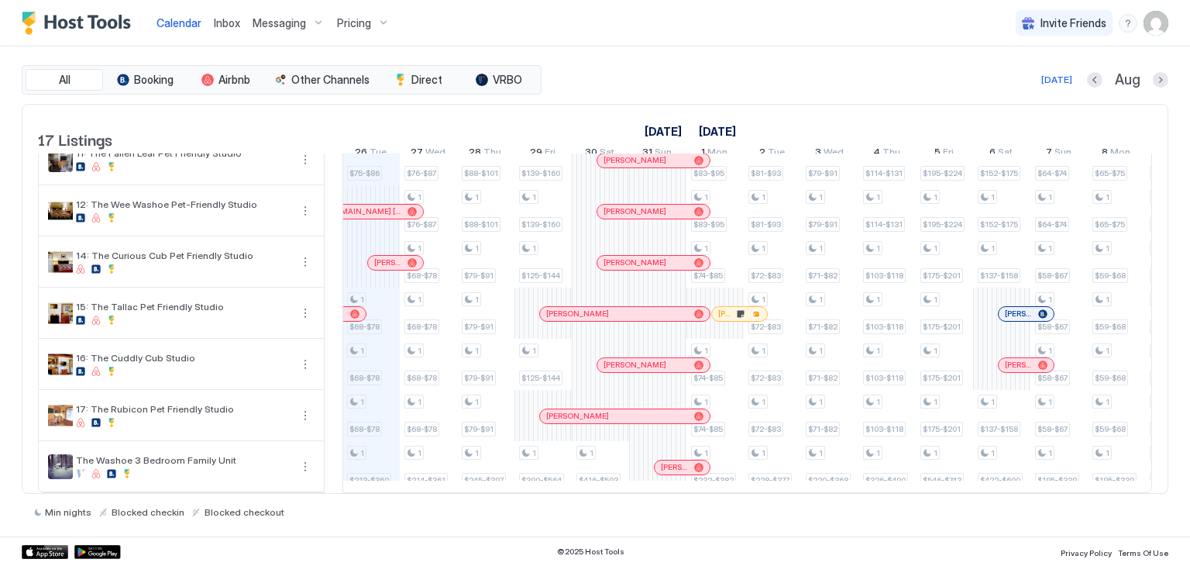
click at [217, 20] on span "Inbox" at bounding box center [227, 22] width 26 height 13
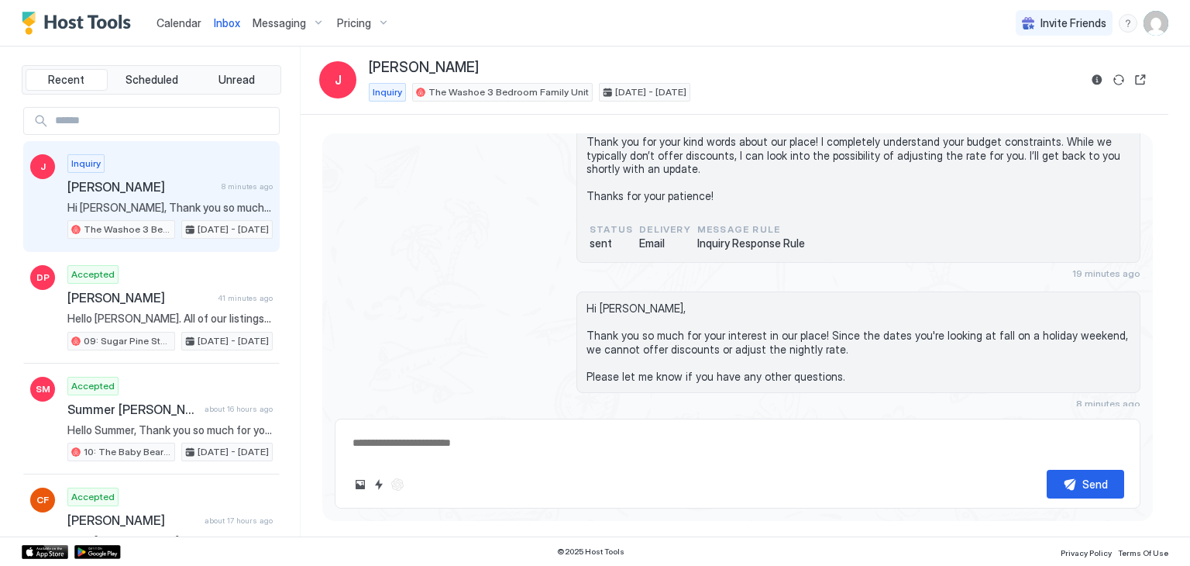
type textarea "*"
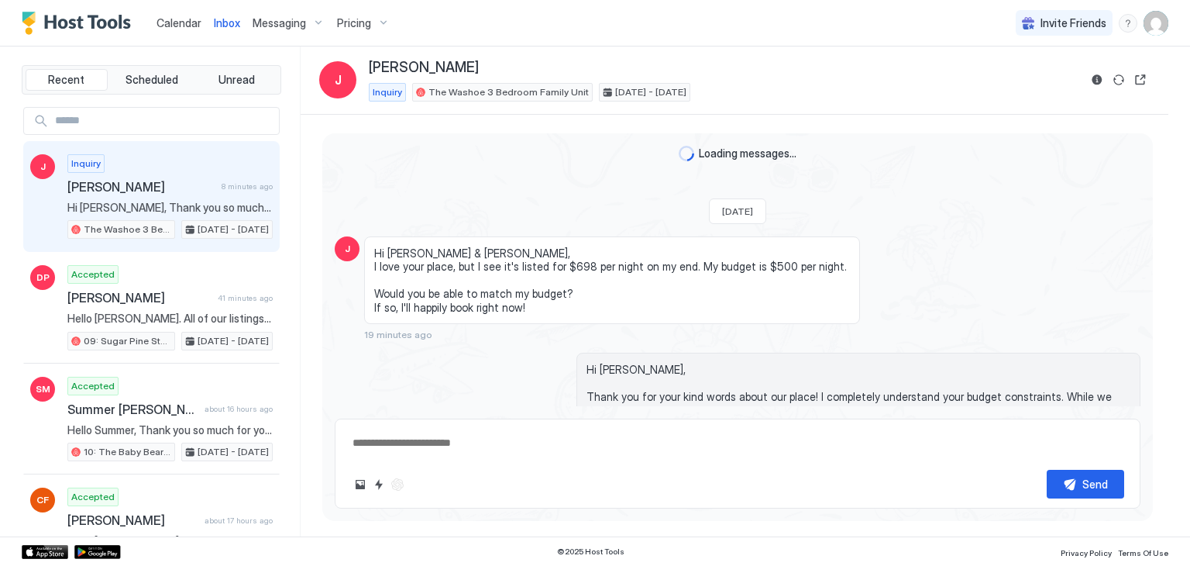
scroll to position [256, 0]
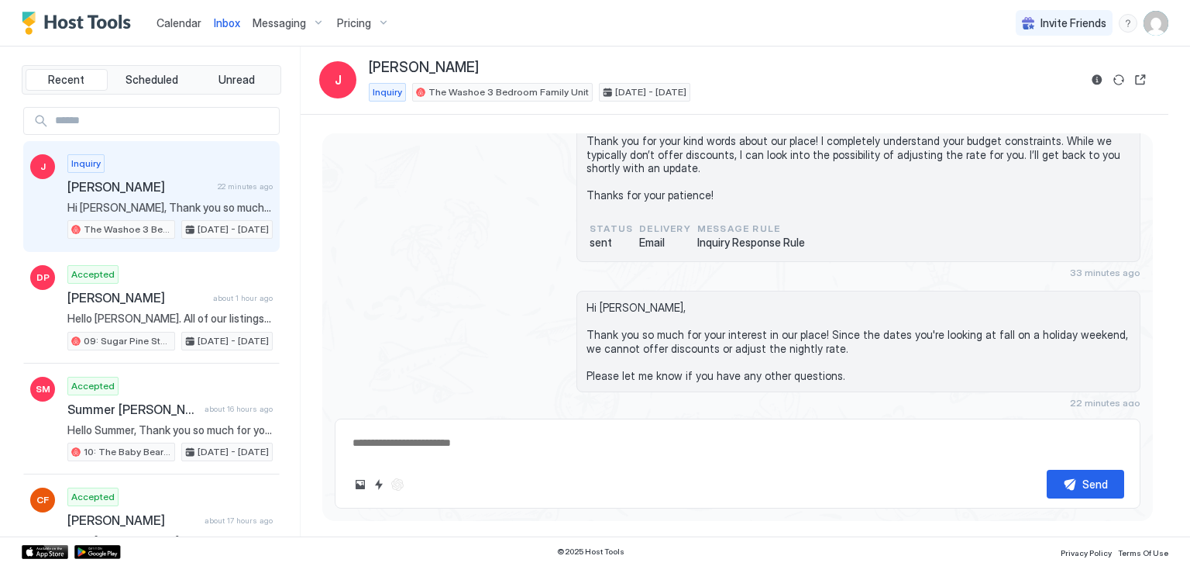
type textarea "*"
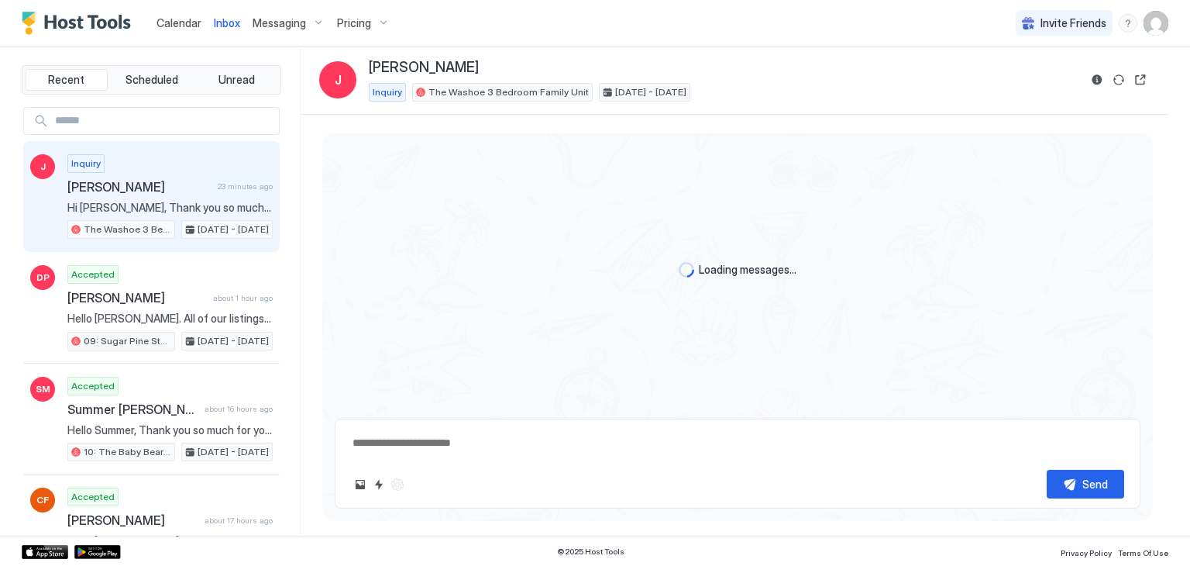
scroll to position [256, 0]
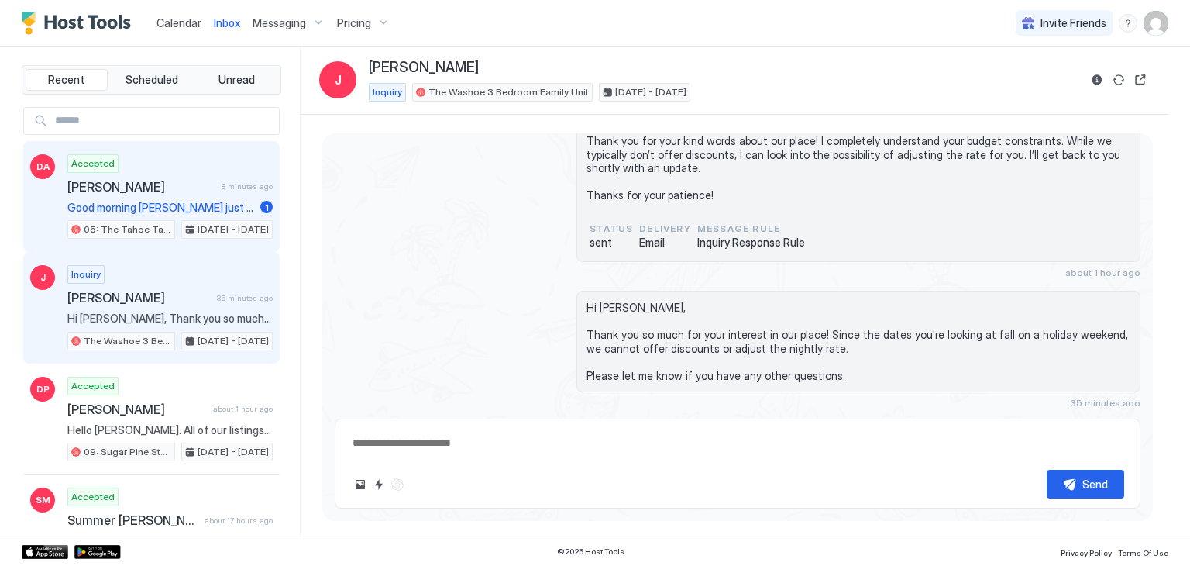
click at [146, 184] on span "[PERSON_NAME]" at bounding box center [141, 186] width 148 height 15
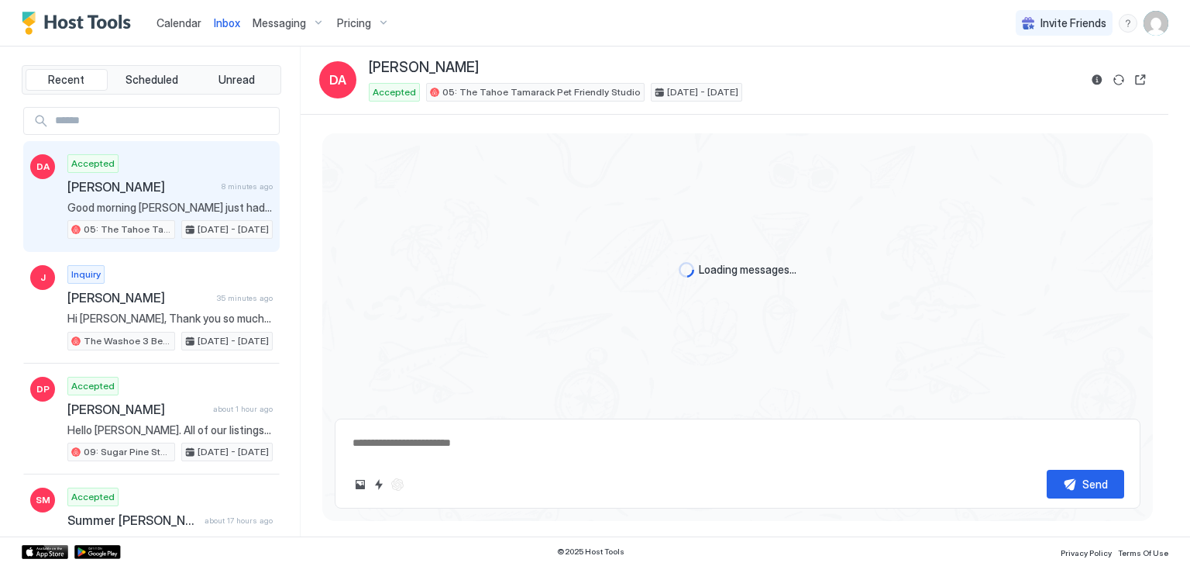
scroll to position [752, 0]
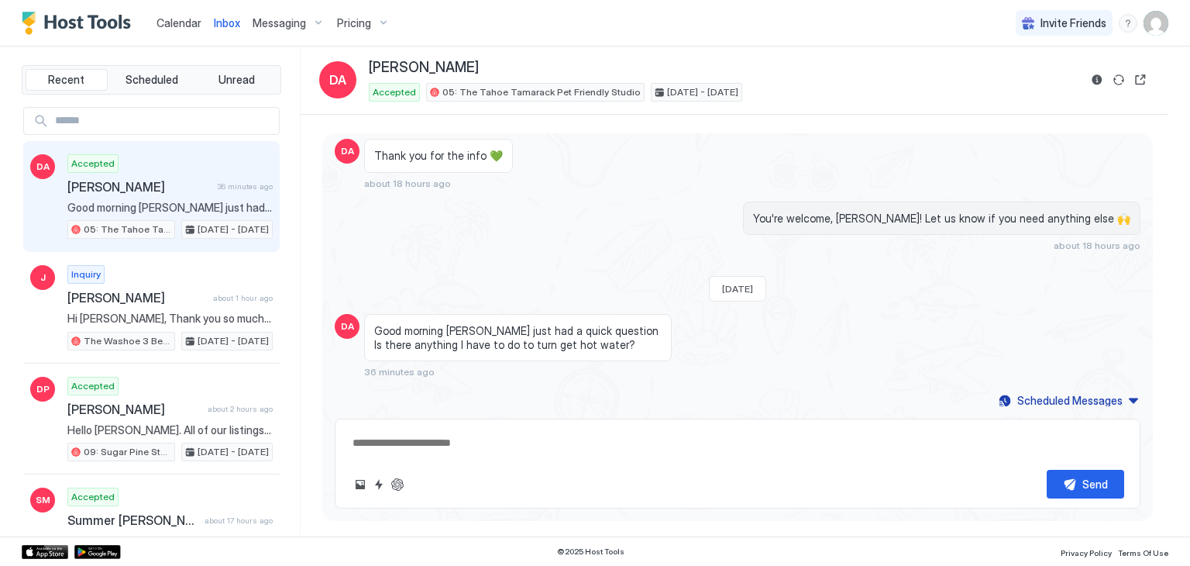
type textarea "*"
